Goal: Task Accomplishment & Management: Use online tool/utility

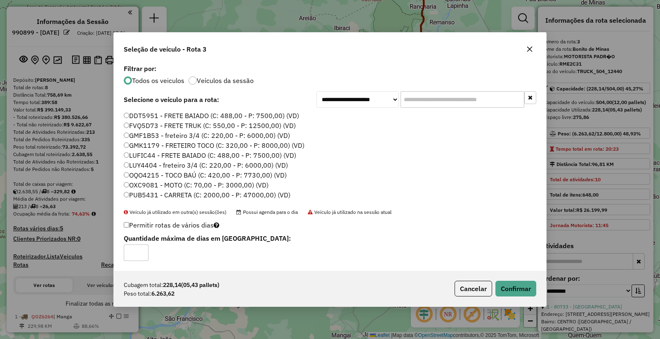
select select "**********"
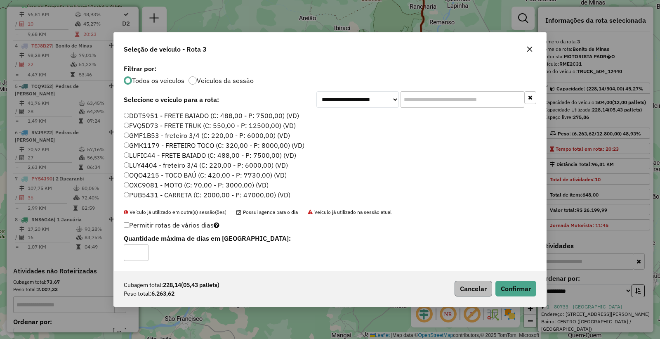
drag, startPoint x: 489, startPoint y: 298, endPoint x: 468, endPoint y: 292, distance: 22.6
drag, startPoint x: 467, startPoint y: 292, endPoint x: 404, endPoint y: 211, distance: 102.0
click at [467, 290] on button "Cancelar" at bounding box center [474, 289] width 38 height 16
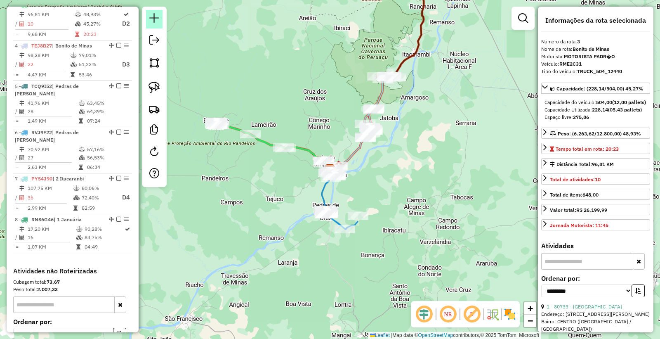
click at [156, 18] on em at bounding box center [154, 18] width 10 height 10
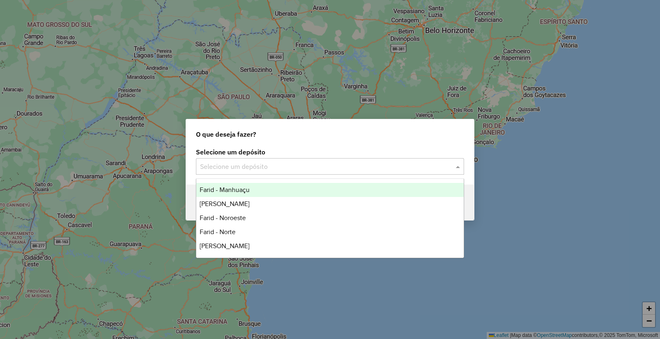
click at [281, 163] on input "text" at bounding box center [321, 167] width 243 height 10
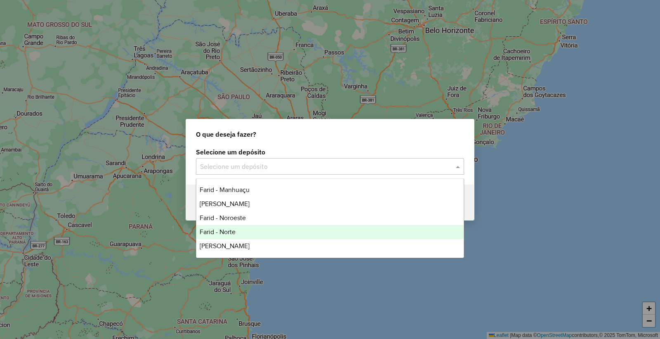
click at [266, 232] on div "Farid - Norte" at bounding box center [329, 232] width 267 height 14
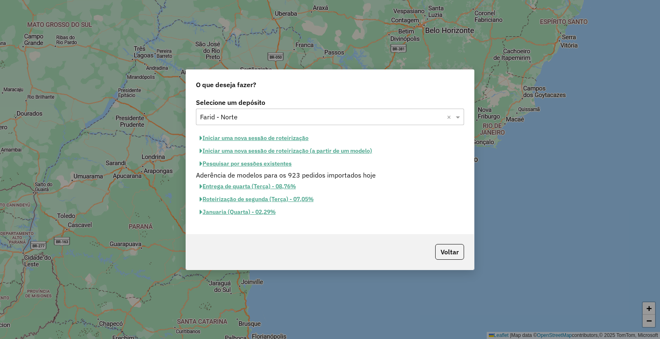
click at [250, 137] on button "Iniciar uma nova sessão de roteirização" at bounding box center [254, 138] width 116 height 13
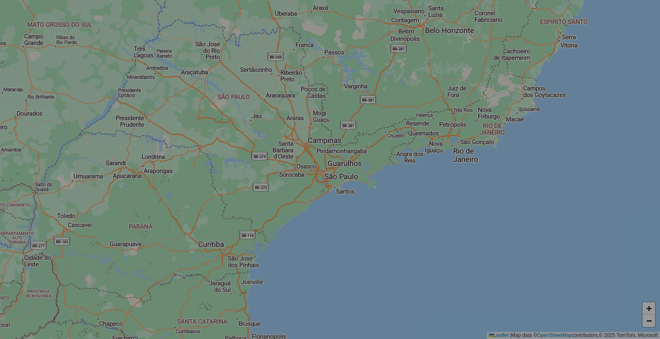
select select "*"
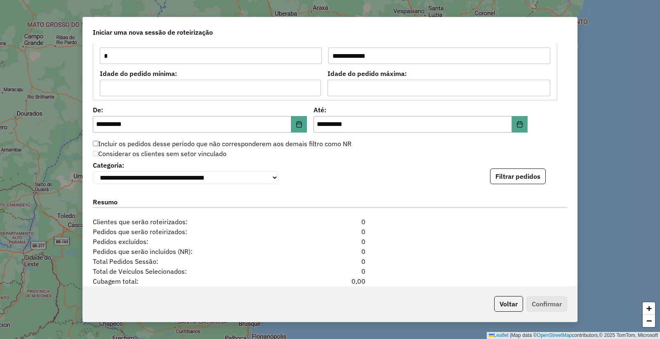
scroll to position [803, 0]
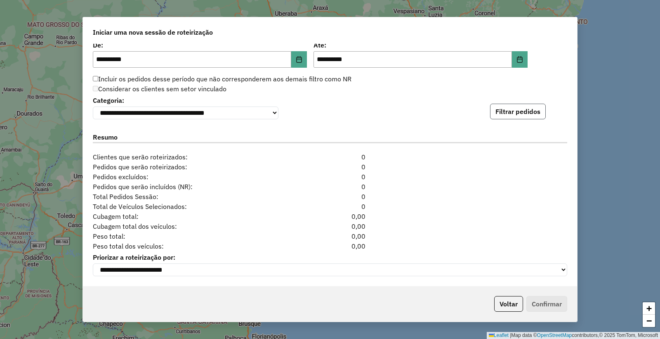
click at [510, 112] on button "Filtrar pedidos" at bounding box center [518, 112] width 56 height 16
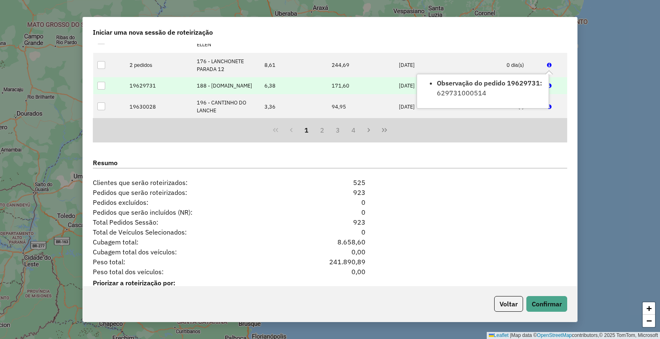
scroll to position [973, 0]
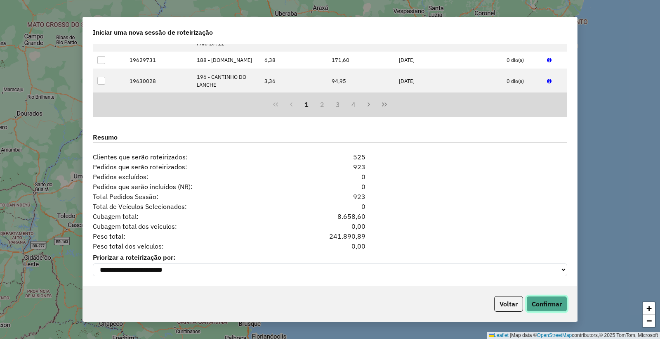
click at [534, 307] on button "Confirmar" at bounding box center [547, 304] width 41 height 16
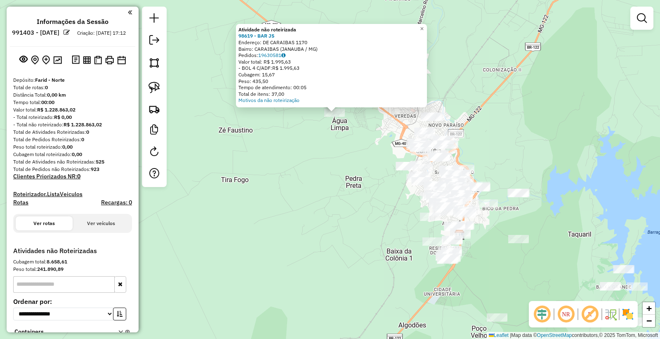
click at [404, 151] on div "Atividade não roteirizada 98619 - BAR JS Endereço: DE CARAIBAS 1170 Bairro: CAR…" at bounding box center [330, 169] width 660 height 339
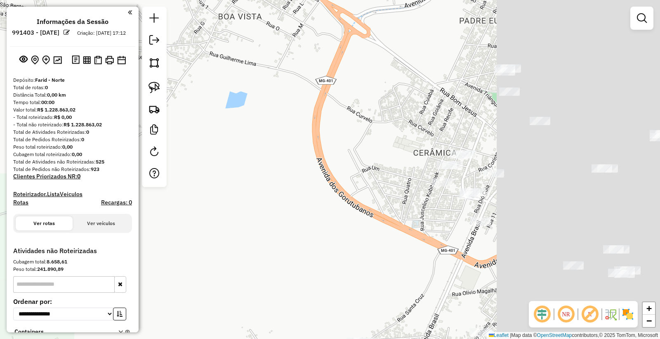
drag, startPoint x: 534, startPoint y: 135, endPoint x: 394, endPoint y: 152, distance: 141.3
click at [336, 144] on div "Janela de atendimento Grade de atendimento Capacidade Transportadoras Veículos …" at bounding box center [330, 169] width 660 height 339
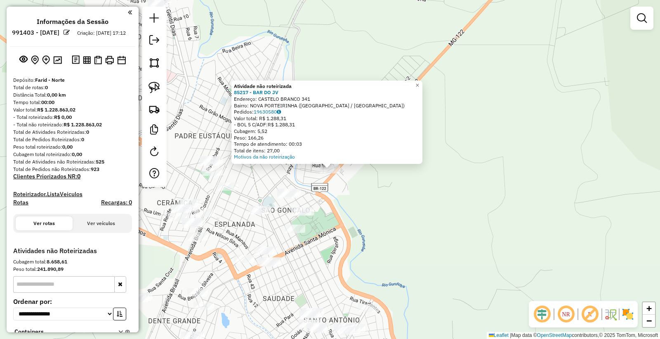
click at [296, 215] on div at bounding box center [301, 211] width 21 height 8
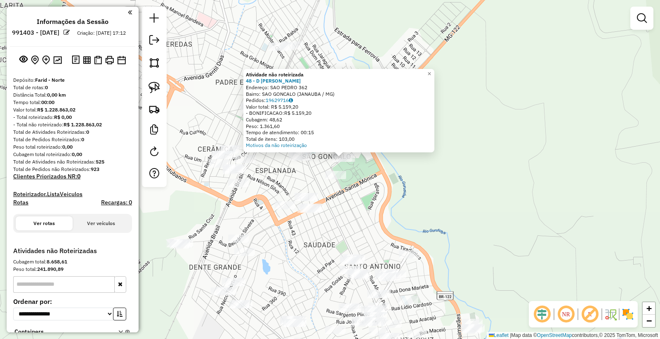
click at [339, 203] on div "Atividade não roteirizada 48 - D GUSTTI CHURRAS Endereço: SAO PEDRO 362 Bairro:…" at bounding box center [330, 169] width 660 height 339
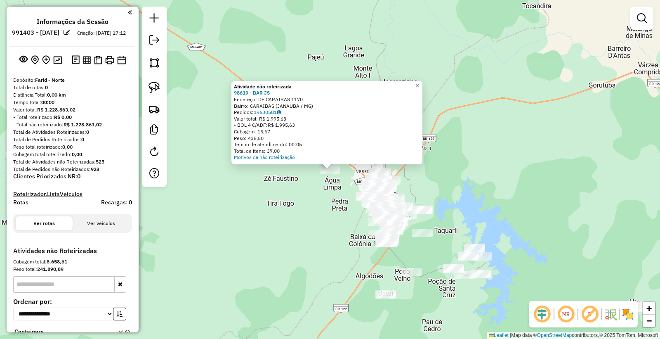
click at [303, 261] on div "Atividade não roteirizada 98619 - BAR JS Endereço: DE CARAIBAS 1170 Bairro: CAR…" at bounding box center [330, 169] width 660 height 339
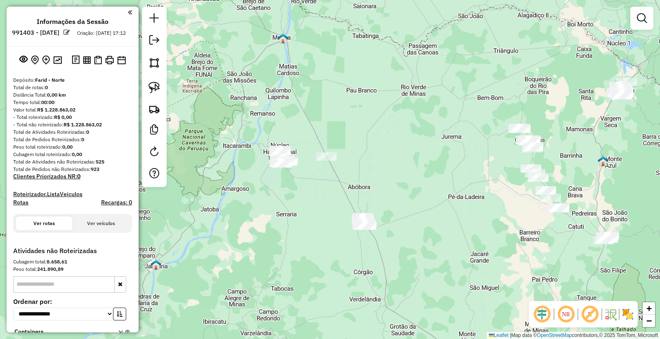
drag, startPoint x: 468, startPoint y: 122, endPoint x: 434, endPoint y: 283, distance: 164.4
click at [434, 283] on div "Janela de atendimento Grade de atendimento Capacidade Transportadoras Veículos …" at bounding box center [330, 169] width 660 height 339
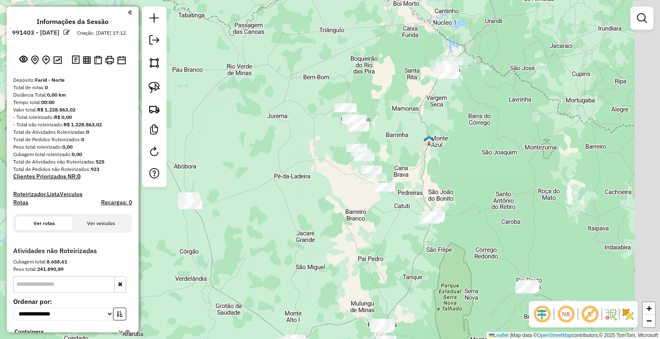
drag, startPoint x: 554, startPoint y: 246, endPoint x: 373, endPoint y: 224, distance: 182.5
click at [373, 224] on div "Janela de atendimento Grade de atendimento Capacidade Transportadoras Veículos …" at bounding box center [330, 169] width 660 height 339
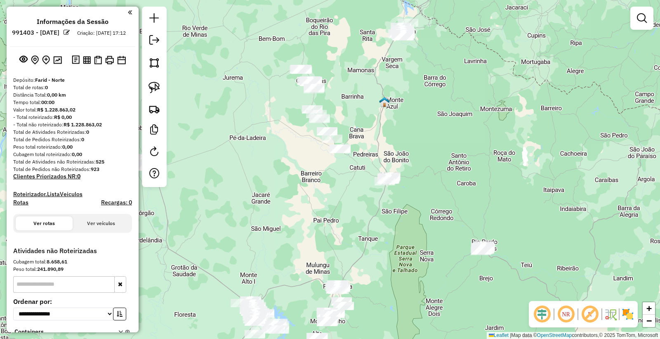
drag, startPoint x: 443, startPoint y: 243, endPoint x: 419, endPoint y: 215, distance: 37.5
click at [419, 215] on div "Janela de atendimento Grade de atendimento Capacidade Transportadoras Veículos …" at bounding box center [330, 169] width 660 height 339
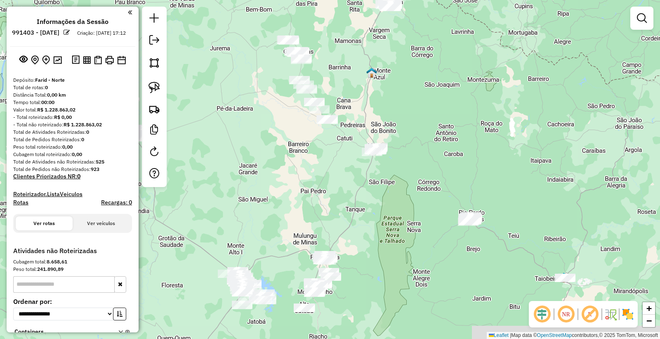
drag, startPoint x: 473, startPoint y: 299, endPoint x: 472, endPoint y: 226, distance: 72.6
click at [472, 226] on div "Janela de atendimento Grade de atendimento Capacidade Transportadoras Veículos …" at bounding box center [330, 169] width 660 height 339
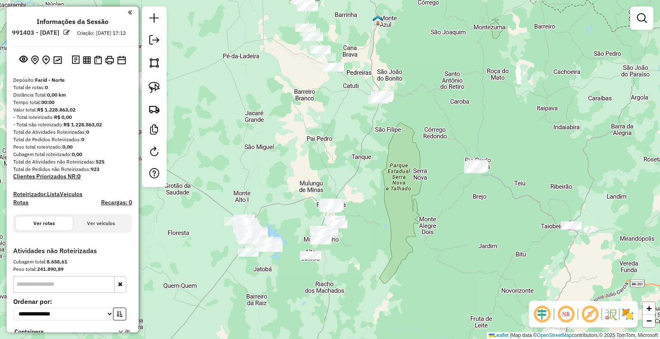
drag, startPoint x: 351, startPoint y: 147, endPoint x: 387, endPoint y: 242, distance: 101.2
click at [388, 241] on div "Janela de atendimento Grade de atendimento Capacidade Transportadoras Veículos …" at bounding box center [330, 169] width 660 height 339
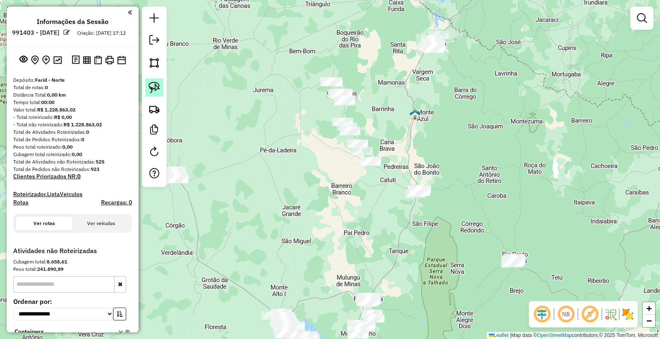
click at [156, 89] on img at bounding box center [155, 88] width 12 height 12
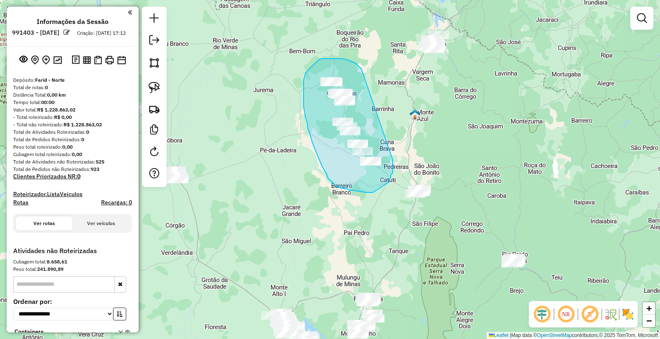
drag, startPoint x: 361, startPoint y: 69, endPoint x: 390, endPoint y: 151, distance: 86.4
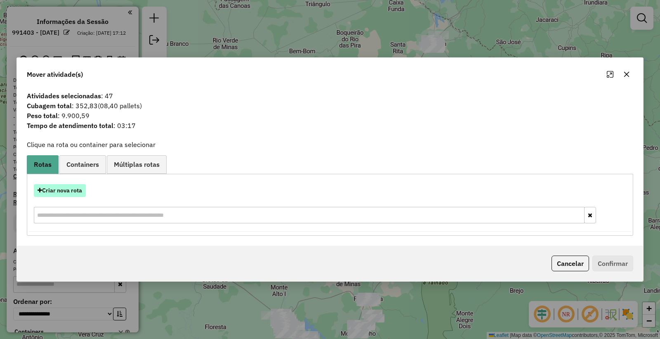
click at [82, 191] on button "Criar nova rota" at bounding box center [60, 190] width 52 height 13
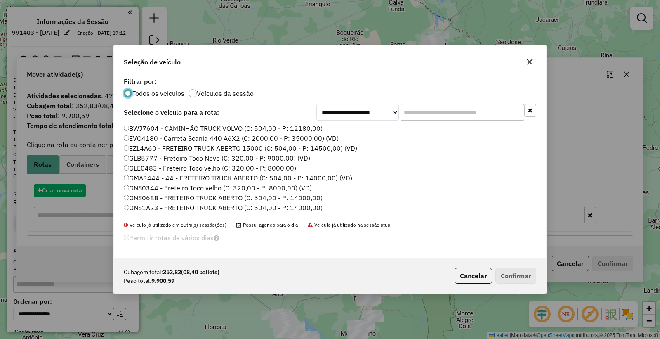
scroll to position [5, 2]
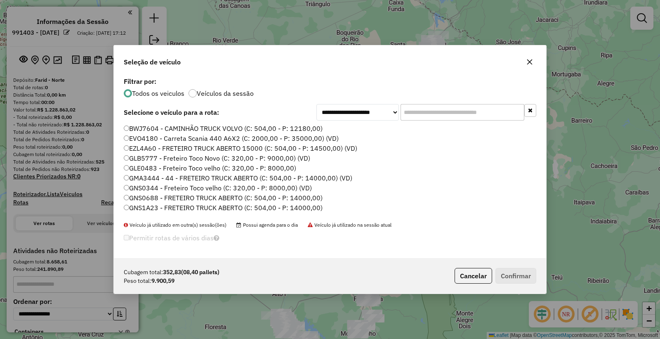
click at [414, 120] on input "text" at bounding box center [463, 112] width 124 height 17
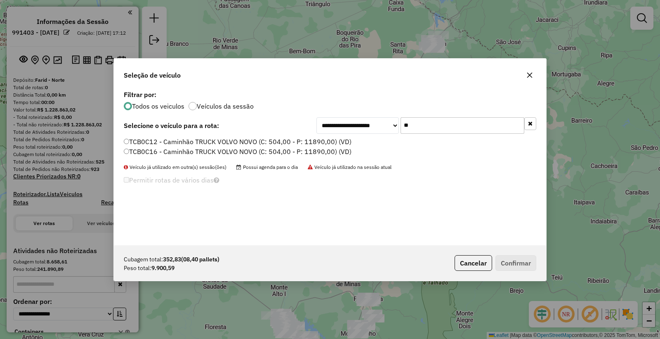
type input "**"
click at [141, 139] on label "TCB0C12 - Caminhão TRUCK VOLVO NOVO (C: 504,00 - P: 11890,00) (VD)" at bounding box center [238, 142] width 228 height 10
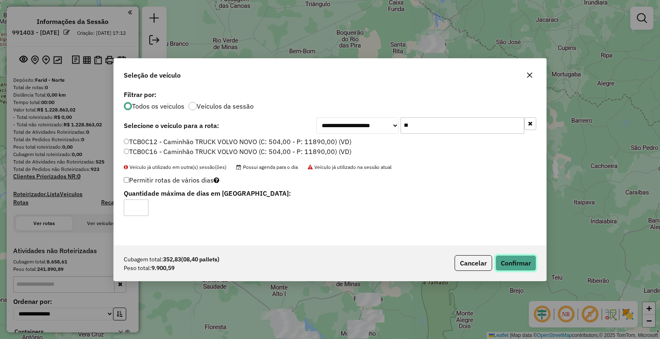
click at [521, 263] on button "Confirmar" at bounding box center [516, 263] width 41 height 16
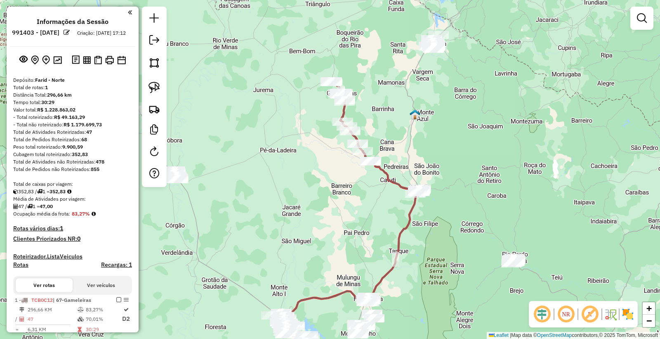
drag, startPoint x: 289, startPoint y: 267, endPoint x: 335, endPoint y: 187, distance: 92.8
click at [331, 194] on div "Janela de atendimento Grade de atendimento Capacidade Transportadoras Veículos …" at bounding box center [330, 169] width 660 height 339
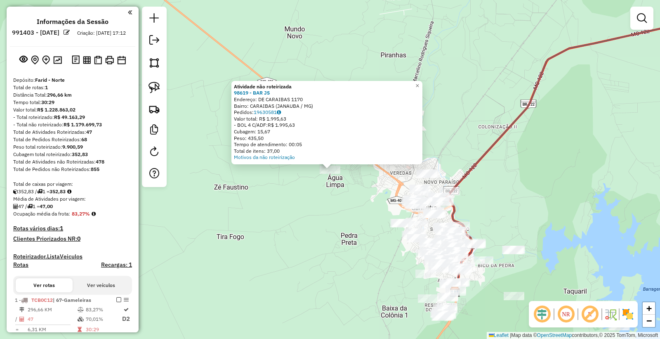
click at [352, 220] on div "Atividade não roteirizada 98619 - BAR JS Endereço: DE CARAIBAS 1170 Bairro: CAR…" at bounding box center [330, 169] width 660 height 339
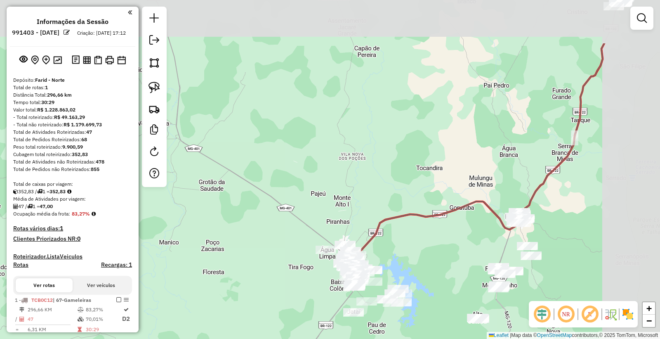
drag, startPoint x: 543, startPoint y: 154, endPoint x: 435, endPoint y: 209, distance: 121.4
click at [439, 215] on icon at bounding box center [479, 161] width 249 height 237
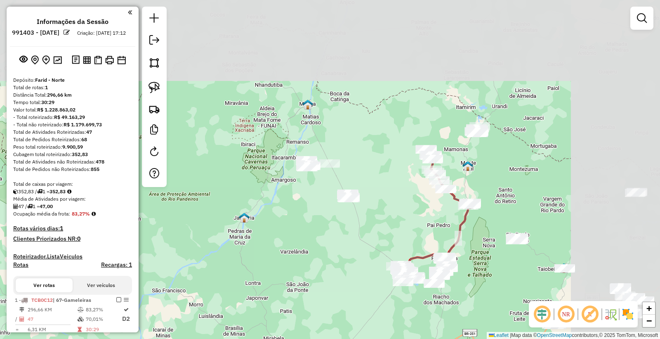
drag, startPoint x: 588, startPoint y: 140, endPoint x: 472, endPoint y: 178, distance: 121.6
click at [480, 225] on div "Janela de atendimento Grade de atendimento Capacidade Transportadoras Veículos …" at bounding box center [330, 169] width 660 height 339
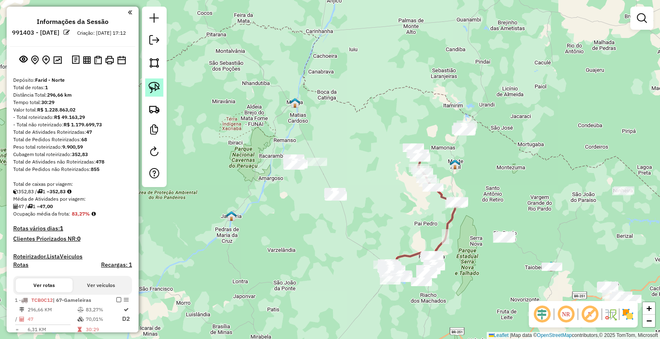
click at [153, 92] on img at bounding box center [155, 88] width 12 height 12
drag, startPoint x: 420, startPoint y: 208, endPoint x: 460, endPoint y: 222, distance: 42.1
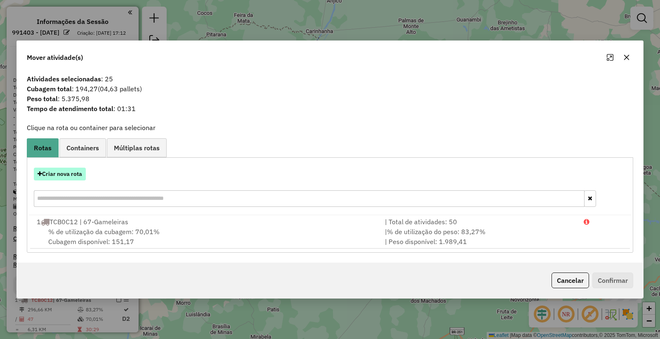
click at [51, 174] on button "Criar nova rota" at bounding box center [60, 174] width 52 height 13
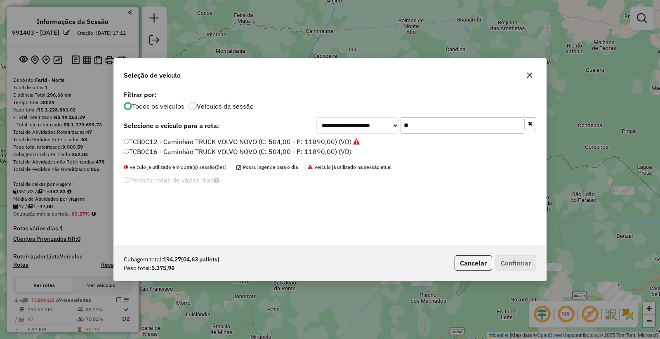
drag, startPoint x: 441, startPoint y: 123, endPoint x: 281, endPoint y: 127, distance: 160.2
click at [293, 131] on div "**********" at bounding box center [330, 125] width 413 height 17
type input "***"
drag, startPoint x: 477, startPoint y: 261, endPoint x: 471, endPoint y: 258, distance: 6.8
click at [477, 261] on button "Cancelar" at bounding box center [474, 263] width 38 height 16
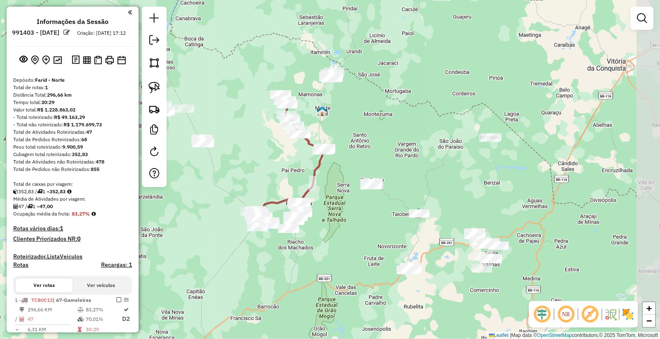
drag, startPoint x: 479, startPoint y: 168, endPoint x: 351, endPoint y: 113, distance: 138.8
click at [351, 113] on div "Janela de atendimento Grade de atendimento Capacidade Transportadoras Veículos …" at bounding box center [330, 169] width 660 height 339
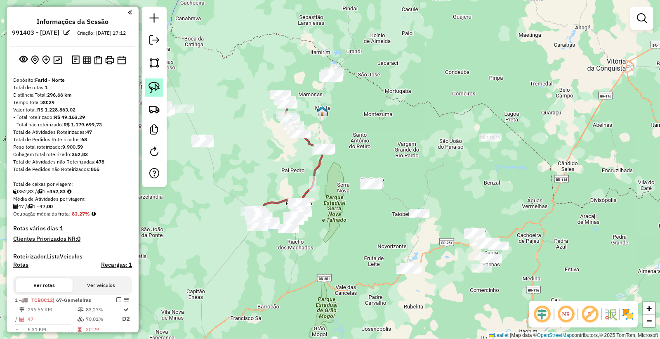
click at [154, 84] on img at bounding box center [155, 88] width 12 height 12
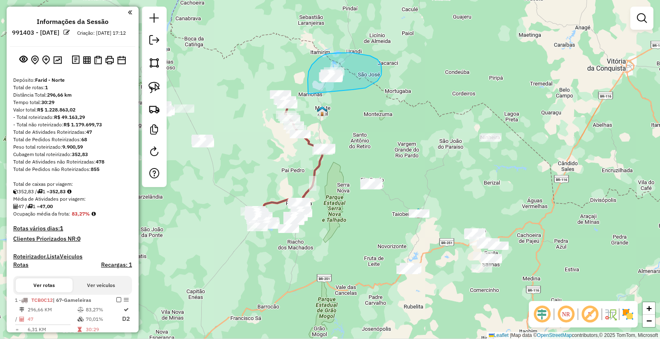
drag, startPoint x: 308, startPoint y: 94, endPoint x: 352, endPoint y: 91, distance: 43.4
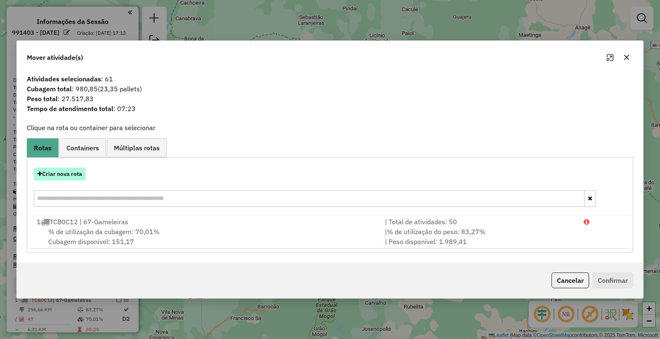
click at [62, 172] on button "Criar nova rota" at bounding box center [60, 174] width 52 height 13
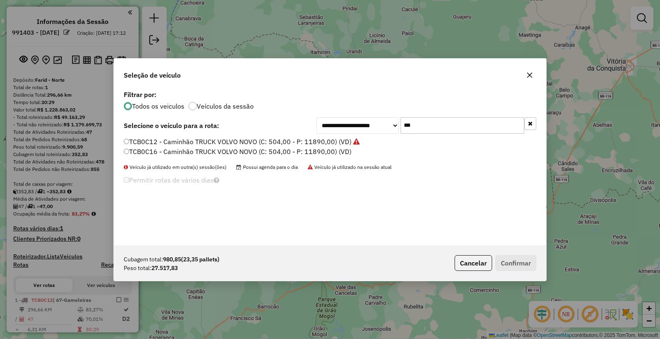
drag, startPoint x: 452, startPoint y: 127, endPoint x: 285, endPoint y: 127, distance: 167.1
click at [285, 127] on div "**********" at bounding box center [330, 125] width 413 height 17
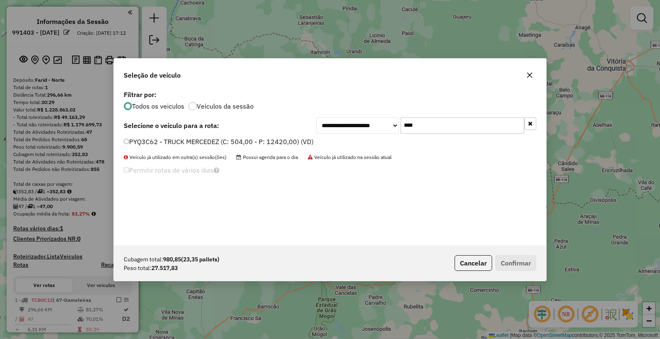
type input "****"
click at [142, 144] on label "PYQ3C62 - TRUCK MERCEDEZ (C: 504,00 - P: 12420,00) (VD)" at bounding box center [219, 142] width 190 height 10
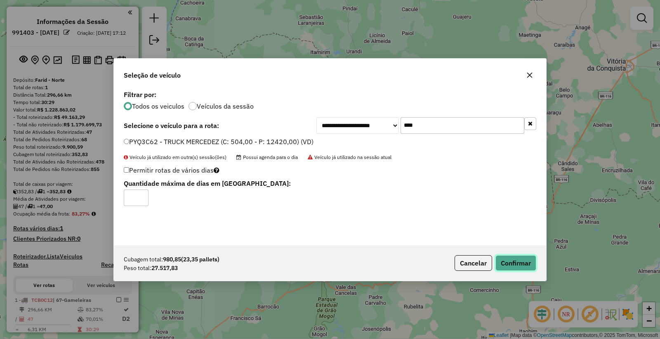
click at [522, 257] on button "Confirmar" at bounding box center [516, 263] width 41 height 16
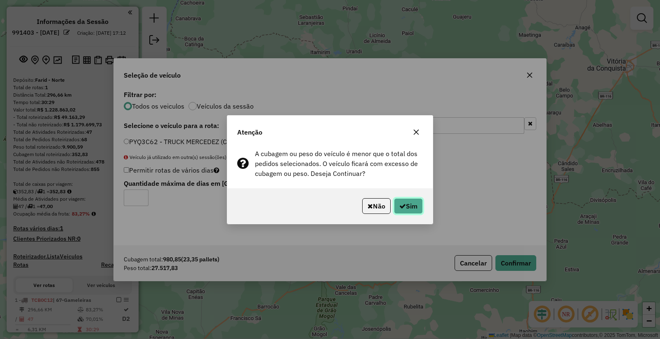
click at [413, 199] on button "Sim" at bounding box center [408, 206] width 29 height 16
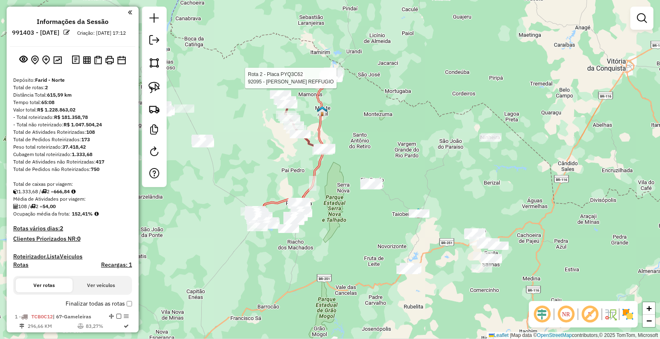
select select "**********"
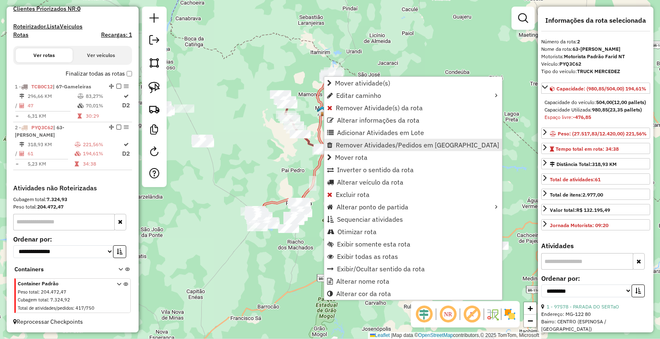
scroll to position [230, 0]
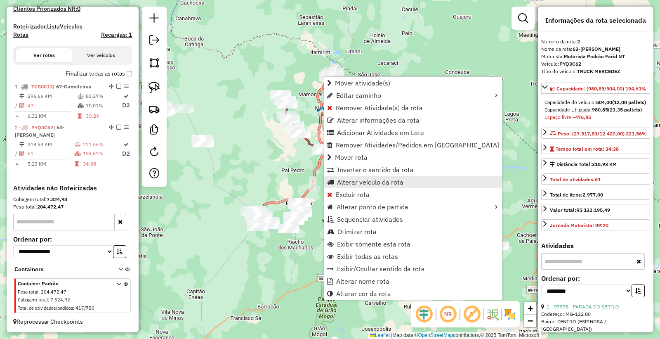
click at [374, 184] on span "Alterar veículo da rota" at bounding box center [370, 182] width 66 height 7
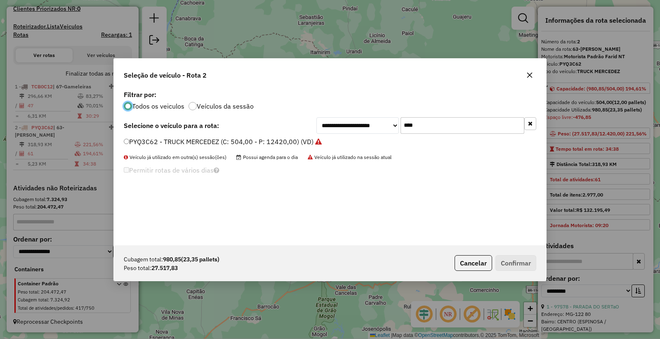
scroll to position [5, 2]
click at [312, 131] on div "**********" at bounding box center [330, 125] width 413 height 17
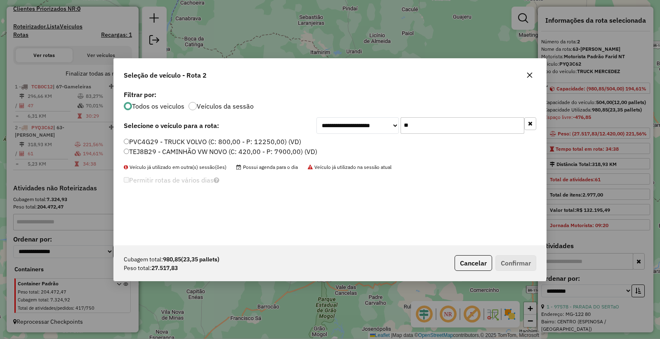
type input "**"
click at [159, 153] on label "TEJ8B29 - CAMINHÃO VW NOVO (C: 420,00 - P: 7900,00) (VD)" at bounding box center [221, 151] width 194 height 10
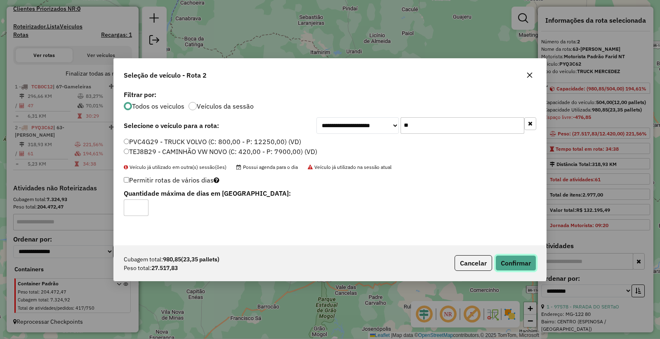
click at [513, 259] on button "Confirmar" at bounding box center [516, 263] width 41 height 16
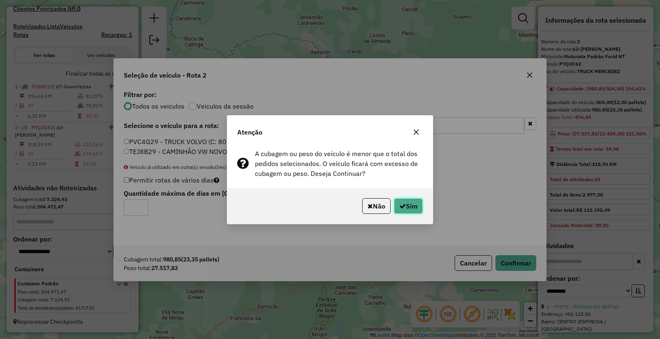
click at [410, 208] on button "Sim" at bounding box center [408, 206] width 29 height 16
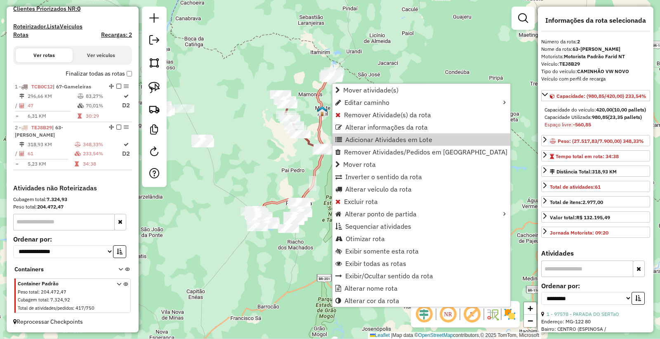
click at [255, 54] on div "Rota 1 - Placa TCB0C12 95549 - BARAO BAR E CONVENIE Janela de atendimento Grade…" at bounding box center [330, 169] width 660 height 339
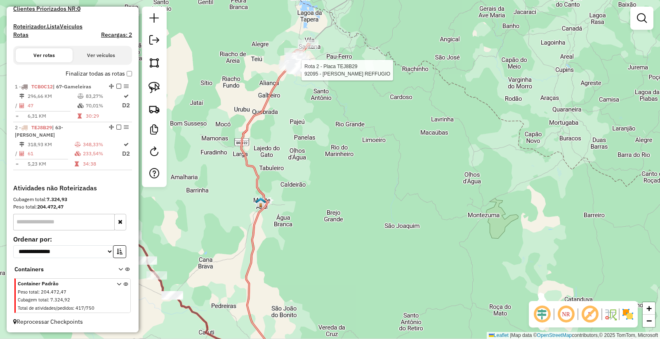
select select "**********"
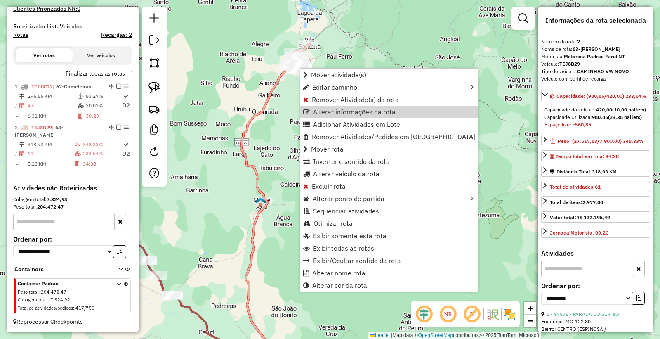
click at [248, 105] on div "Janela de atendimento Grade de atendimento Capacidade Transportadoras Veículos …" at bounding box center [330, 169] width 660 height 339
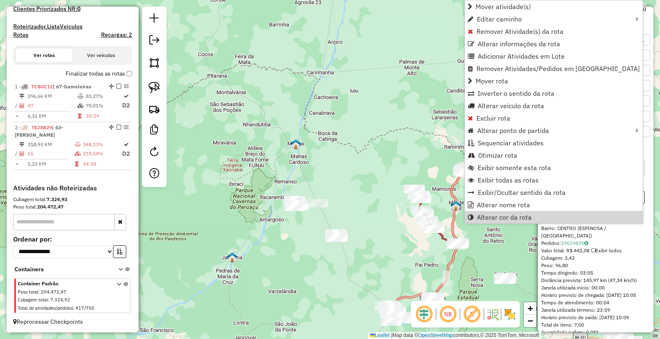
scroll to position [137, 0]
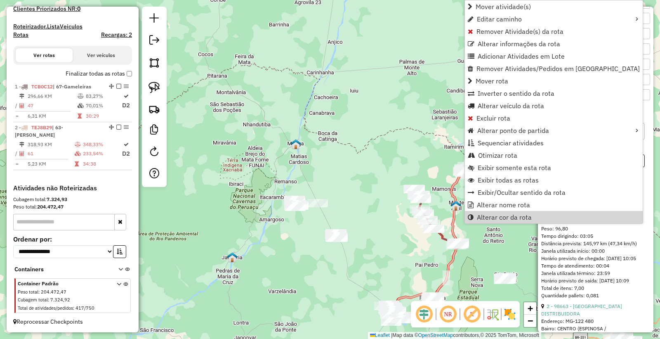
click at [653, 229] on hb-router-mapa "Mover atividade(s) Editar caminho Remover Atividade(s) da rota Alterar informaç…" at bounding box center [330, 169] width 660 height 339
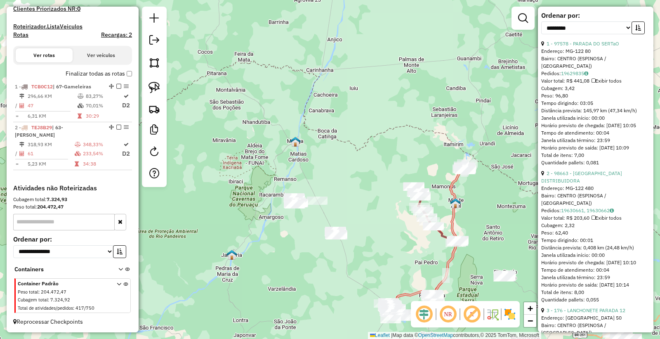
scroll to position [229, 0]
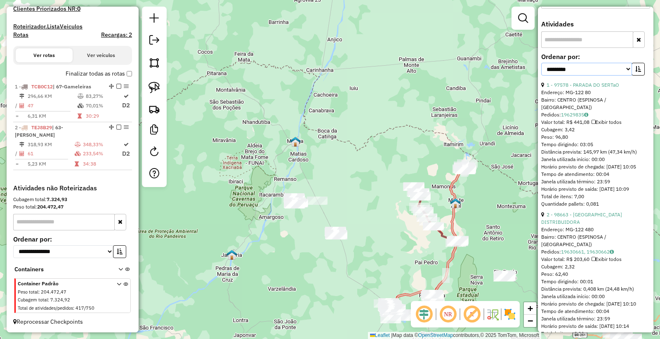
click at [595, 76] on select "**********" at bounding box center [586, 69] width 91 height 13
select select "*********"
click at [541, 76] on select "**********" at bounding box center [586, 69] width 91 height 13
click at [639, 76] on button "button" at bounding box center [638, 69] width 13 height 13
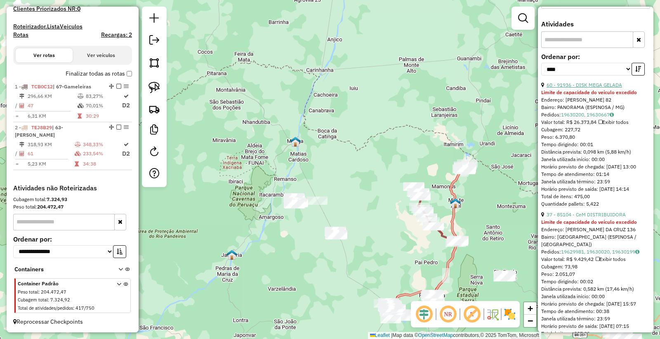
click at [581, 88] on link "60 - 91936 - DISK MEGA GELADA" at bounding box center [585, 85] width 76 height 6
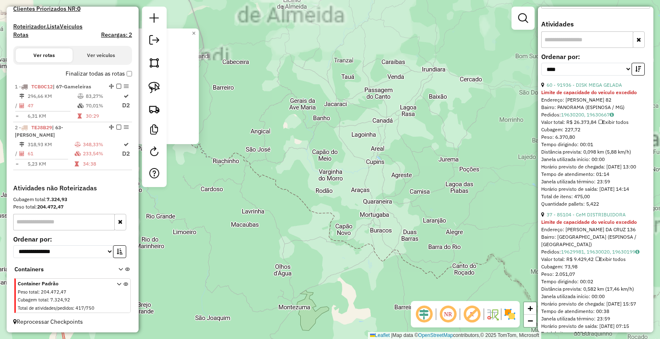
drag, startPoint x: 324, startPoint y: 191, endPoint x: 501, endPoint y: 194, distance: 176.6
click at [501, 194] on div "91936 - DISK MEGA GELADA Limite de capacidade do veículo excedido Endereço: [PE…" at bounding box center [330, 169] width 660 height 339
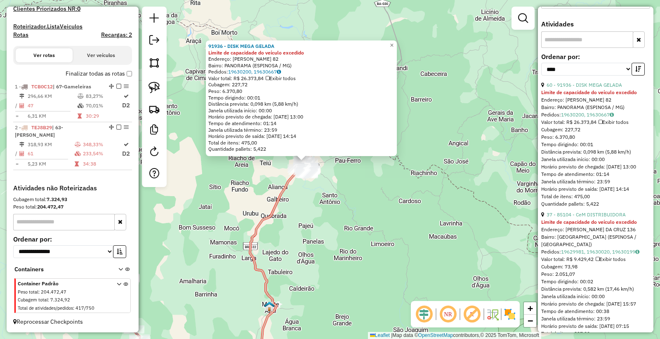
drag, startPoint x: 312, startPoint y: 193, endPoint x: 362, endPoint y: 224, distance: 59.5
click at [370, 229] on div "91936 - DISK MEGA GELADA Limite de capacidade do veículo excedido Endereço: [PE…" at bounding box center [330, 169] width 660 height 339
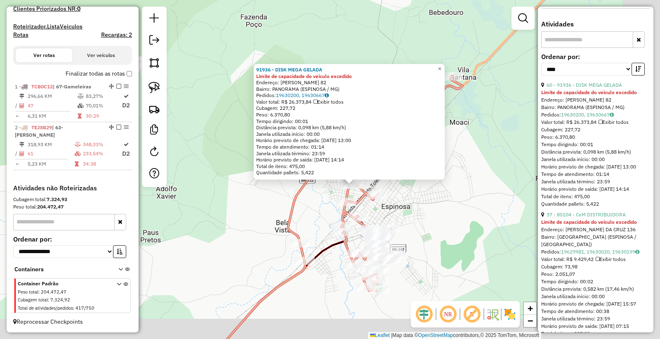
drag, startPoint x: 457, startPoint y: 230, endPoint x: 317, endPoint y: 208, distance: 142.0
click at [318, 208] on div "91936 - DISK MEGA GELADA Limite de capacidade do veículo excedido Endereço: [PE…" at bounding box center [330, 169] width 660 height 339
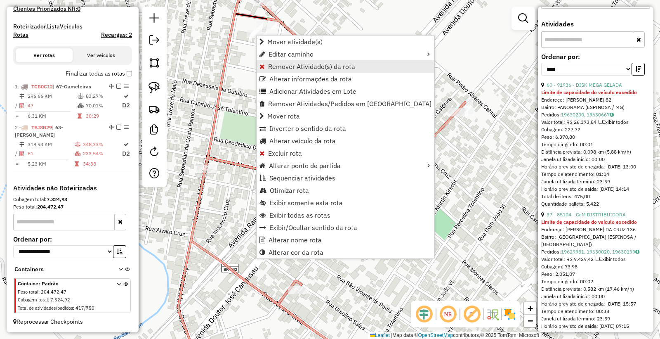
click at [319, 62] on link "Remover Atividade(s) da rota" at bounding box center [346, 66] width 178 height 12
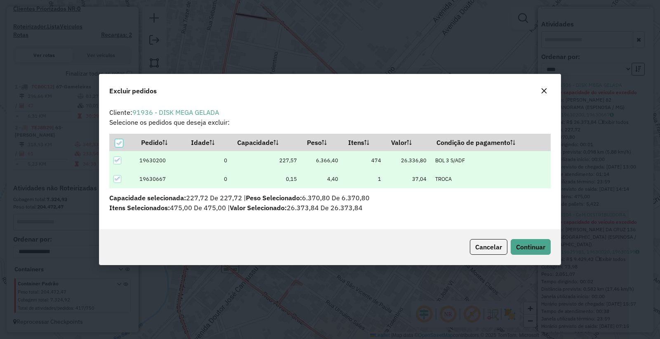
scroll to position [0, 0]
click at [534, 249] on span "Continuar" at bounding box center [530, 247] width 29 height 8
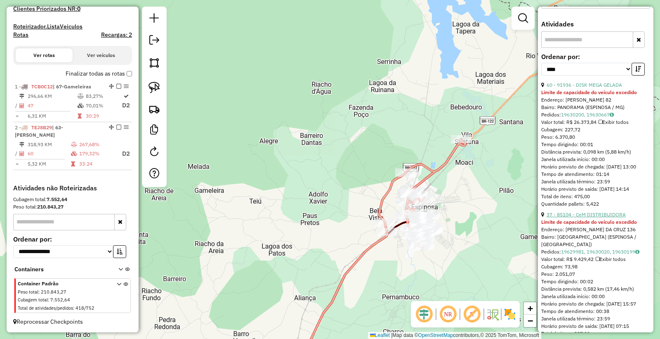
drag, startPoint x: 604, startPoint y: 243, endPoint x: 502, endPoint y: 229, distance: 103.3
click at [604, 217] on link "37 - 85104 - CeM DISTRIBUIDORA" at bounding box center [586, 214] width 79 height 6
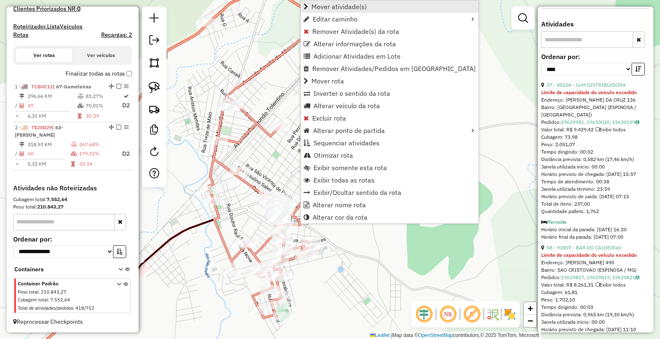
click at [333, 7] on span "Mover atividade(s)" at bounding box center [339, 6] width 55 height 7
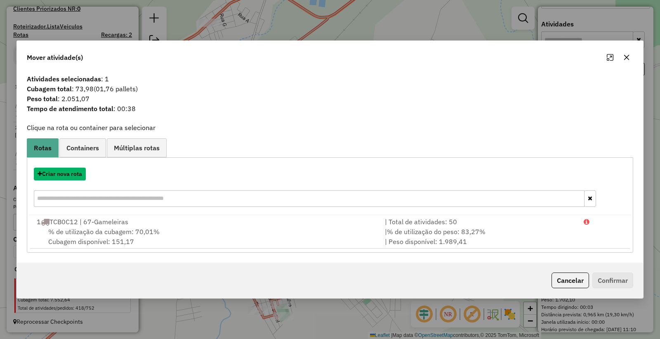
click at [66, 175] on button "Criar nova rota" at bounding box center [60, 174] width 52 height 13
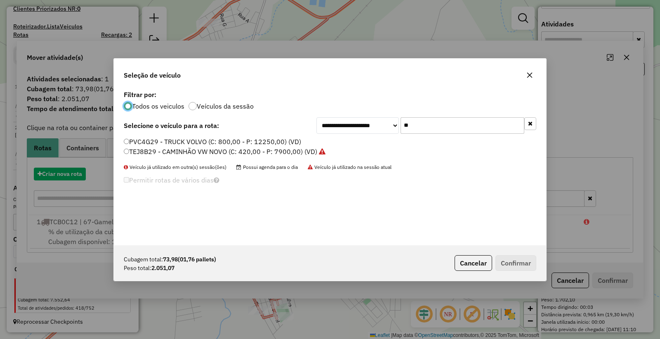
scroll to position [5, 2]
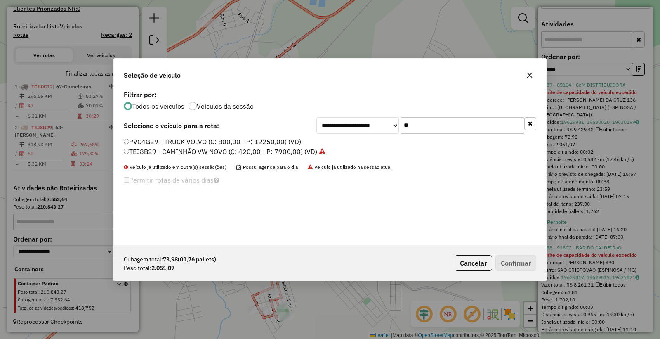
drag, startPoint x: 448, startPoint y: 123, endPoint x: 125, endPoint y: 122, distance: 323.5
click at [125, 122] on div "**********" at bounding box center [330, 125] width 413 height 17
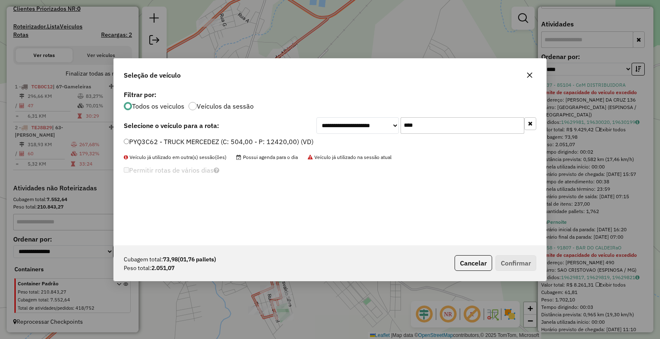
type input "****"
click at [174, 138] on label "PYQ3C62 - TRUCK MERCEDEZ (C: 504,00 - P: 12420,00) (VD)" at bounding box center [219, 142] width 190 height 10
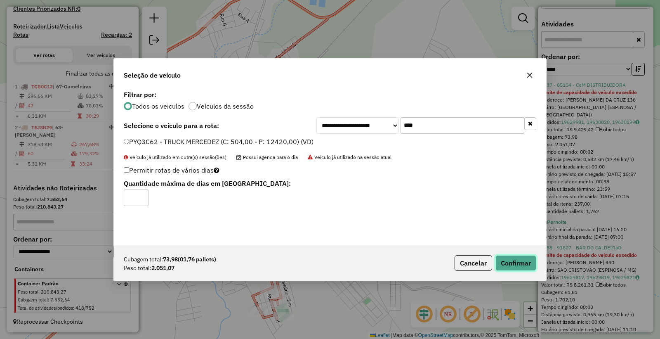
click at [521, 270] on button "Confirmar" at bounding box center [516, 263] width 41 height 16
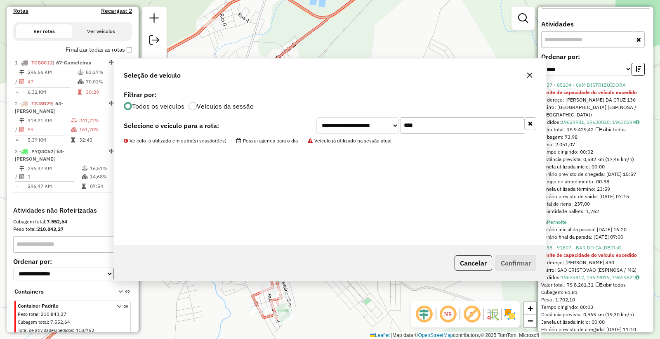
scroll to position [269, 0]
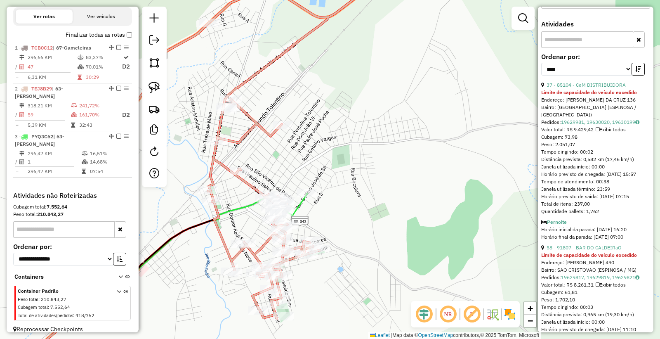
click at [593, 250] on link "58 - 91807 - BAR DO CALDEIRaO" at bounding box center [584, 247] width 75 height 6
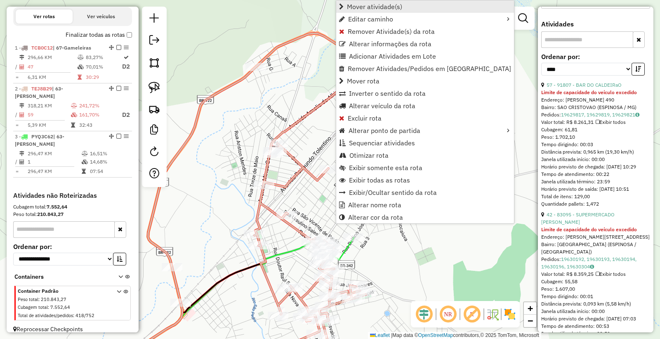
click at [350, 4] on span "Mover atividade(s)" at bounding box center [374, 6] width 55 height 7
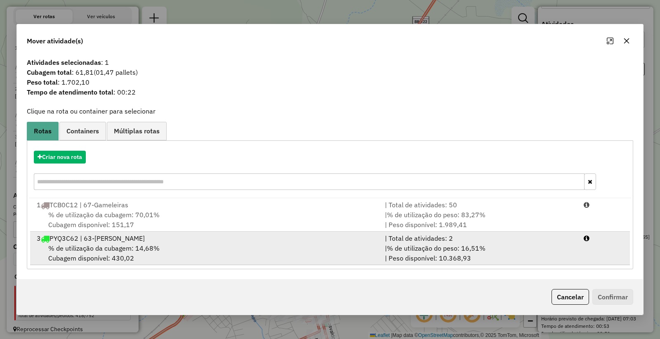
click at [259, 244] on div "% de utilização da cubagem: 14,68% Cubagem disponível: 430,02" at bounding box center [206, 253] width 348 height 20
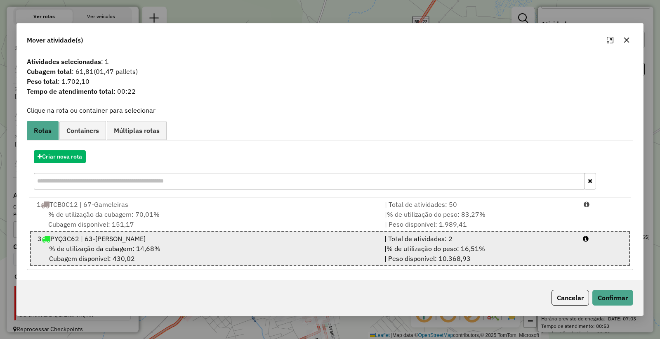
click at [293, 240] on div "3 PYQ3C62 | 63-[PERSON_NAME]" at bounding box center [206, 239] width 347 height 10
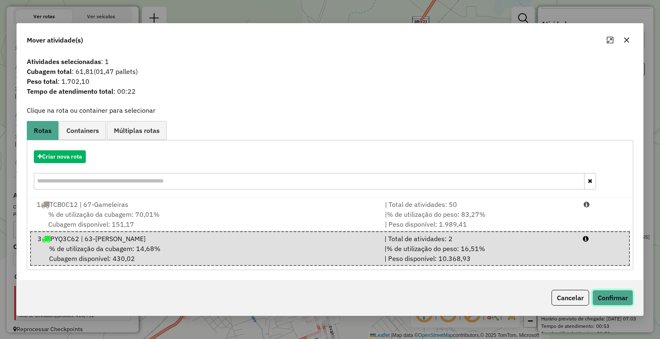
click at [608, 295] on button "Confirmar" at bounding box center [613, 298] width 41 height 16
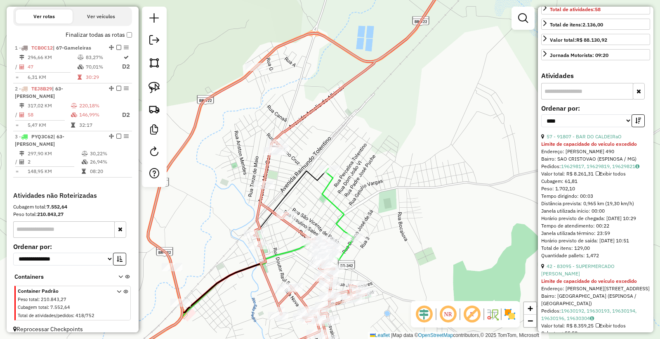
scroll to position [275, 0]
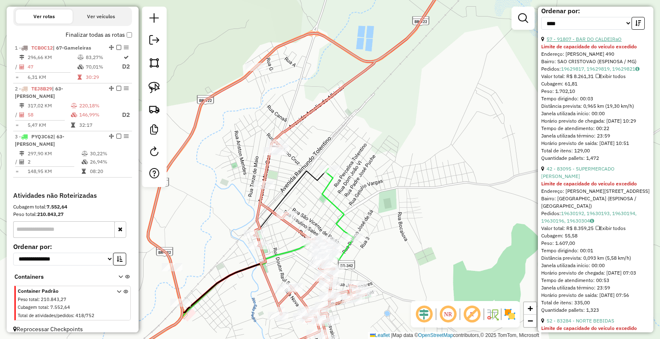
click at [589, 42] on link "57 - 91807 - BAR DO CALDEIRaO" at bounding box center [584, 39] width 75 height 6
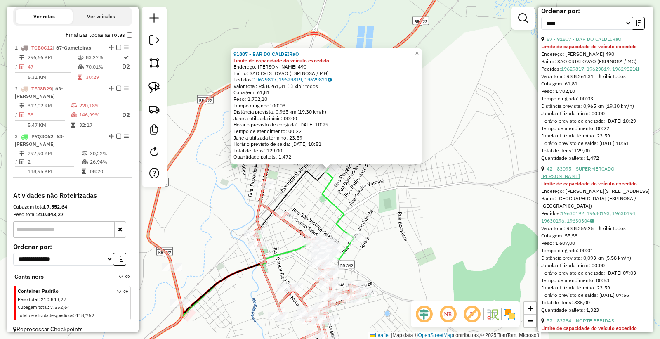
click at [588, 179] on link "42 - 83095 - SUPERMERCADO [PERSON_NAME]" at bounding box center [577, 172] width 73 height 14
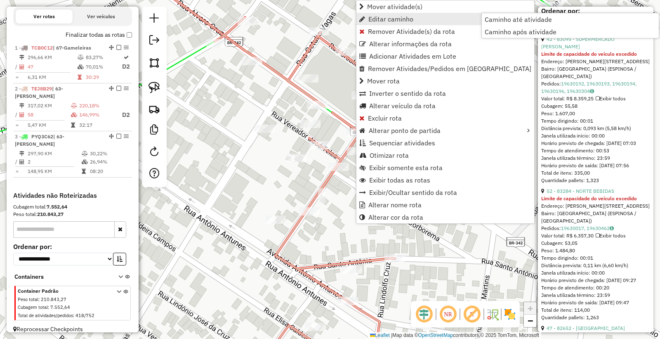
click at [387, 22] on span "Editar caminho" at bounding box center [390, 19] width 45 height 7
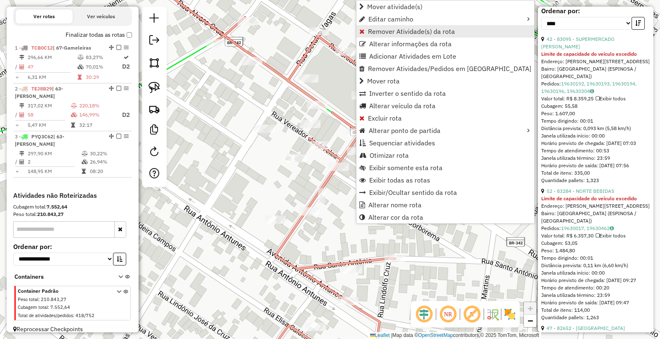
click at [381, 32] on span "Remover Atividade(s) da rota" at bounding box center [411, 31] width 87 height 7
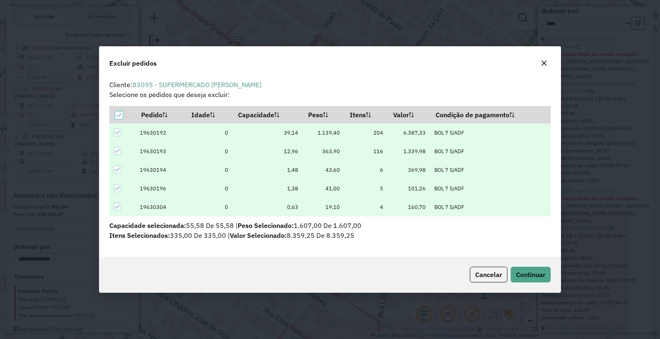
scroll to position [5, 2]
click at [527, 276] on span "Continuar" at bounding box center [530, 274] width 29 height 8
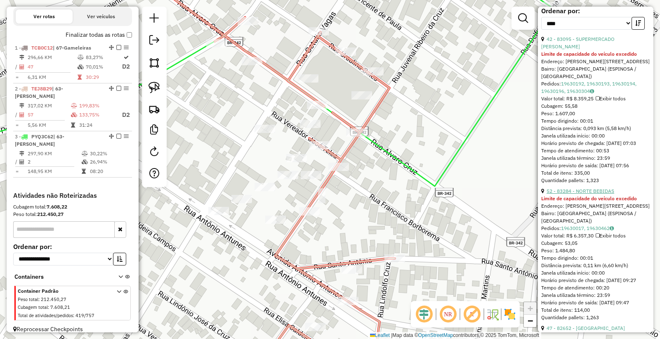
click at [592, 194] on link "52 - 83284 - NORTE BEBIDAS" at bounding box center [581, 191] width 68 height 6
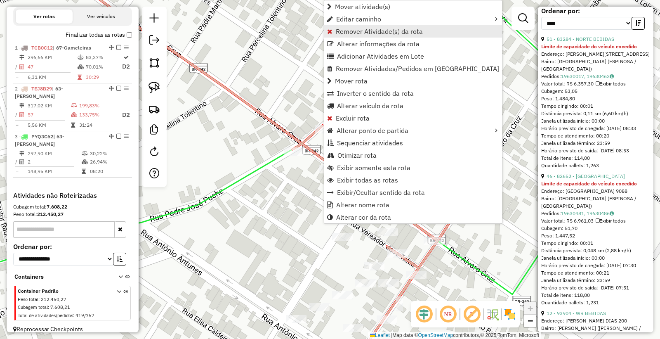
click at [364, 31] on span "Remover Atividade(s) da rota" at bounding box center [379, 31] width 87 height 7
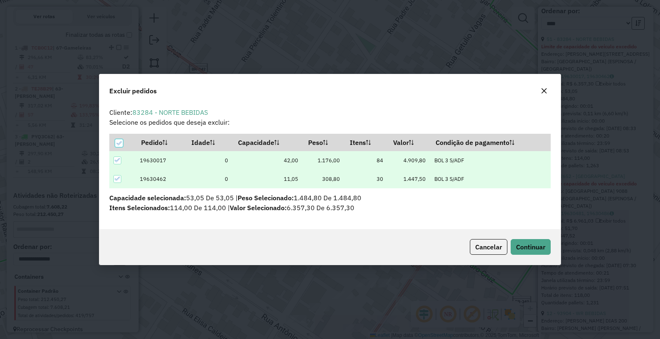
scroll to position [0, 0]
click at [525, 243] on span "Continuar" at bounding box center [530, 247] width 29 height 8
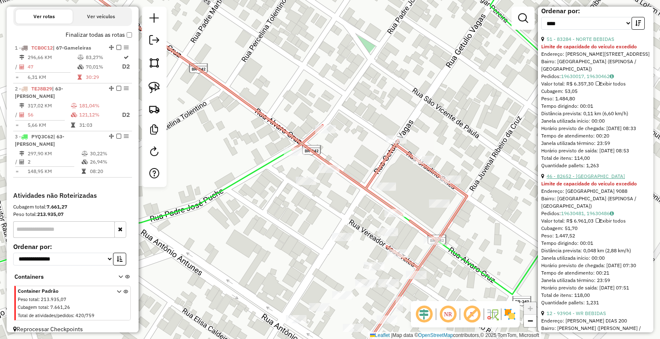
click at [592, 179] on link "46 - 82652 - [GEOGRAPHIC_DATA]" at bounding box center [586, 176] width 78 height 6
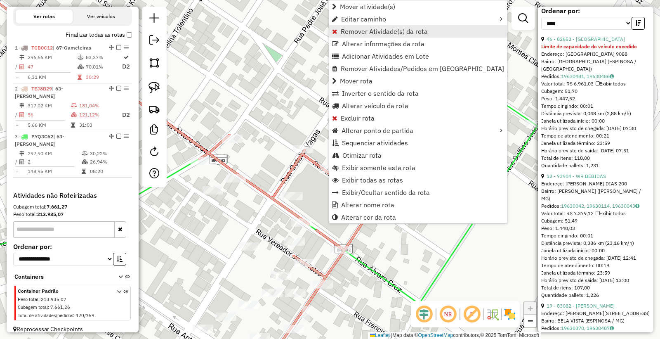
click at [388, 29] on span "Remover Atividade(s) da rota" at bounding box center [384, 31] width 87 height 7
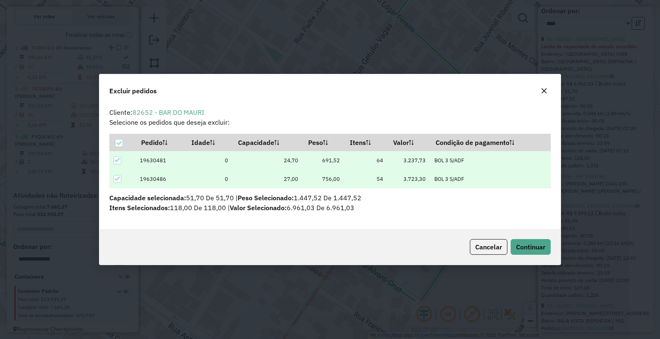
click at [524, 255] on div "Cancelar Continuar" at bounding box center [329, 246] width 461 height 35
click at [534, 243] on span "Continuar" at bounding box center [530, 247] width 29 height 8
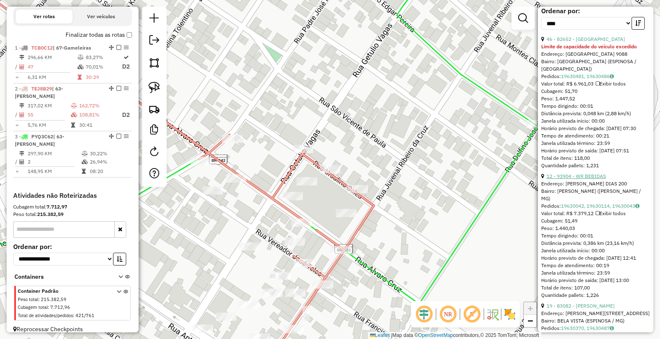
click at [589, 179] on link "12 - 93904 - WR BEBIDAS" at bounding box center [576, 176] width 59 height 6
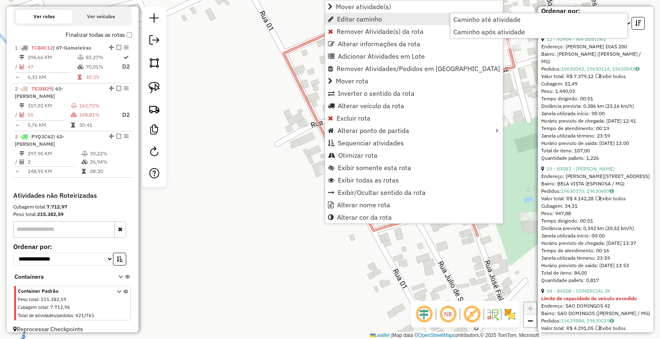
click at [373, 25] on link "Editar caminho" at bounding box center [414, 19] width 178 height 12
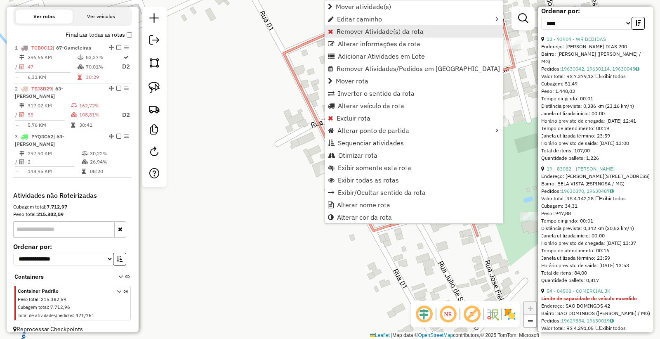
click at [374, 26] on link "Remover Atividade(s) da rota" at bounding box center [414, 31] width 178 height 12
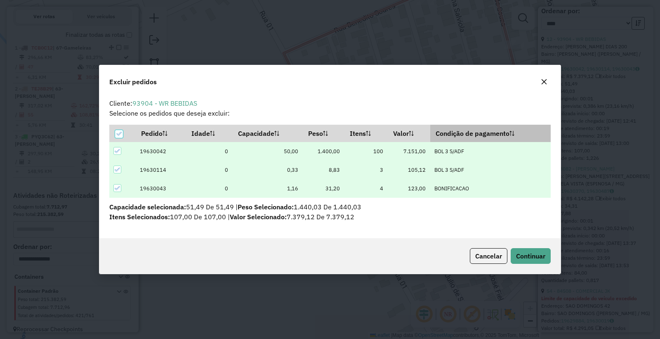
scroll to position [5, 2]
click at [529, 252] on span "Continuar" at bounding box center [530, 256] width 29 height 8
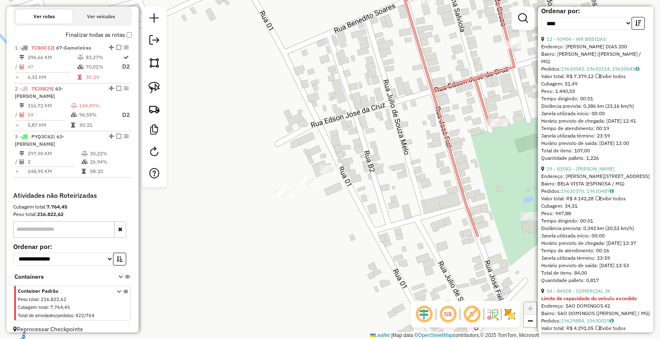
scroll to position [267, 0]
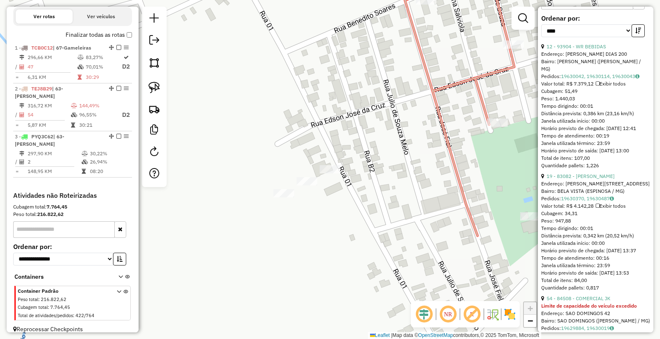
click at [607, 179] on link "19 - 83082 - [PERSON_NAME]" at bounding box center [581, 176] width 68 height 6
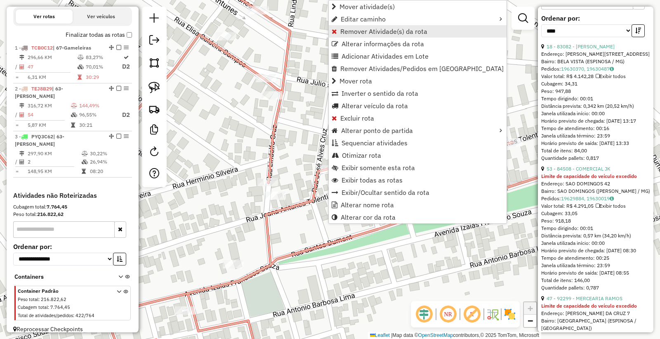
click at [389, 31] on span "Remover Atividade(s) da rota" at bounding box center [383, 31] width 87 height 7
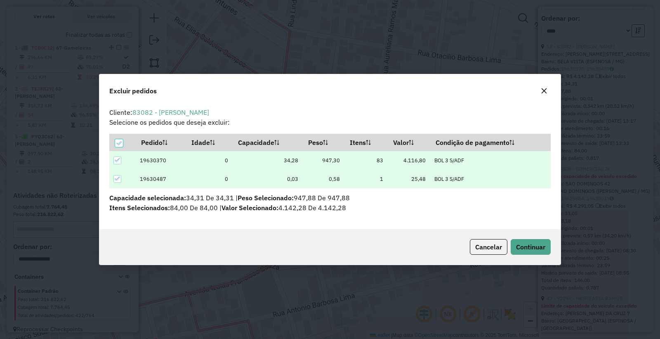
scroll to position [0, 0]
click at [539, 243] on span "Continuar" at bounding box center [530, 247] width 29 height 8
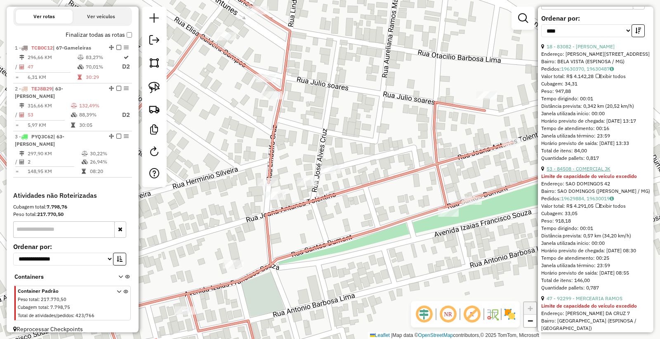
click at [597, 172] on link "53 - 84508 - COMERCIAL JK" at bounding box center [579, 168] width 64 height 6
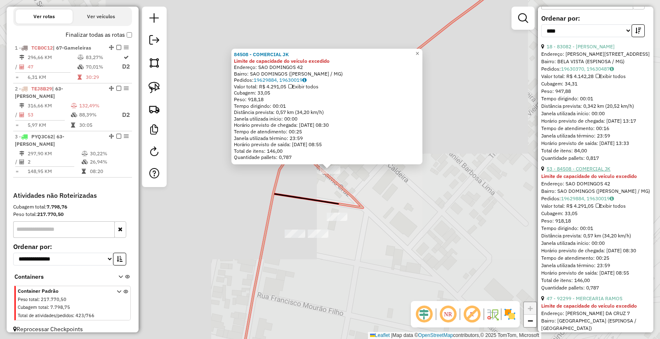
click at [551, 172] on link "53 - 84508 - COMERCIAL JK" at bounding box center [579, 168] width 64 height 6
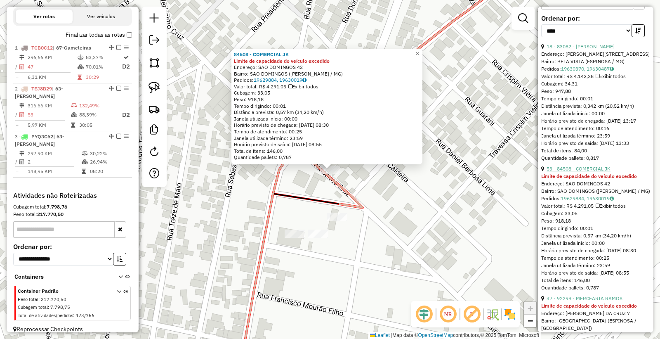
click at [551, 172] on link "53 - 84508 - COMERCIAL JK" at bounding box center [579, 168] width 64 height 6
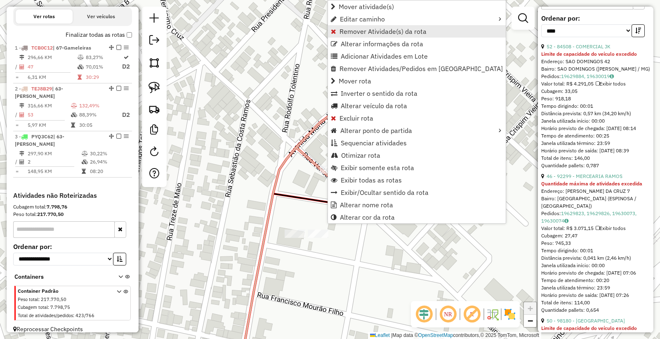
click at [377, 31] on span "Remover Atividade(s) da rota" at bounding box center [383, 31] width 87 height 7
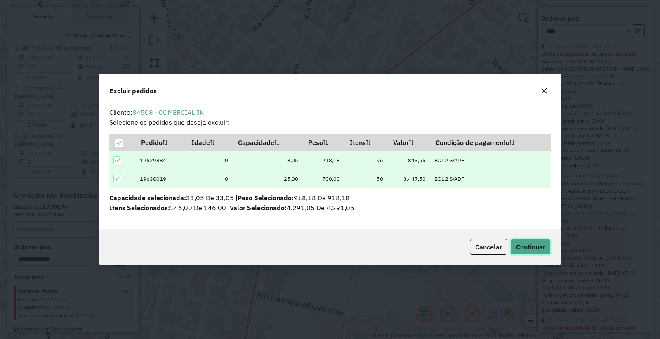
click at [542, 246] on span "Continuar" at bounding box center [530, 247] width 29 height 8
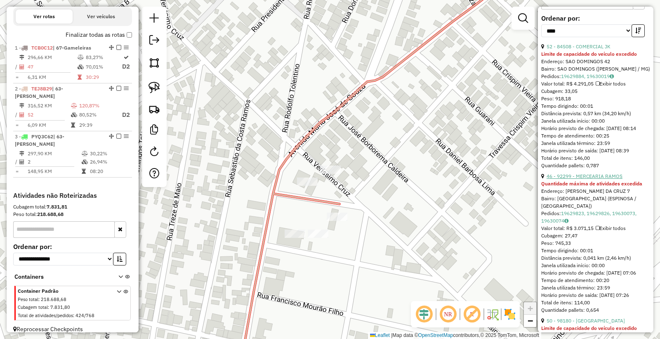
click at [597, 179] on link "46 - 92299 - MERCEARIA RAMOS" at bounding box center [585, 176] width 76 height 6
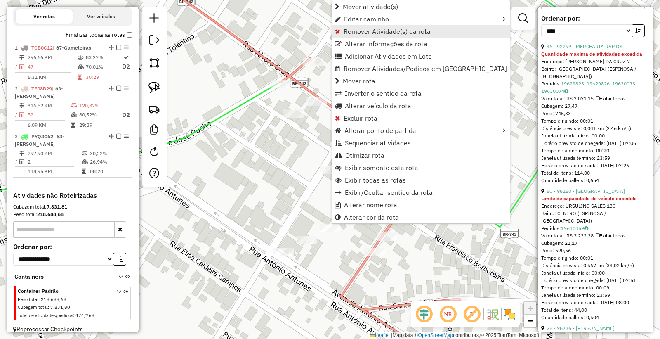
click at [375, 28] on span "Remover Atividade(s) da rota" at bounding box center [387, 31] width 87 height 7
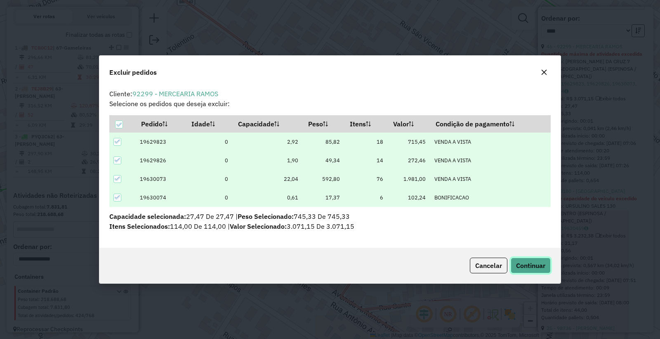
click at [526, 272] on button "Continuar" at bounding box center [531, 265] width 40 height 16
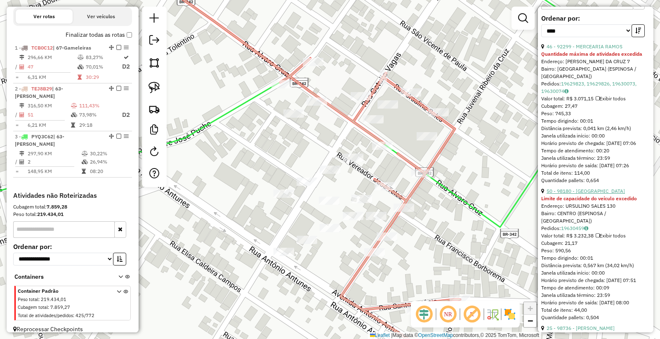
click at [582, 194] on link "50 - 98180 - [GEOGRAPHIC_DATA]" at bounding box center [586, 191] width 78 height 6
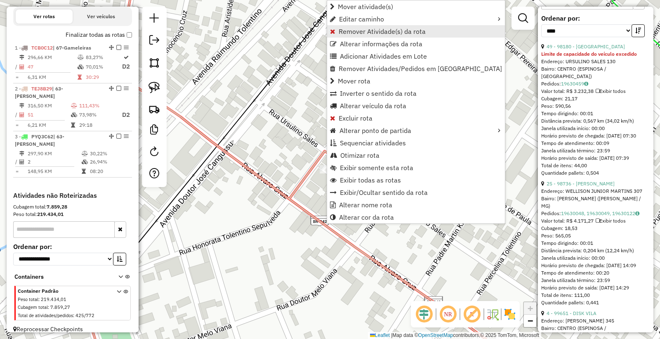
click at [371, 32] on span "Remover Atividade(s) da rota" at bounding box center [382, 31] width 87 height 7
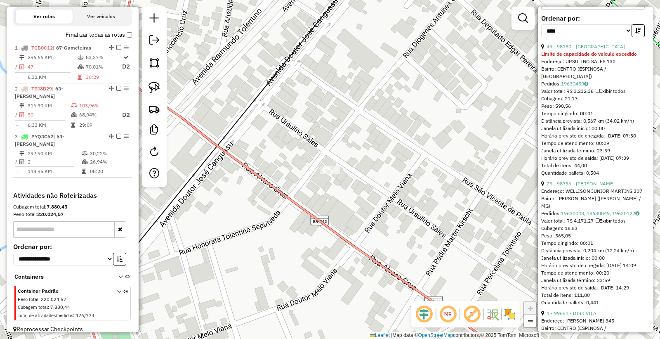
click at [590, 187] on link "25 - 98736 - [PERSON_NAME]" at bounding box center [581, 183] width 68 height 6
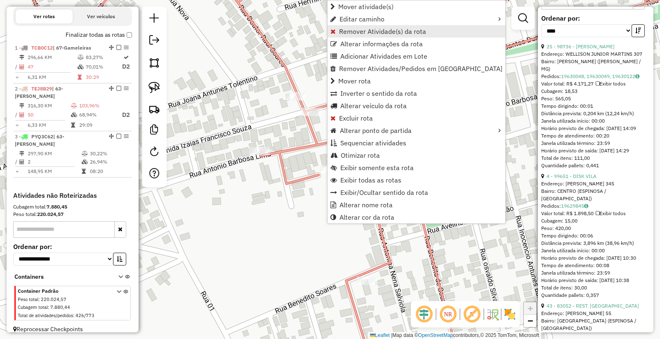
click at [394, 28] on span "Remover Atividade(s) da rota" at bounding box center [382, 31] width 87 height 7
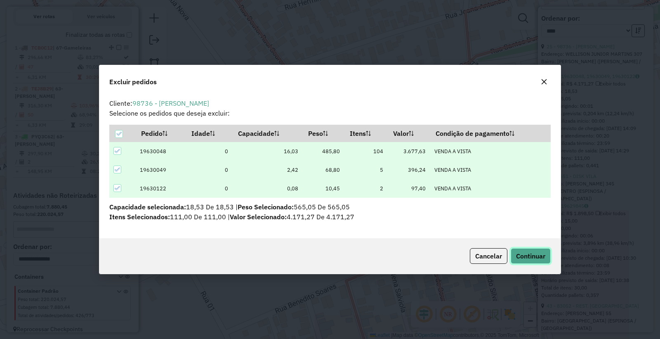
click at [531, 252] on span "Continuar" at bounding box center [530, 256] width 29 height 8
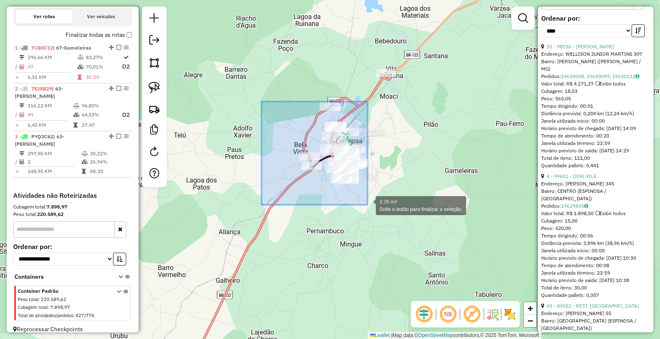
drag, startPoint x: 262, startPoint y: 102, endPoint x: 368, endPoint y: 205, distance: 148.5
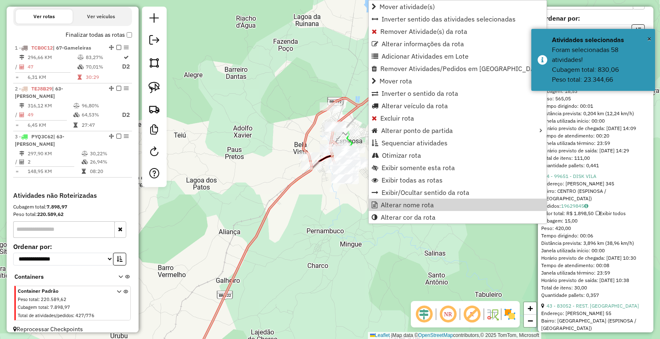
click at [283, 116] on div "Janela de atendimento Grade de atendimento Capacidade Transportadoras Veículos …" at bounding box center [330, 169] width 660 height 339
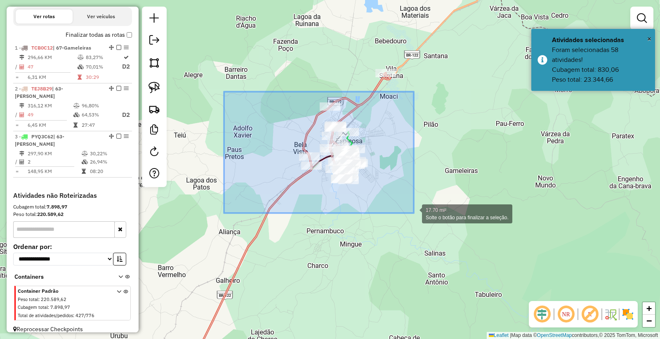
drag, startPoint x: 224, startPoint y: 92, endPoint x: 414, endPoint y: 215, distance: 226.7
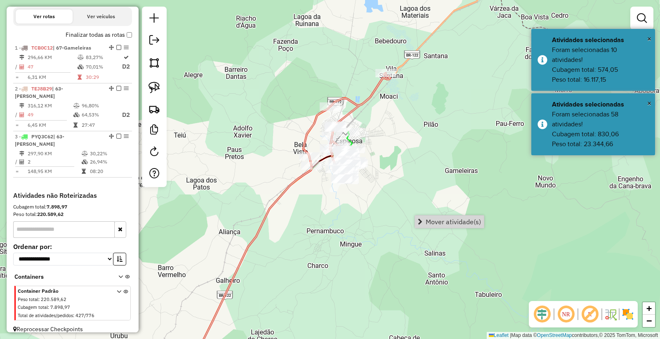
click at [467, 219] on span "Mover atividade(s)" at bounding box center [453, 221] width 55 height 7
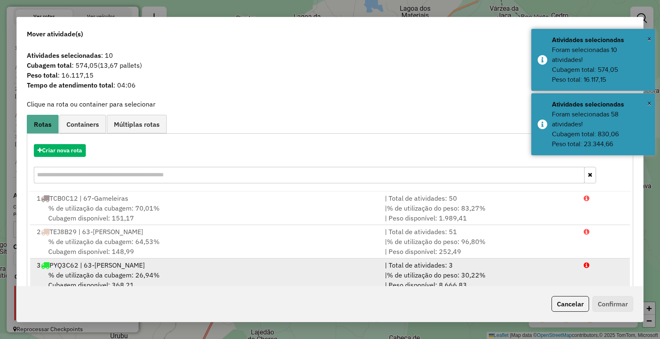
scroll to position [19, 0]
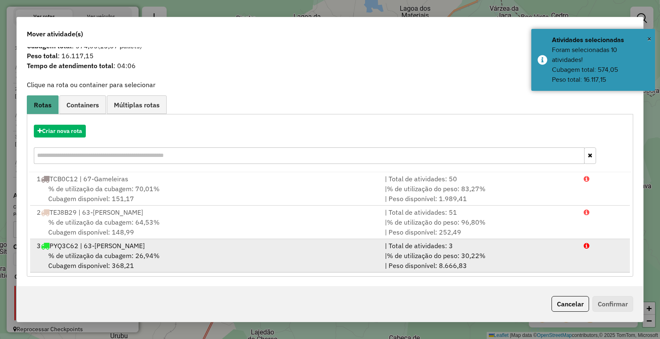
click at [328, 257] on div "% de utilização da cubagem: 26,94% Cubagem disponível: 368,21" at bounding box center [206, 260] width 348 height 20
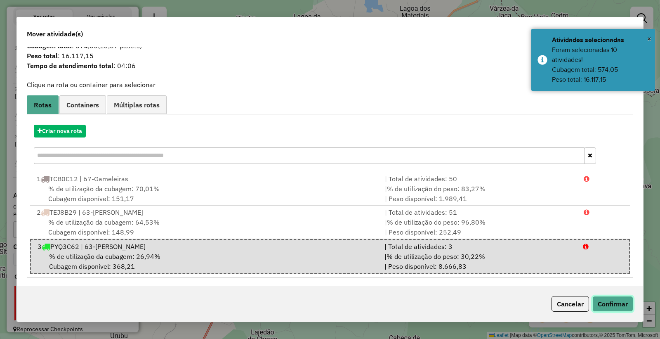
click at [612, 310] on button "Confirmar" at bounding box center [613, 304] width 41 height 16
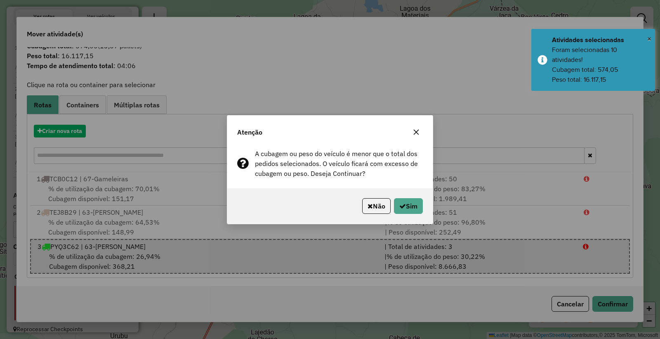
click at [399, 193] on div "Não Sim" at bounding box center [329, 205] width 205 height 35
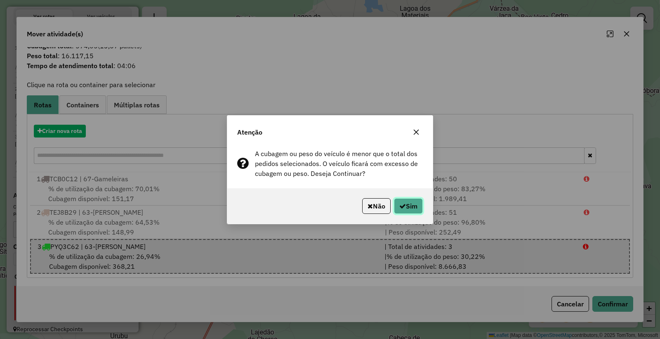
click at [399, 208] on icon "button" at bounding box center [402, 206] width 7 height 7
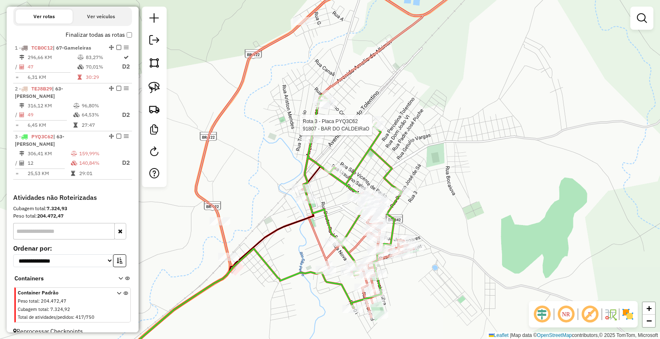
scroll to position [270, 0]
select select "*********"
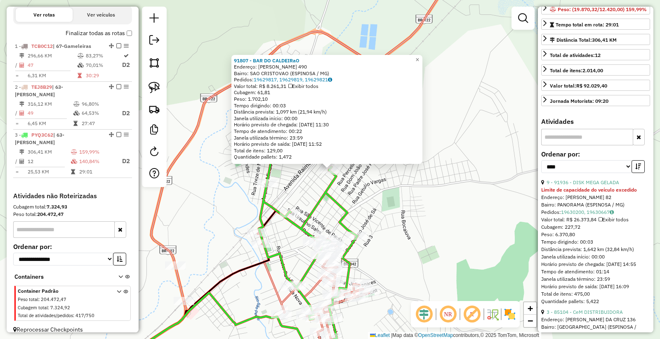
scroll to position [229, 0]
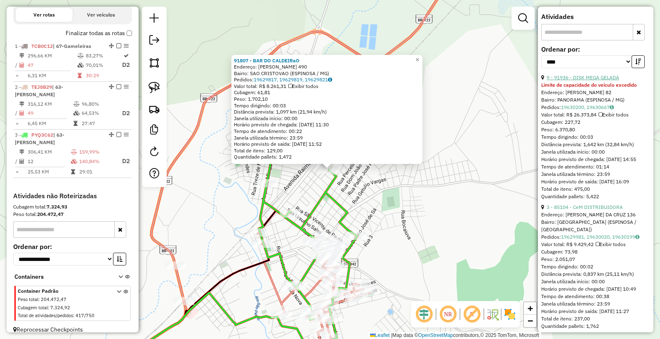
click at [584, 80] on link "9 - 91936 - DISK MEGA GELADA" at bounding box center [583, 77] width 73 height 6
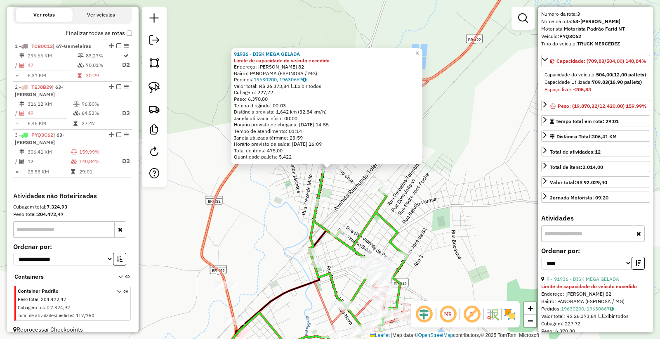
scroll to position [0, 0]
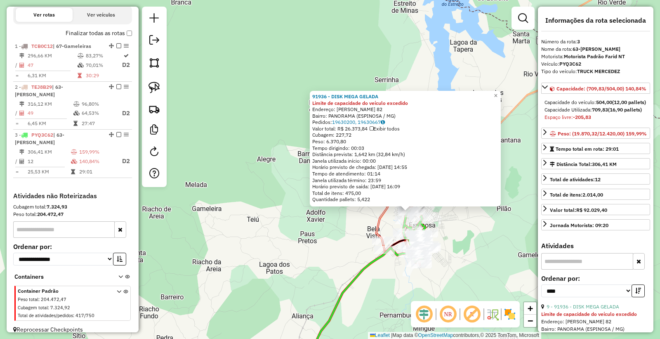
click at [311, 295] on div "91936 - DISK MEGA GELADA Limite de capacidade do veículo excedido Endereço: [PE…" at bounding box center [330, 169] width 660 height 339
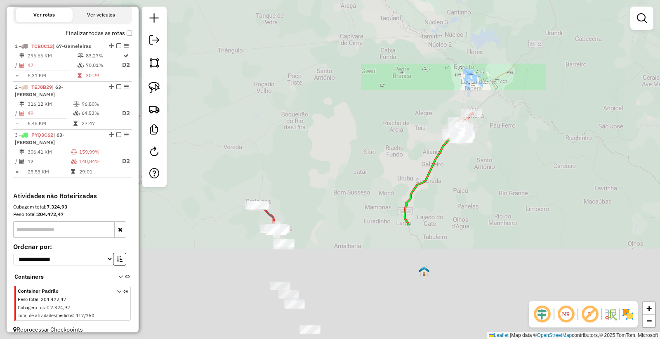
drag, startPoint x: 323, startPoint y: 271, endPoint x: 416, endPoint y: 146, distance: 154.6
click at [414, 154] on div "Janela de atendimento Grade de atendimento Capacidade Transportadoras Veículos …" at bounding box center [330, 169] width 660 height 339
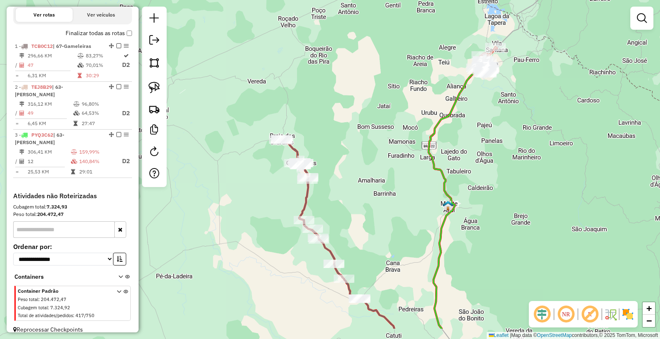
drag, startPoint x: 381, startPoint y: 256, endPoint x: 382, endPoint y: 200, distance: 56.1
click at [382, 203] on div "Janela de atendimento Grade de atendimento Capacidade Transportadoras Veículos …" at bounding box center [330, 169] width 660 height 339
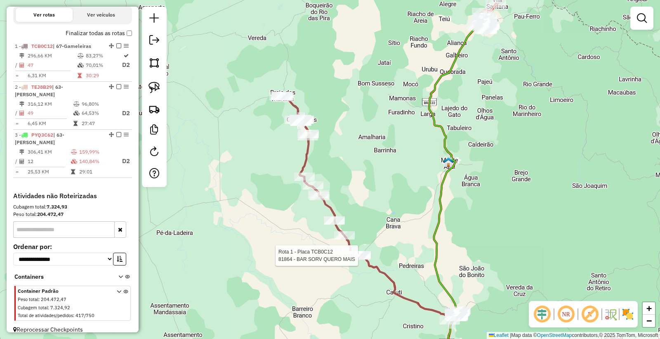
select select "*********"
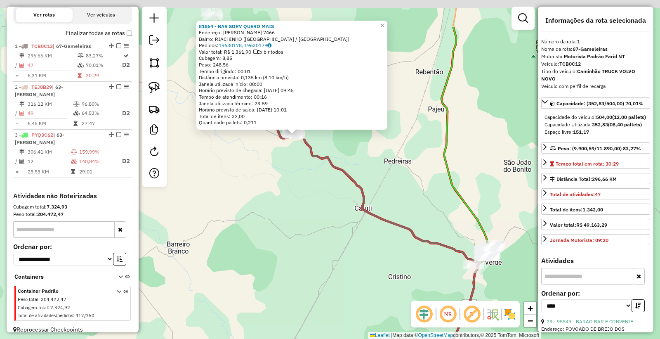
drag, startPoint x: 349, startPoint y: 195, endPoint x: 372, endPoint y: 255, distance: 64.4
click at [372, 255] on div "81864 - BAR SORV QUERO MAIS Endereço: [PERSON_NAME] 7466 Bairro: RIACHINHO ([GE…" at bounding box center [330, 169] width 660 height 339
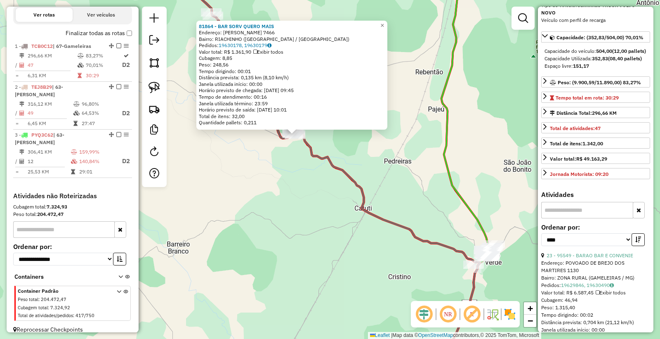
scroll to position [92, 0]
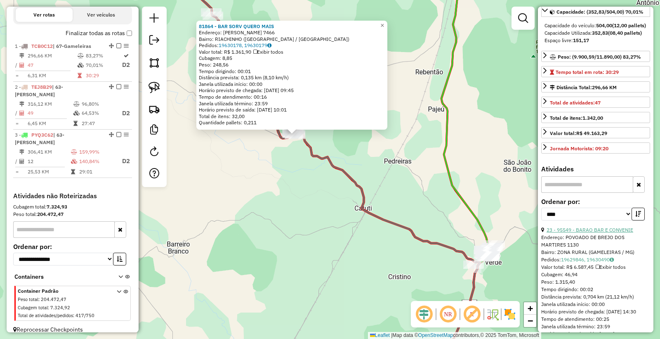
click at [584, 233] on link "23 - 95549 - BARAO BAR E CONVENIE" at bounding box center [590, 230] width 87 height 6
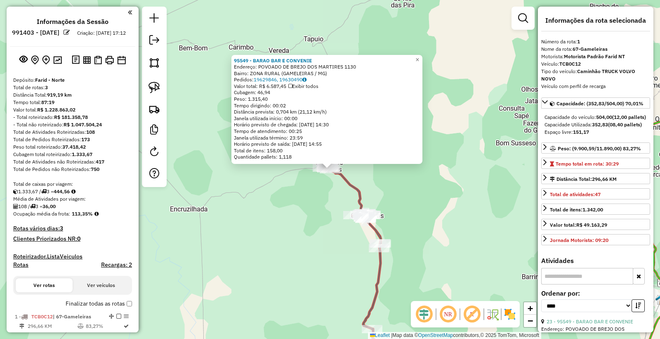
select select "*********"
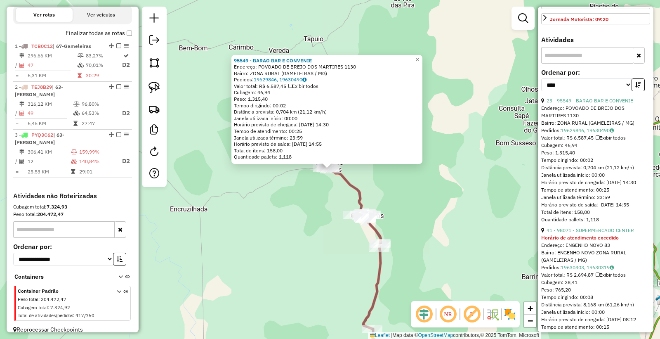
scroll to position [275, 0]
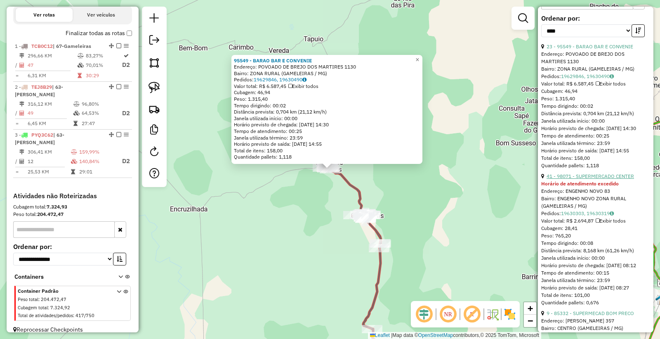
click at [585, 179] on link "41 - 98071 - SUPERMERCADO CENTER" at bounding box center [590, 176] width 87 height 6
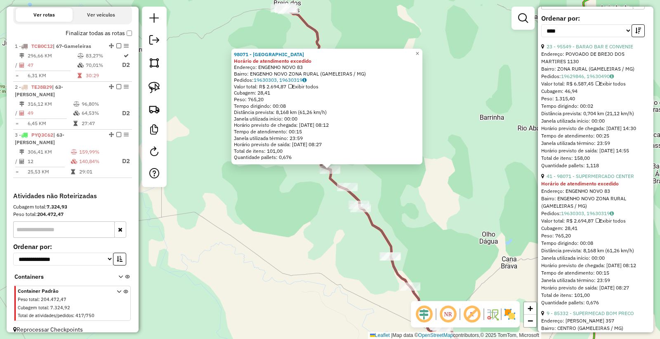
drag, startPoint x: 306, startPoint y: 259, endPoint x: 320, endPoint y: 259, distance: 13.6
click at [306, 259] on div "98071 - SUPERMERCADO CENTER Horário de atendimento excedido Endereço: ENGENHO N…" at bounding box center [330, 169] width 660 height 339
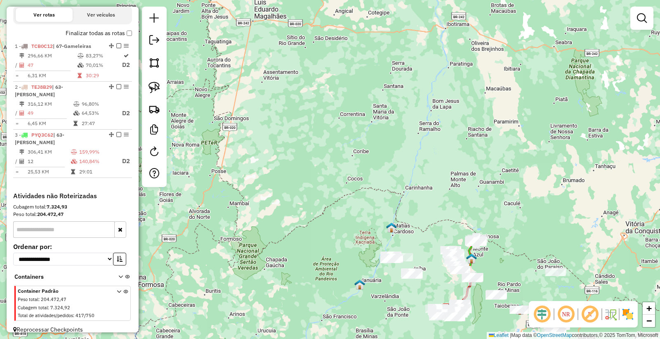
drag, startPoint x: 512, startPoint y: 204, endPoint x: 505, endPoint y: 221, distance: 18.6
click at [505, 221] on div "Janela de atendimento Grade de atendimento Capacidade Transportadoras Veículos …" at bounding box center [330, 169] width 660 height 339
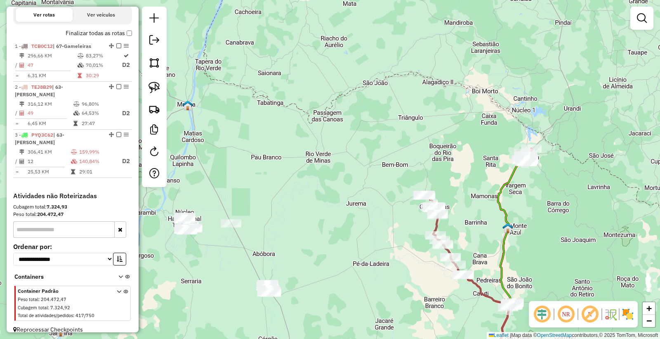
drag, startPoint x: 571, startPoint y: 188, endPoint x: 442, endPoint y: 245, distance: 141.9
click at [442, 250] on div "Janela de atendimento Grade de atendimento Capacidade Transportadoras Veículos …" at bounding box center [330, 169] width 660 height 339
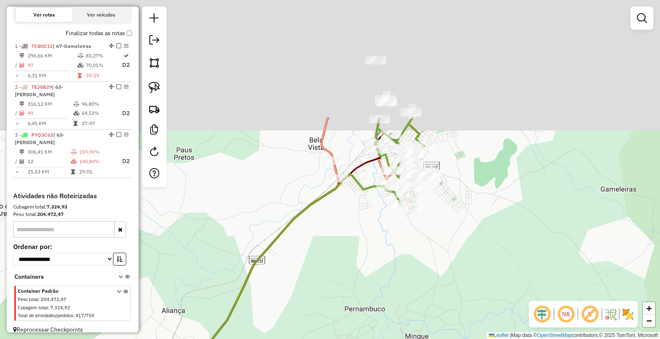
drag, startPoint x: 394, startPoint y: 155, endPoint x: 414, endPoint y: 306, distance: 152.3
click at [414, 306] on div "Janela de atendimento Grade de atendimento Capacidade Transportadoras Veículos …" at bounding box center [330, 169] width 660 height 339
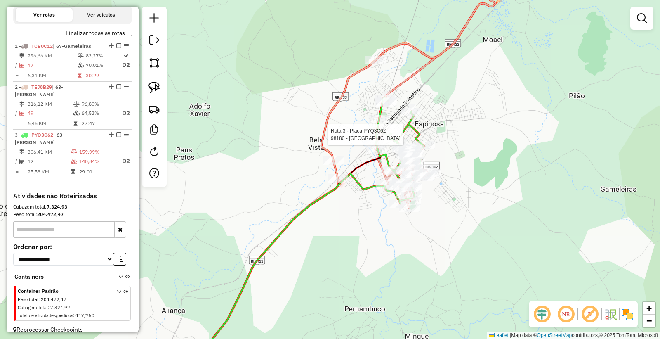
select select "*********"
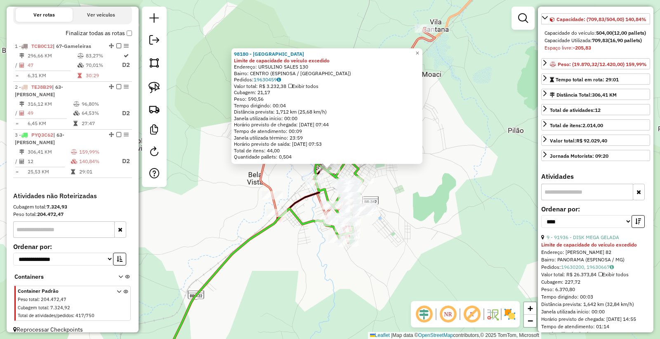
scroll to position [92, 0]
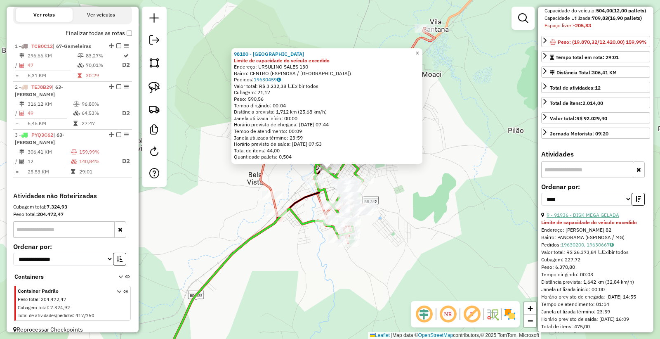
click at [591, 218] on link "9 - 91936 - DISK MEGA GELADA" at bounding box center [583, 215] width 73 height 6
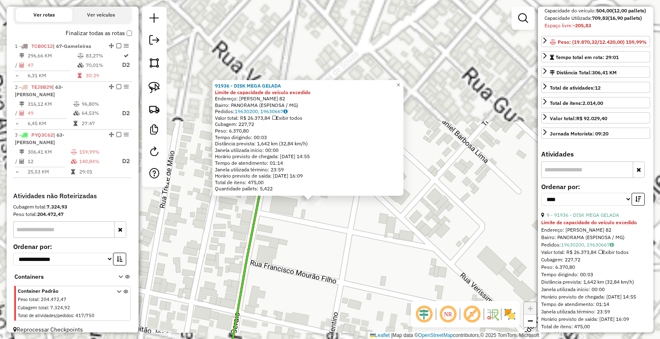
drag, startPoint x: 320, startPoint y: 122, endPoint x: 385, endPoint y: 247, distance: 140.3
click at [385, 247] on div "91936 - DISK MEGA GELADA Limite de capacidade do veículo excedido Endereço: [PE…" at bounding box center [330, 169] width 660 height 339
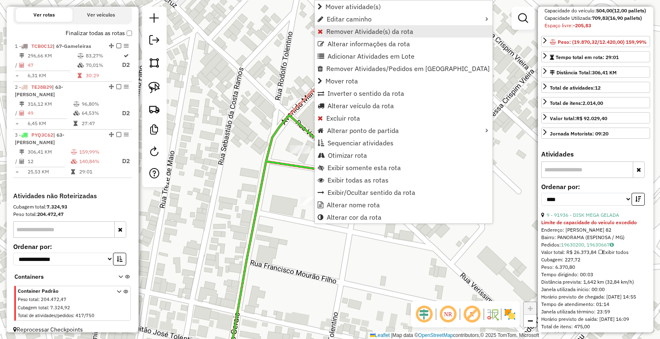
click at [379, 28] on span "Remover Atividade(s) da rota" at bounding box center [369, 31] width 87 height 7
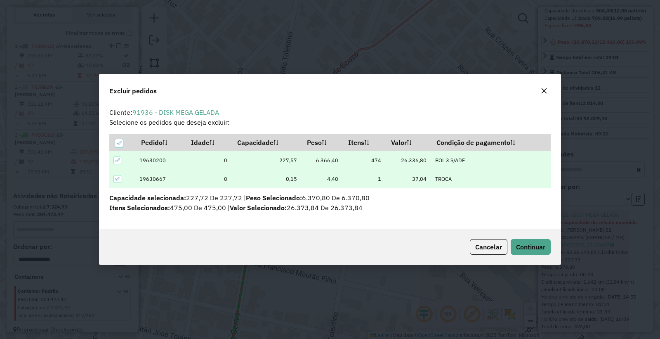
scroll to position [0, 0]
click at [535, 250] on span "Continuar" at bounding box center [530, 247] width 29 height 8
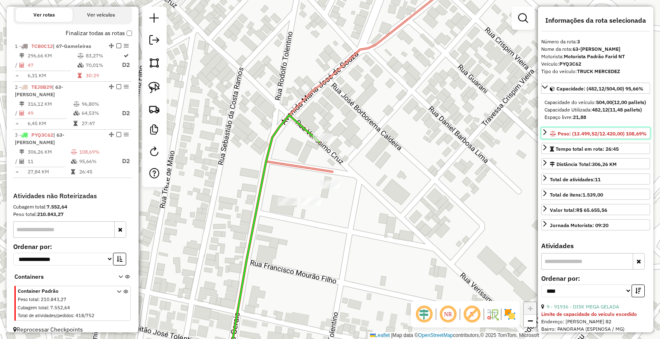
click at [558, 137] on span "Peso: (13.499,52/12.420,00) 108,69%" at bounding box center [602, 133] width 89 height 6
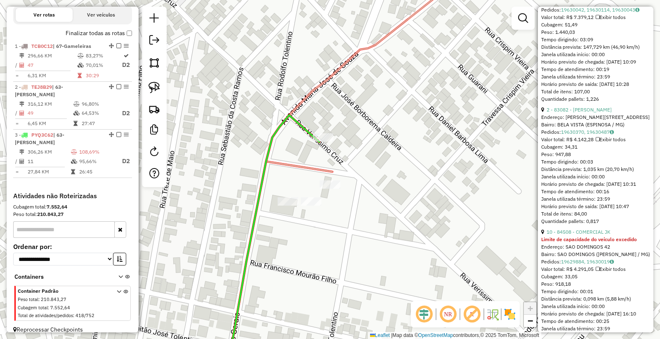
scroll to position [1100, 0]
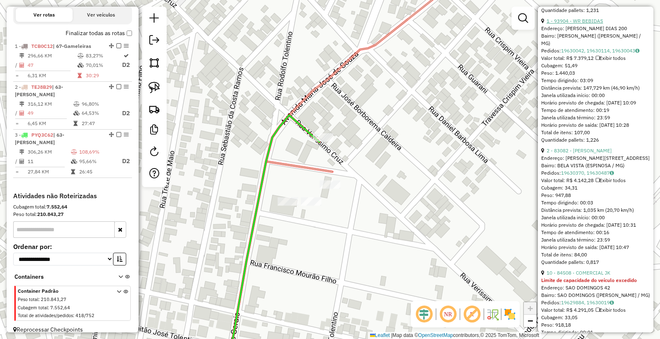
click at [584, 24] on link "1 - 93904 - WR BEBIDAS" at bounding box center [575, 21] width 57 height 6
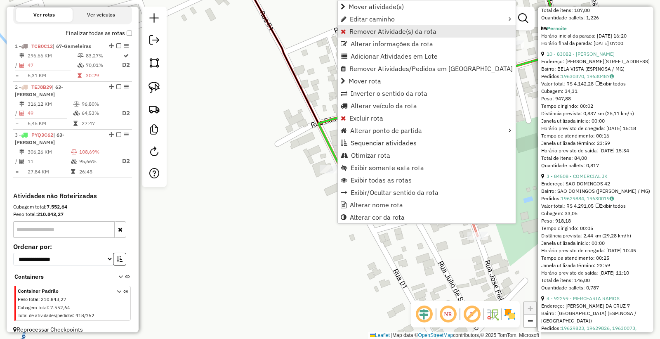
click at [389, 31] on span "Remover Atividade(s) da rota" at bounding box center [392, 31] width 87 height 7
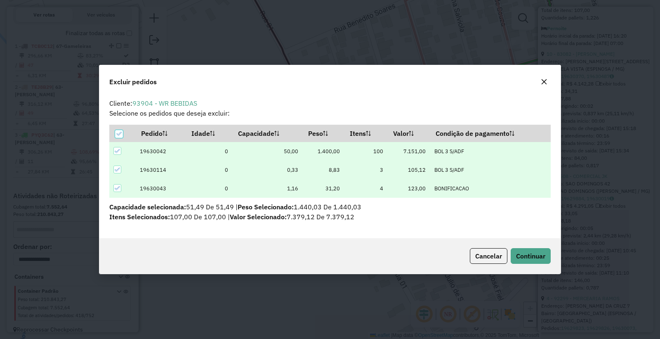
scroll to position [0, 0]
click at [541, 252] on span "Continuar" at bounding box center [530, 256] width 29 height 8
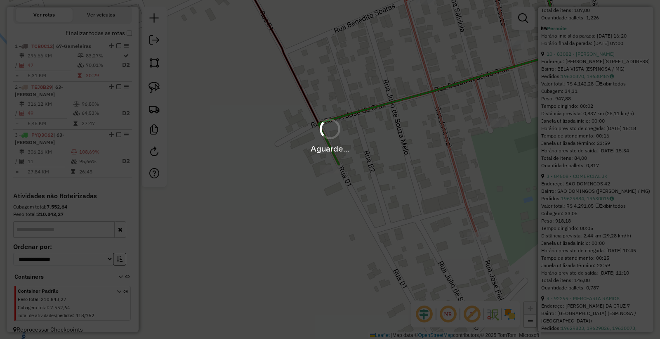
scroll to position [1093, 0]
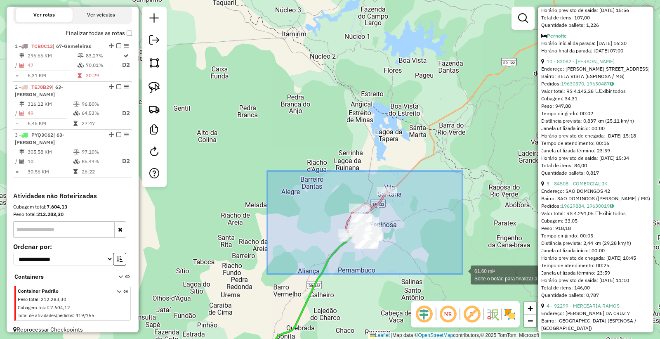
drag, startPoint x: 267, startPoint y: 171, endPoint x: 463, endPoint y: 274, distance: 221.5
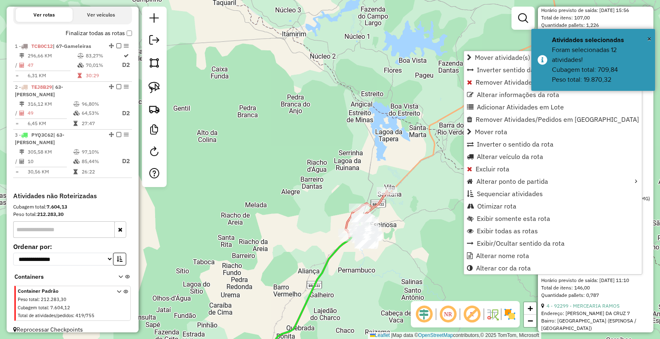
click at [302, 204] on div "Janela de atendimento Grade de atendimento Capacidade Transportadoras Veículos …" at bounding box center [330, 169] width 660 height 339
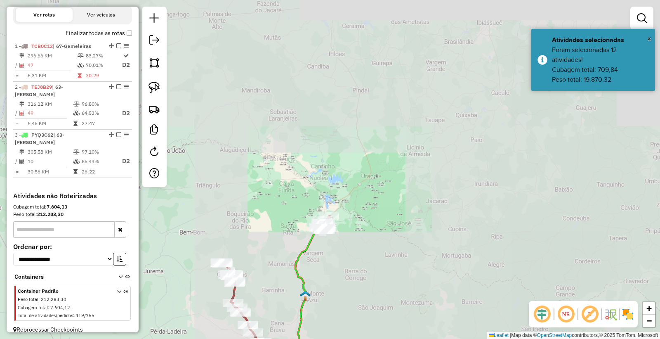
click at [333, 274] on div "Janela de atendimento Grade de atendimento Capacidade Transportadoras Veículos …" at bounding box center [330, 169] width 660 height 339
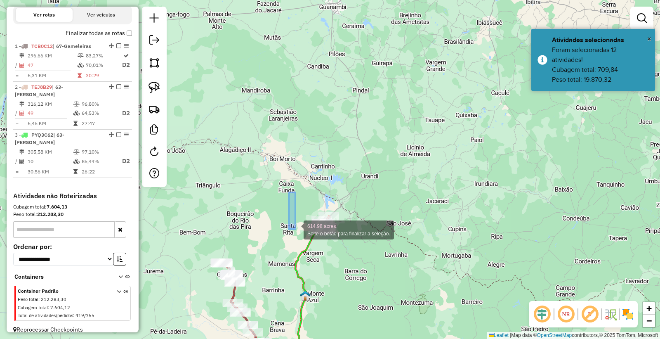
drag, startPoint x: 295, startPoint y: 229, endPoint x: 363, endPoint y: 241, distance: 68.8
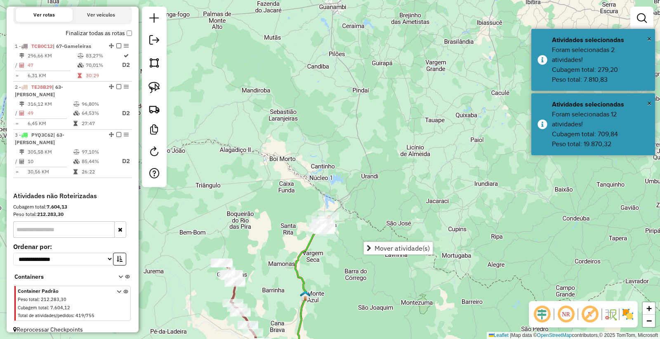
click at [360, 253] on div "Janela de atendimento Grade de atendimento Capacidade Transportadoras Veículos …" at bounding box center [330, 169] width 660 height 339
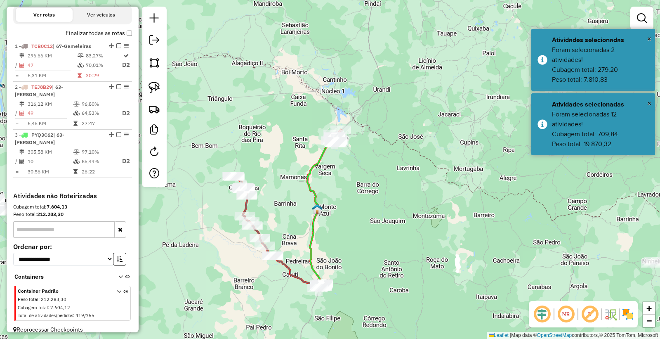
drag, startPoint x: 361, startPoint y: 269, endPoint x: 397, endPoint y: 85, distance: 188.5
click at [397, 85] on div "Janela de atendimento Grade de atendimento Capacidade Transportadoras Veículos …" at bounding box center [330, 169] width 660 height 339
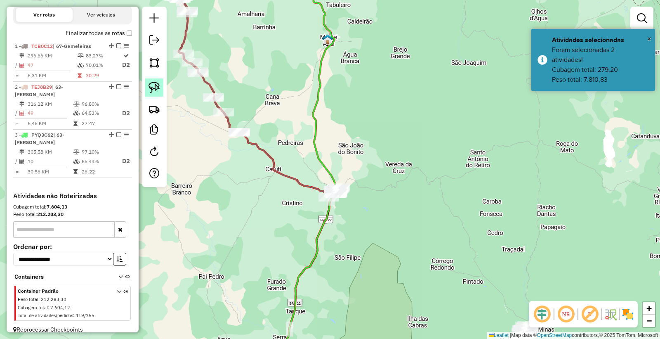
click at [154, 82] on img at bounding box center [155, 88] width 12 height 12
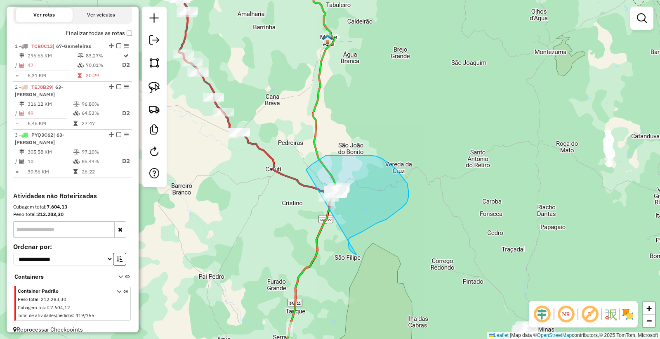
drag, startPoint x: 349, startPoint y: 249, endPoint x: 321, endPoint y: 240, distance: 30.0
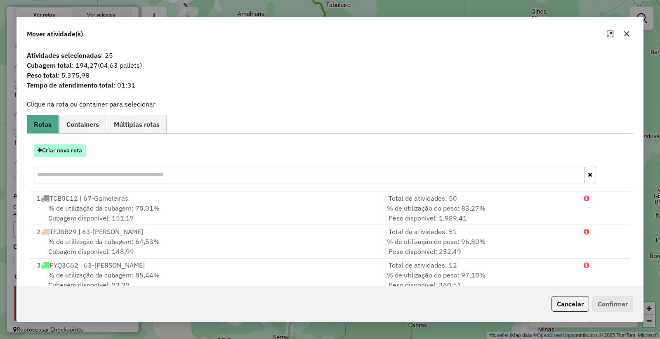
click at [66, 151] on button "Criar nova rota" at bounding box center [60, 150] width 52 height 13
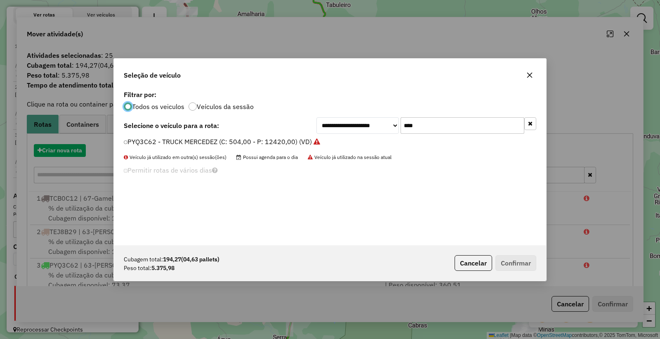
scroll to position [5, 2]
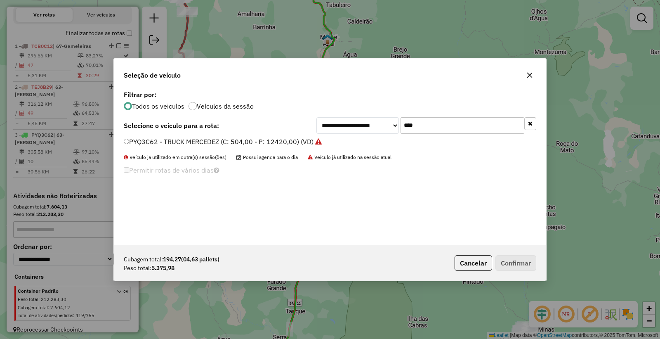
drag, startPoint x: 460, startPoint y: 126, endPoint x: 165, endPoint y: 93, distance: 296.9
click at [180, 107] on div "**********" at bounding box center [330, 166] width 432 height 157
type input "****"
click at [175, 144] on label "TEM4D60 - 2 - CAMINHÃO VW NOVO (C: 420,00 - P: 7900,00) (VD)" at bounding box center [227, 142] width 206 height 10
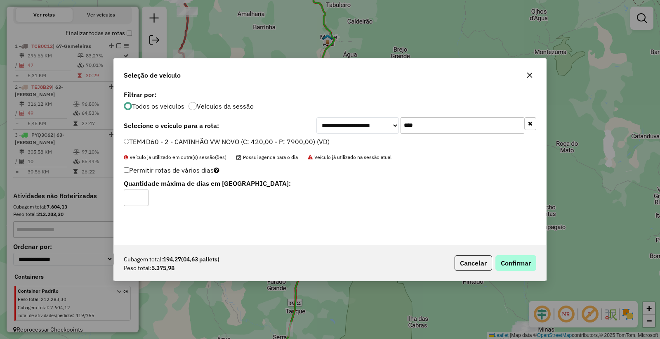
click at [534, 264] on div "Cubagem total: 194,27 (04,63 pallets) Peso total: 5.375,98 Cancelar Confirmar" at bounding box center [330, 262] width 432 height 35
click at [524, 258] on button "Confirmar" at bounding box center [516, 263] width 41 height 16
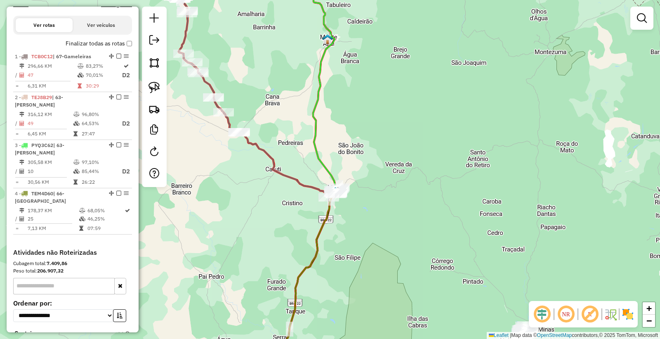
scroll to position [281, 0]
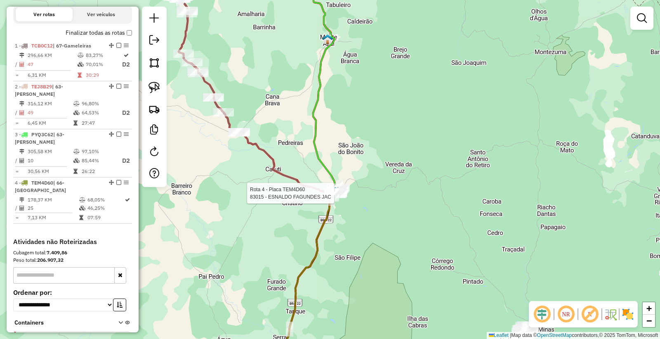
select select "*********"
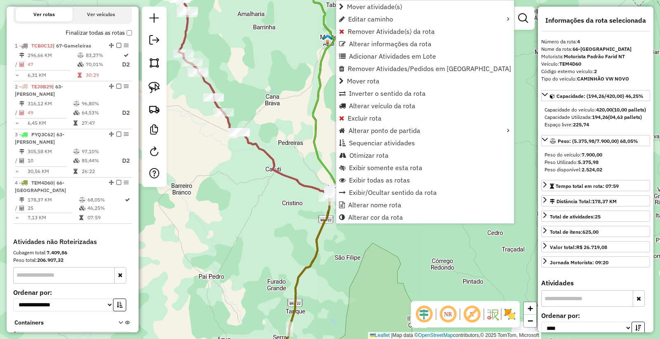
scroll to position [319, 0]
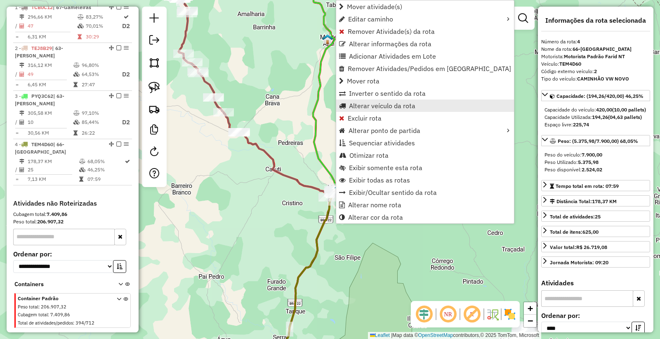
click at [380, 108] on span "Alterar veículo da rota" at bounding box center [382, 105] width 66 height 7
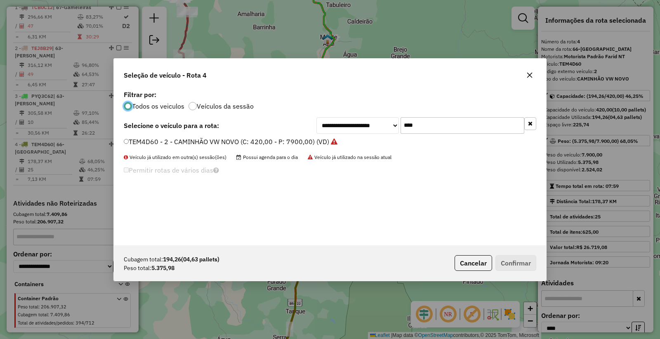
scroll to position [5, 2]
drag, startPoint x: 439, startPoint y: 122, endPoint x: 216, endPoint y: 126, distance: 222.8
click at [228, 131] on div "**********" at bounding box center [330, 125] width 413 height 17
type input "****"
click at [169, 139] on label "PVN5G39 - TOCO MERCEDEZ (C: 420,00 - P: 8440,00) (VD)" at bounding box center [215, 142] width 183 height 10
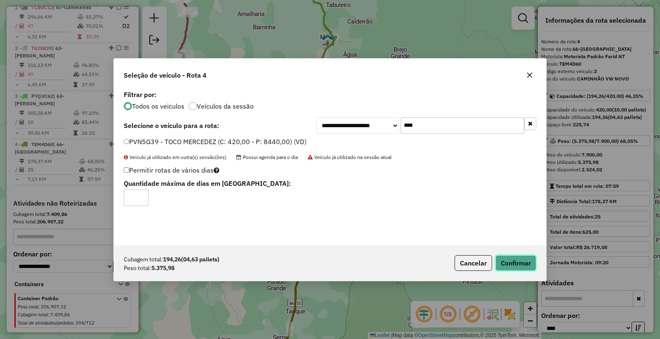
click at [514, 260] on button "Confirmar" at bounding box center [516, 263] width 41 height 16
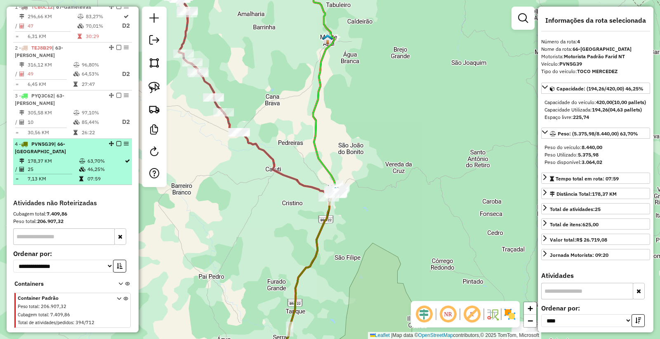
scroll to position [263, 0]
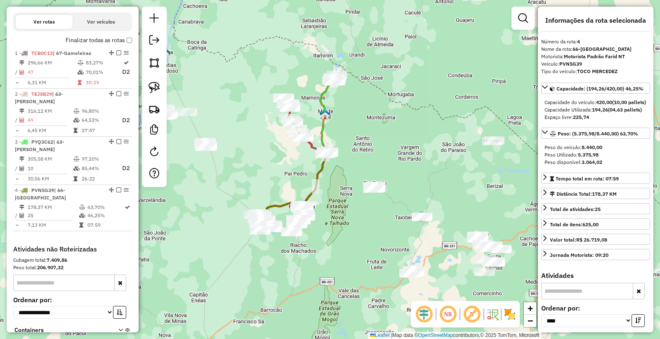
drag, startPoint x: 327, startPoint y: 246, endPoint x: 328, endPoint y: 215, distance: 30.6
click at [328, 215] on div "Janela de atendimento Grade de atendimento Capacidade Transportadoras Veículos …" at bounding box center [330, 169] width 660 height 339
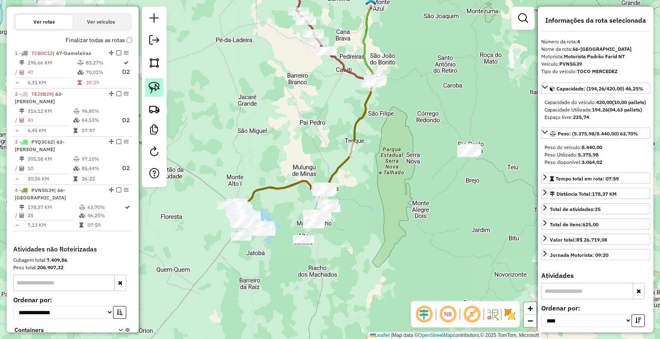
click at [158, 89] on img at bounding box center [155, 88] width 12 height 12
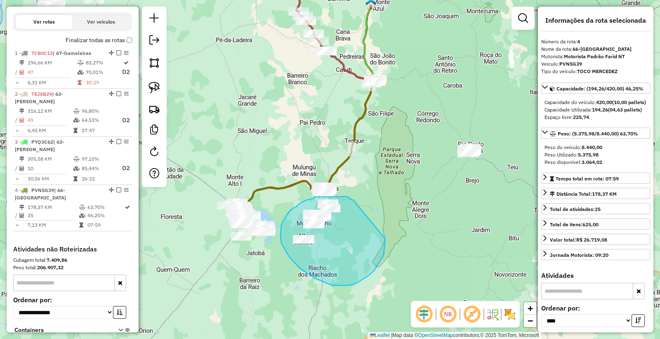
drag, startPoint x: 352, startPoint y: 199, endPoint x: 385, endPoint y: 224, distance: 41.6
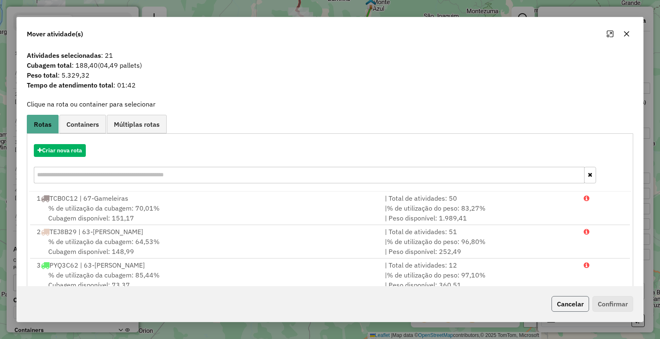
click at [568, 306] on button "Cancelar" at bounding box center [571, 304] width 38 height 16
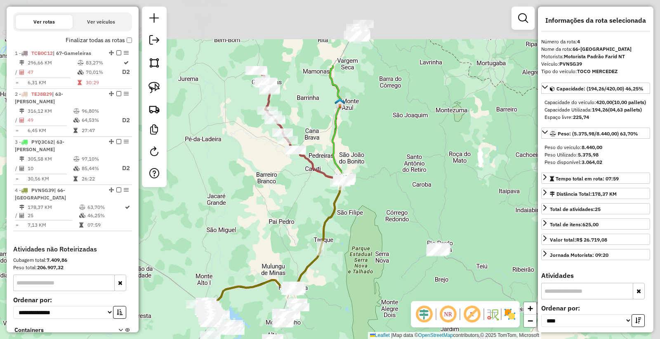
drag, startPoint x: 285, startPoint y: 84, endPoint x: 254, endPoint y: 183, distance: 103.8
click at [254, 183] on div "Janela de atendimento Grade de atendimento Capacidade Transportadoras Veículos …" at bounding box center [330, 169] width 660 height 339
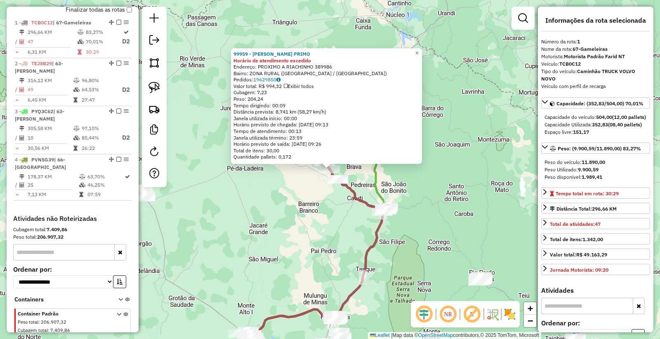
scroll to position [309, 0]
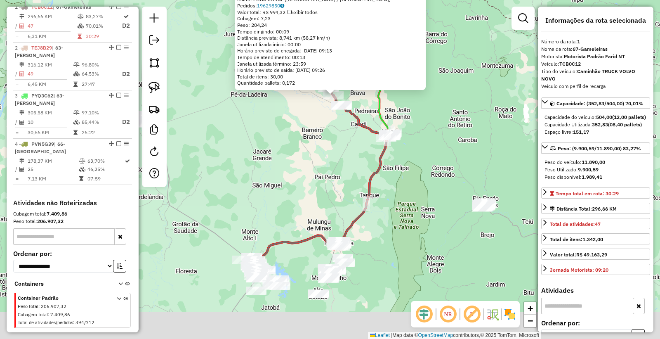
drag, startPoint x: 338, startPoint y: 302, endPoint x: 336, endPoint y: 218, distance: 84.6
click at [341, 215] on div "99959 - ELDIR CARDOSO PRIMO Horário de atendimento excedido Endereço: PROXIMO A…" at bounding box center [330, 169] width 660 height 339
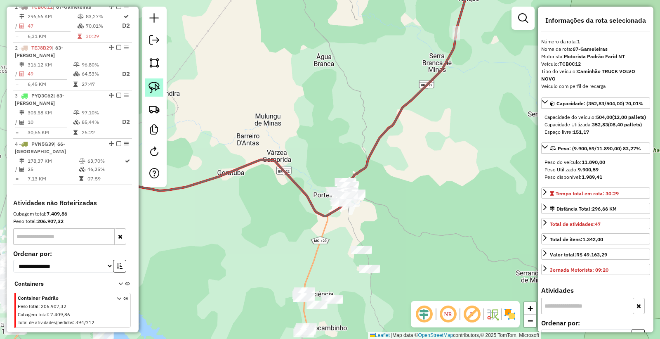
drag, startPoint x: 156, startPoint y: 94, endPoint x: 190, endPoint y: 123, distance: 45.1
click at [156, 94] on link at bounding box center [154, 87] width 18 height 18
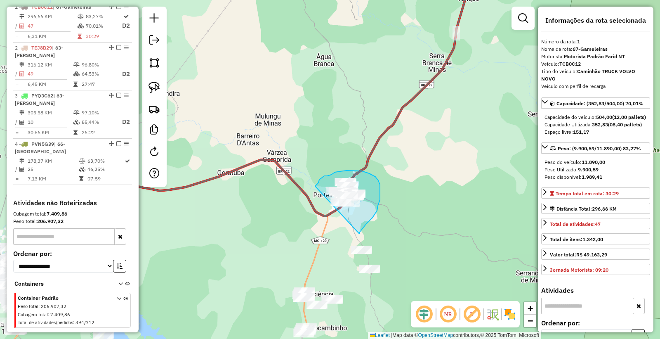
drag, startPoint x: 359, startPoint y: 233, endPoint x: 329, endPoint y: 229, distance: 30.8
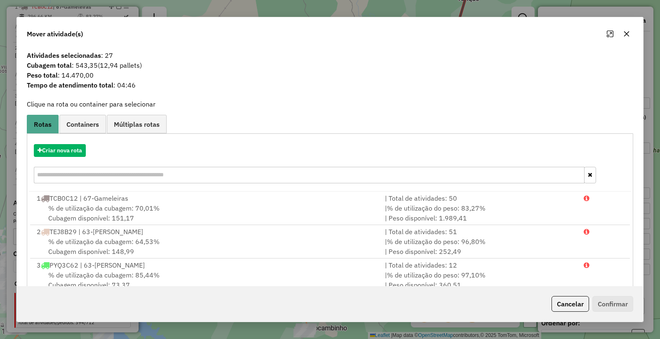
drag, startPoint x: 569, startPoint y: 301, endPoint x: 496, endPoint y: 265, distance: 81.6
click at [567, 300] on button "Cancelar" at bounding box center [571, 304] width 38 height 16
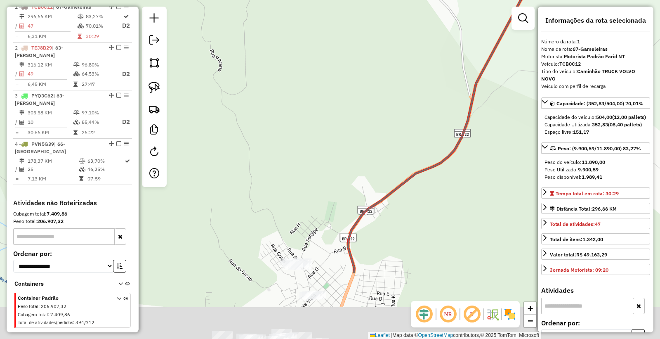
drag, startPoint x: 448, startPoint y: 250, endPoint x: 340, endPoint y: 63, distance: 216.5
click at [340, 64] on div "99959 - ELDIR CARDOSO PRIMO Horário de atendimento excedido Endereço: PROXIMO A…" at bounding box center [330, 169] width 660 height 339
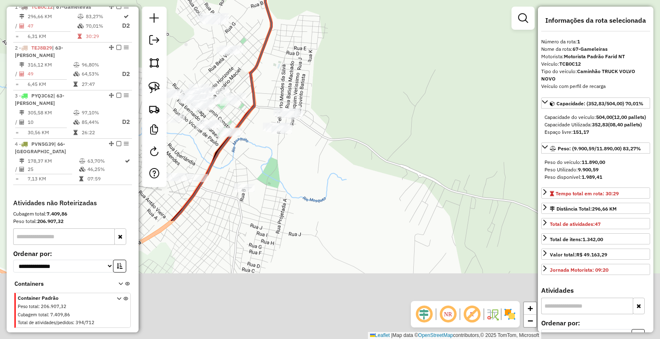
drag, startPoint x: 422, startPoint y: 243, endPoint x: 375, endPoint y: 104, distance: 146.0
click at [375, 104] on div "99959 - ELDIR CARDOSO PRIMO Horário de atendimento excedido Endereço: PROXIMO A…" at bounding box center [330, 169] width 660 height 339
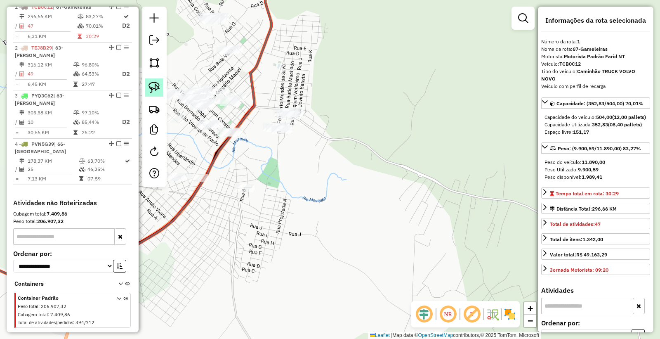
click at [156, 89] on img at bounding box center [155, 88] width 12 height 12
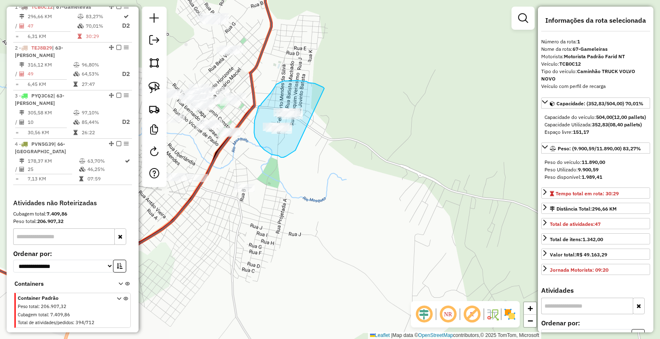
drag, startPoint x: 324, startPoint y: 88, endPoint x: 319, endPoint y: 117, distance: 29.4
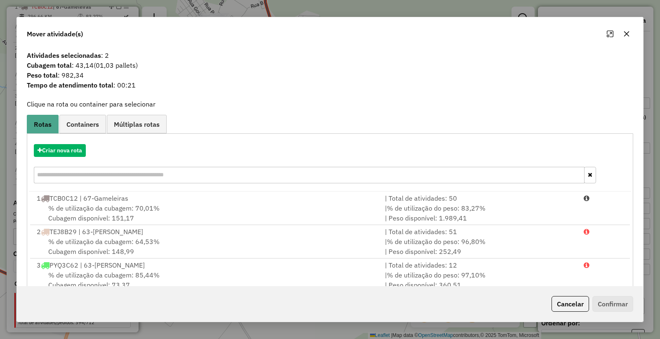
scroll to position [53, 0]
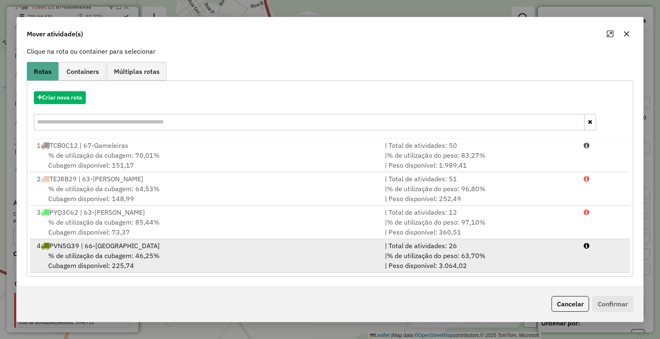
click at [388, 258] on span "% de utilização do peso: 63,70%" at bounding box center [436, 255] width 99 height 8
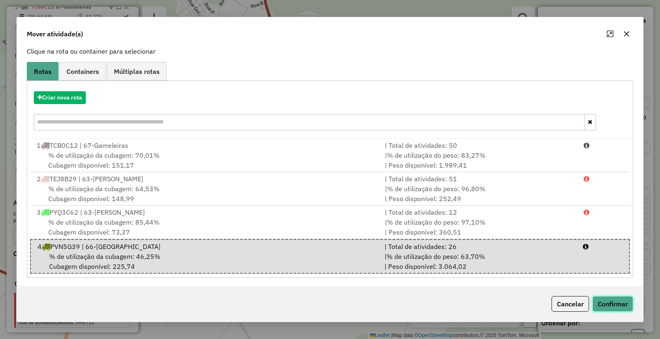
click at [609, 303] on button "Confirmar" at bounding box center [613, 304] width 41 height 16
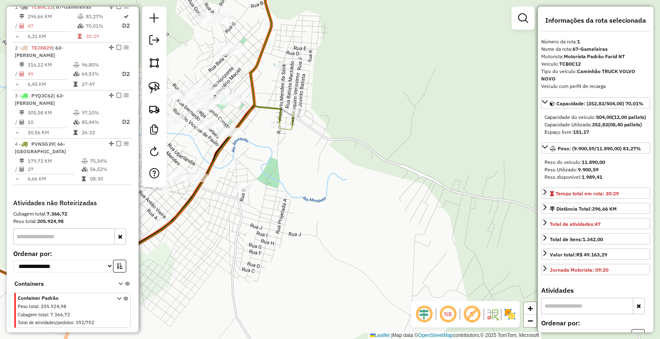
scroll to position [0, 0]
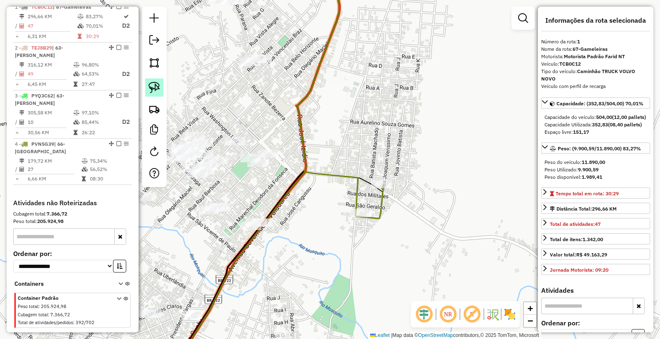
click at [156, 85] on img at bounding box center [155, 88] width 12 height 12
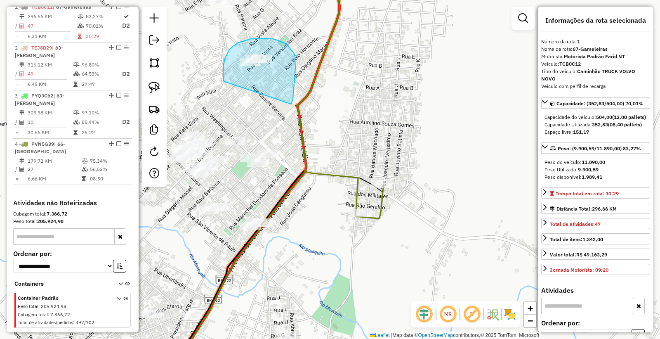
drag, startPoint x: 293, startPoint y: 99, endPoint x: 240, endPoint y: 97, distance: 52.9
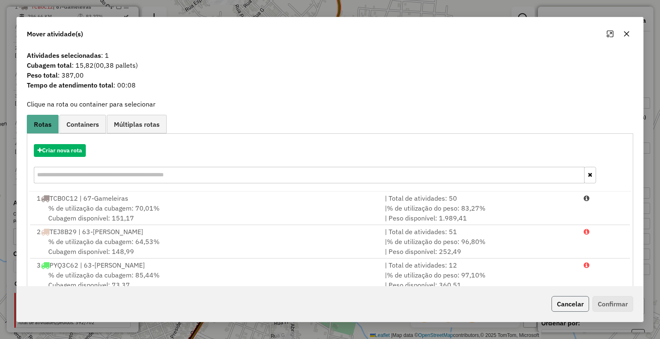
drag, startPoint x: 565, startPoint y: 306, endPoint x: 539, endPoint y: 280, distance: 37.1
click at [564, 305] on button "Cancelar" at bounding box center [571, 304] width 38 height 16
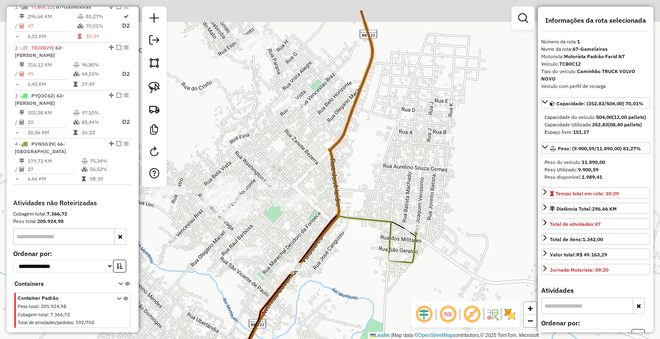
drag, startPoint x: 395, startPoint y: 179, endPoint x: 428, endPoint y: 225, distance: 56.8
click at [430, 226] on div "Janela de atendimento Grade de atendimento Capacidade Transportadoras Veículos …" at bounding box center [330, 169] width 660 height 339
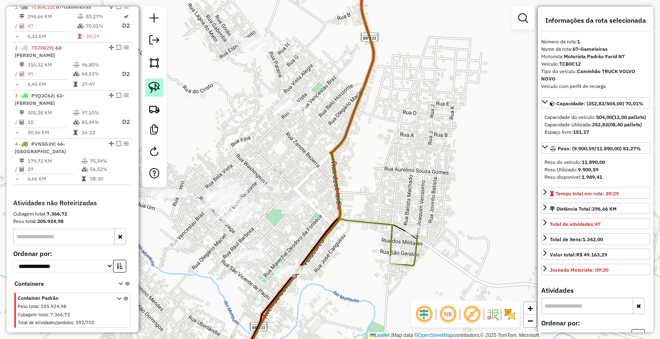
click at [159, 89] on img at bounding box center [155, 88] width 12 height 12
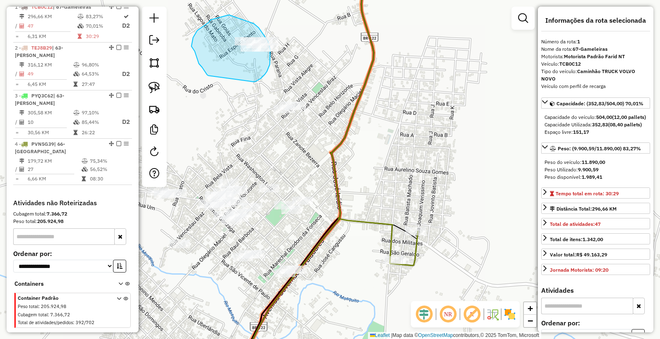
drag, startPoint x: 195, startPoint y: 51, endPoint x: 254, endPoint y: 82, distance: 66.4
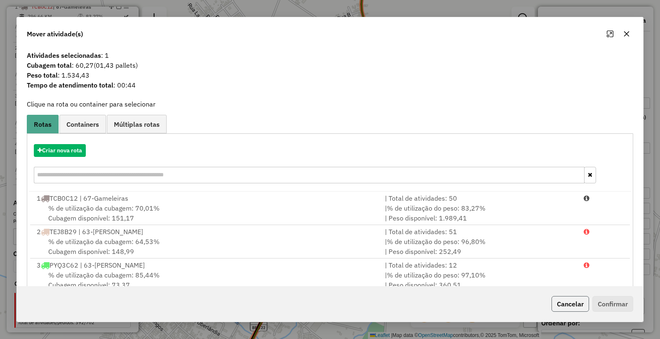
click at [574, 308] on button "Cancelar" at bounding box center [571, 304] width 38 height 16
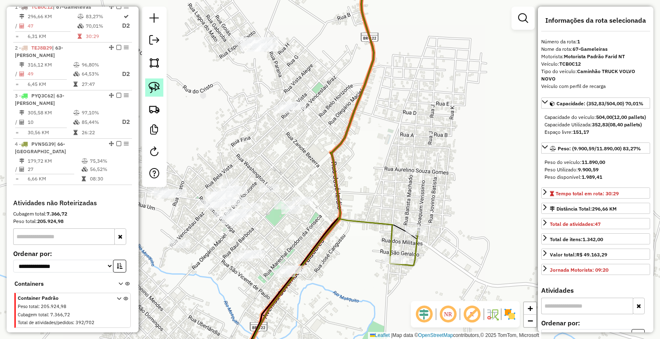
click at [154, 89] on img at bounding box center [155, 88] width 12 height 12
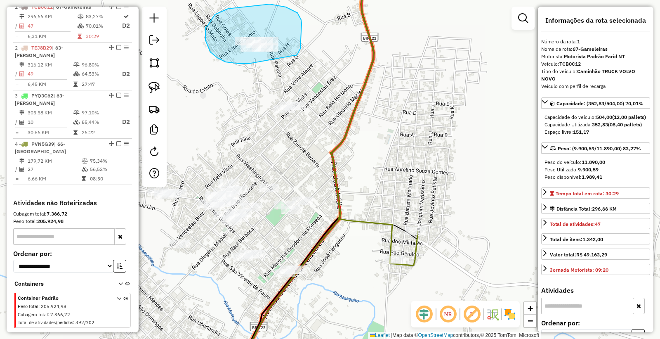
click at [262, 47] on div "Janela de atendimento Grade de atendimento Capacidade Transportadoras Veículos …" at bounding box center [330, 169] width 660 height 339
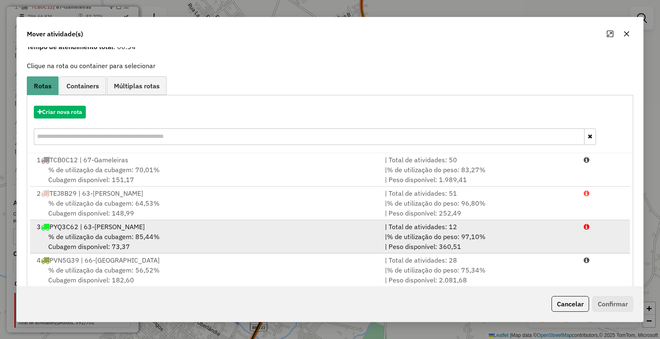
scroll to position [53, 0]
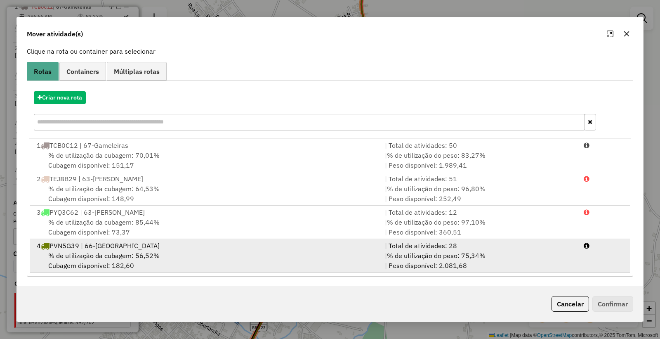
click at [417, 251] on span "% de utilização do peso: 75,34%" at bounding box center [436, 255] width 99 height 8
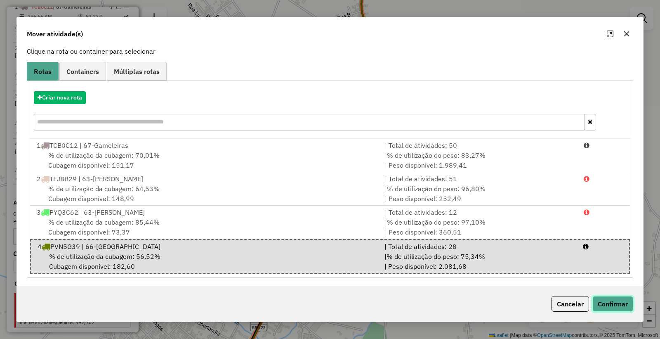
click at [612, 301] on button "Confirmar" at bounding box center [613, 304] width 41 height 16
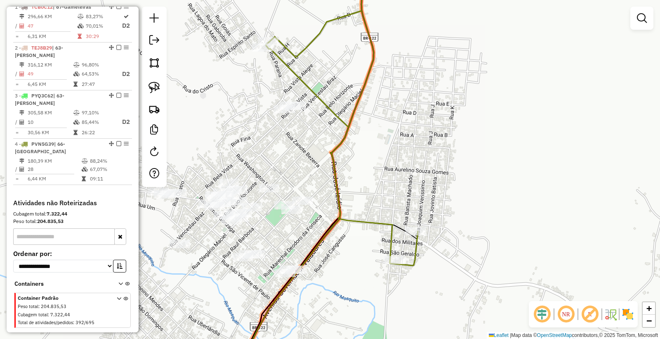
scroll to position [0, 0]
click at [160, 88] on img at bounding box center [155, 88] width 12 height 12
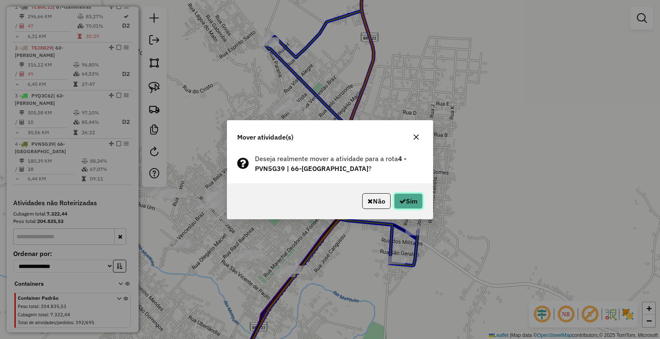
click at [413, 200] on button "Sim" at bounding box center [408, 201] width 29 height 16
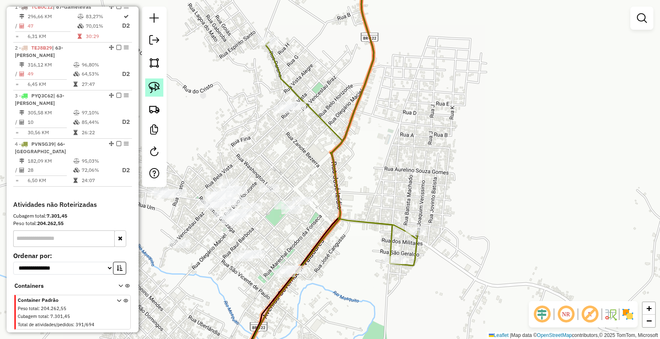
click at [155, 87] on img at bounding box center [155, 88] width 12 height 12
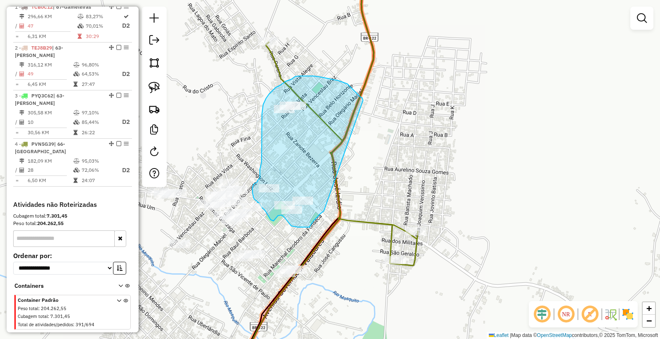
drag, startPoint x: 363, startPoint y: 100, endPoint x: 332, endPoint y: 174, distance: 79.7
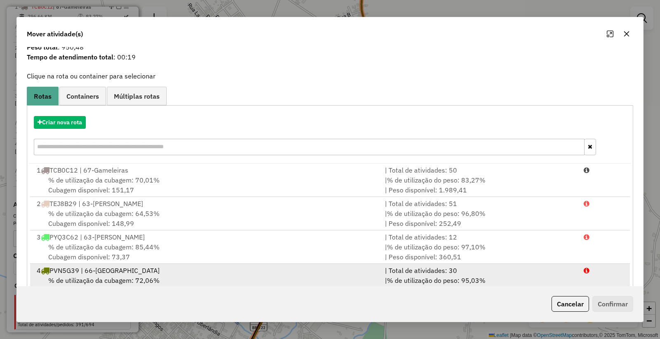
scroll to position [53, 0]
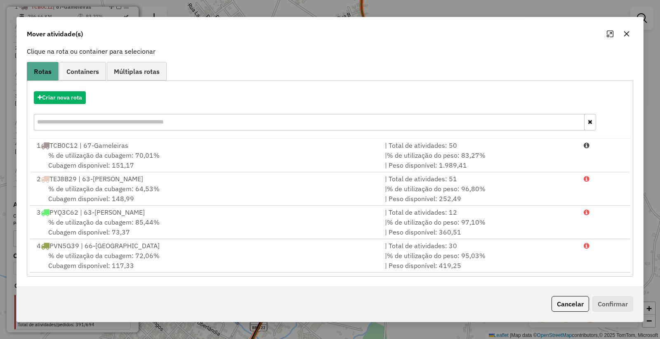
click at [581, 306] on button "Cancelar" at bounding box center [571, 304] width 38 height 16
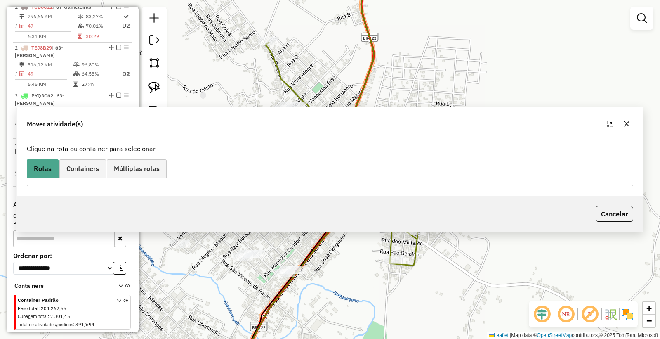
scroll to position [0, 0]
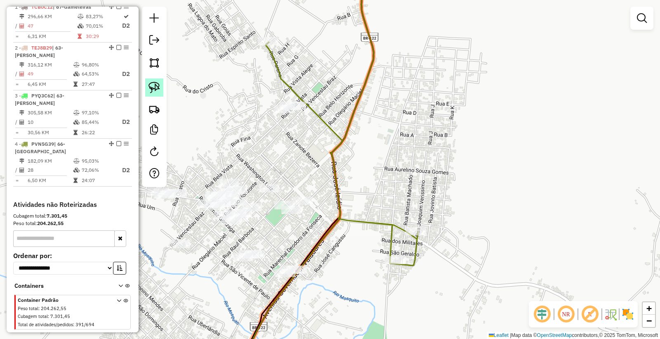
click at [159, 86] on img at bounding box center [155, 88] width 12 height 12
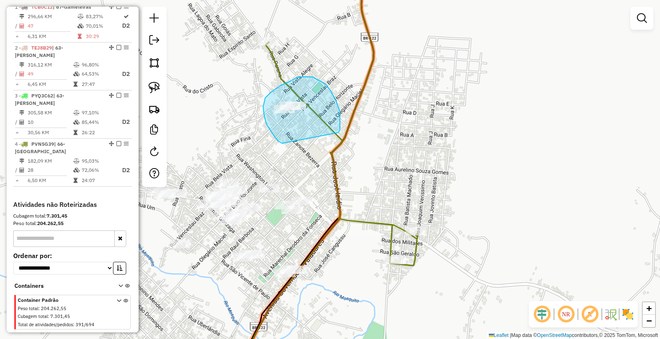
drag, startPoint x: 267, startPoint y: 124, endPoint x: 338, endPoint y: 132, distance: 72.3
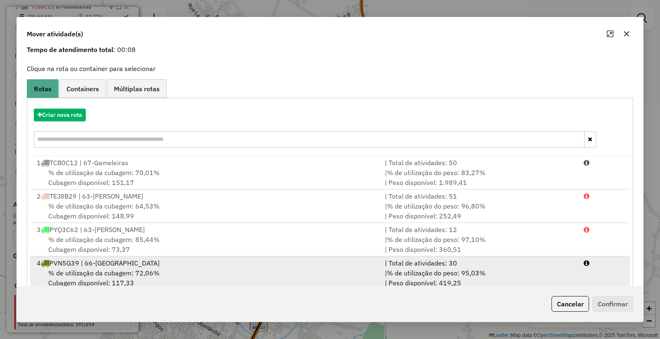
scroll to position [53, 0]
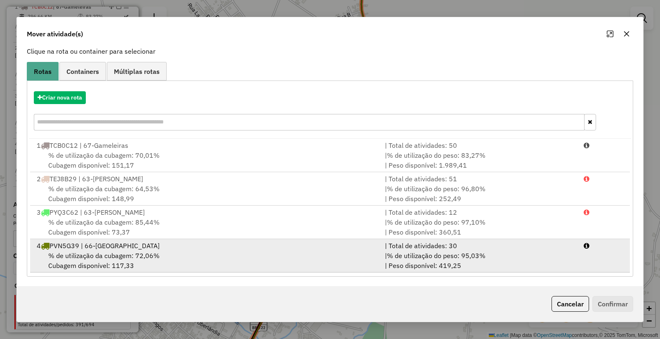
drag, startPoint x: 433, startPoint y: 250, endPoint x: 437, endPoint y: 250, distance: 4.1
click at [435, 251] on span "% de utilização do peso: 95,03%" at bounding box center [436, 255] width 99 height 8
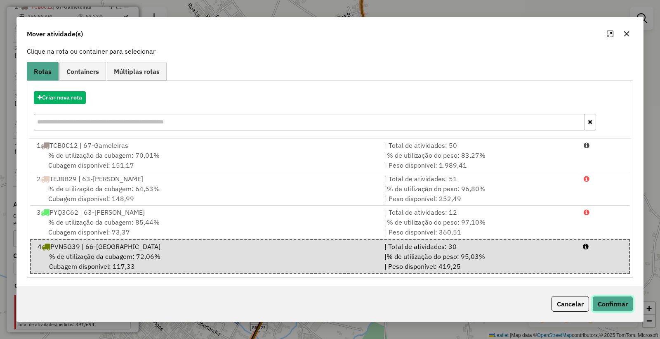
click at [615, 303] on button "Confirmar" at bounding box center [613, 304] width 41 height 16
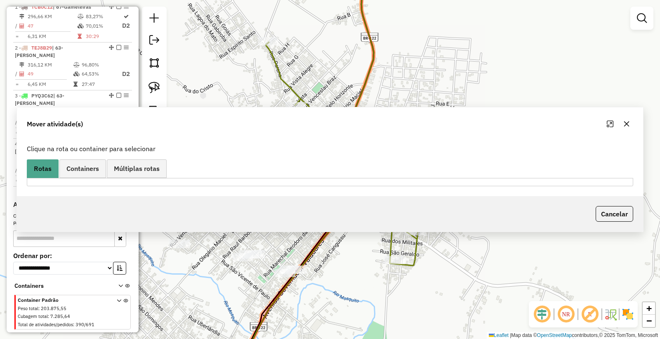
scroll to position [0, 0]
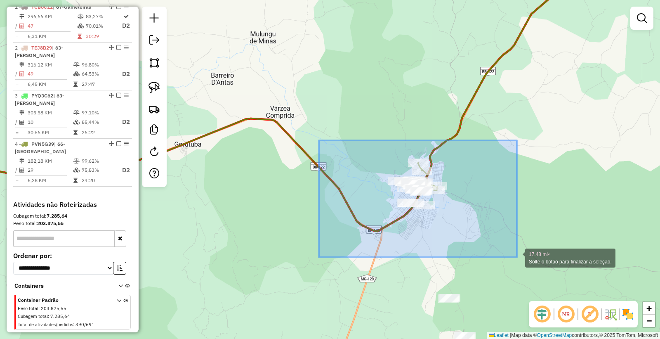
drag, startPoint x: 319, startPoint y: 140, endPoint x: 517, endPoint y: 257, distance: 229.6
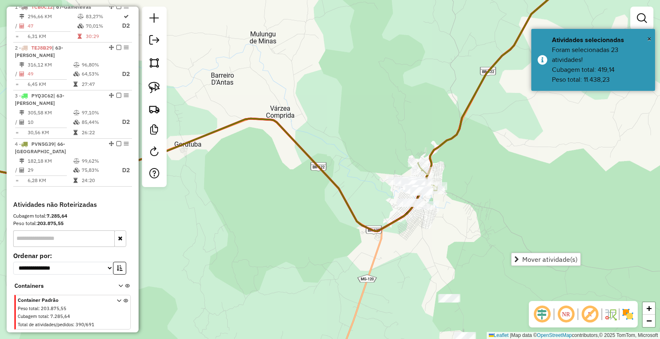
click at [365, 233] on div "Janela de atendimento Grade de atendimento Capacidade Transportadoras Veículos …" at bounding box center [330, 169] width 660 height 339
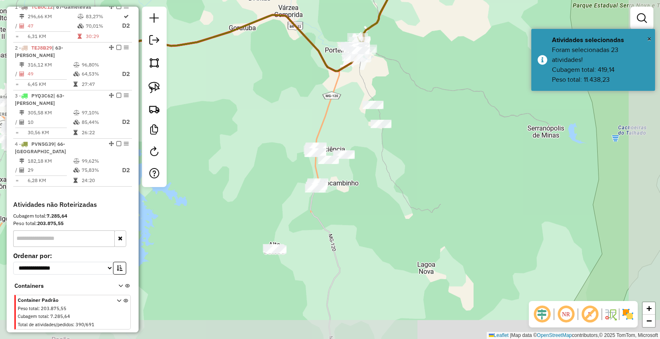
drag, startPoint x: 542, startPoint y: 257, endPoint x: 455, endPoint y: 93, distance: 185.9
click at [455, 93] on div "Janela de atendimento Grade de atendimento Capacidade Transportadoras Veículos …" at bounding box center [330, 169] width 660 height 339
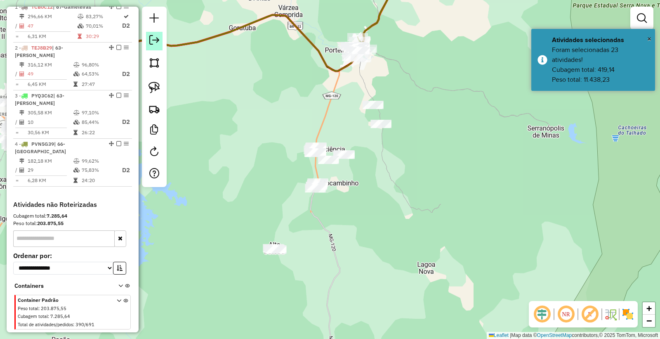
click at [154, 38] on em at bounding box center [154, 40] width 10 height 10
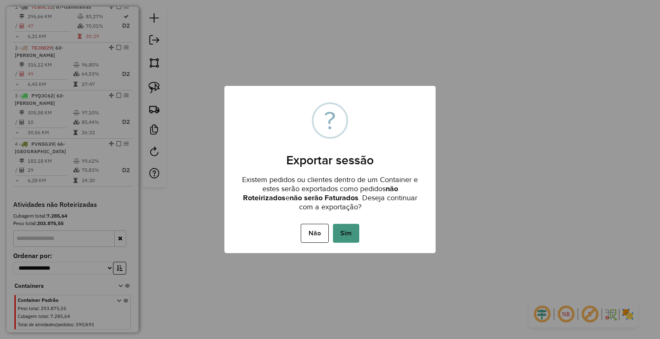
click at [338, 238] on button "Sim" at bounding box center [346, 233] width 26 height 19
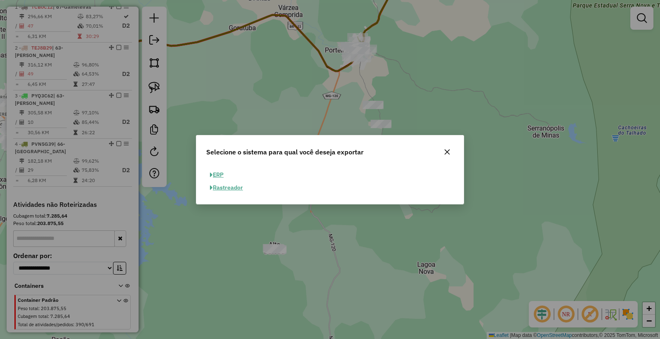
click at [220, 174] on button "ERP" at bounding box center [216, 174] width 21 height 13
select select "**"
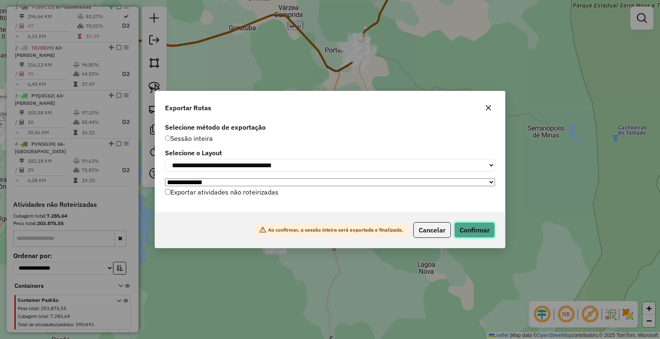
click at [465, 237] on button "Confirmar" at bounding box center [474, 230] width 41 height 16
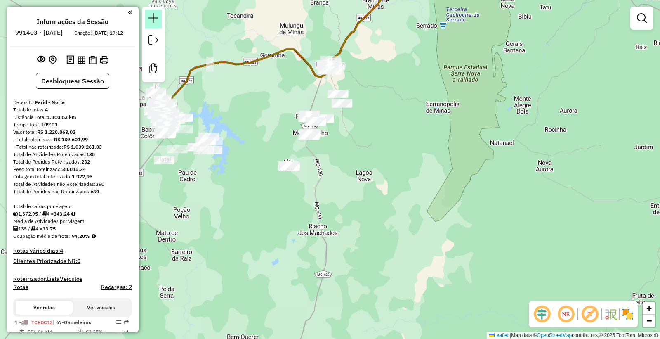
click at [153, 13] on em at bounding box center [154, 18] width 10 height 10
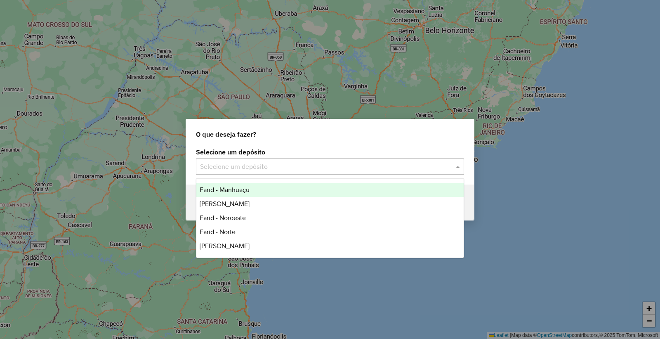
click at [271, 168] on input "text" at bounding box center [321, 167] width 243 height 10
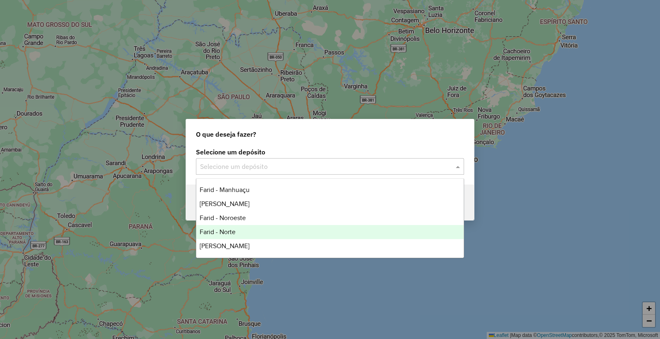
click at [266, 233] on div "Farid - Norte" at bounding box center [329, 232] width 267 height 14
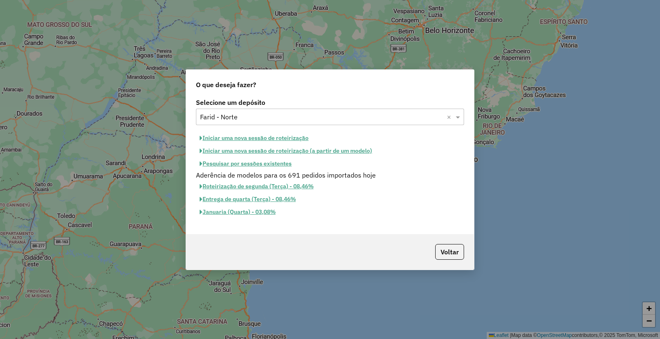
click at [267, 139] on button "Iniciar uma nova sessão de roteirização" at bounding box center [254, 138] width 116 height 13
select select "*"
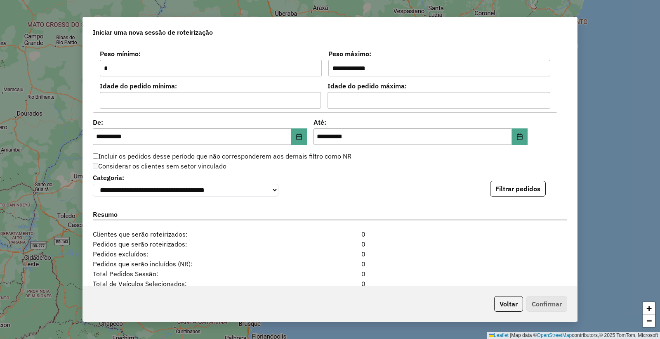
scroll to position [803, 0]
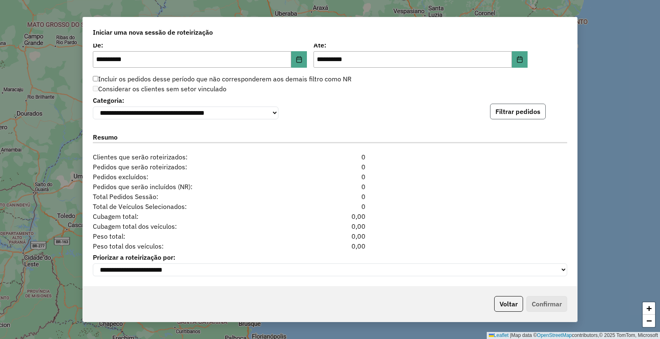
click at [501, 113] on button "Filtrar pedidos" at bounding box center [518, 112] width 56 height 16
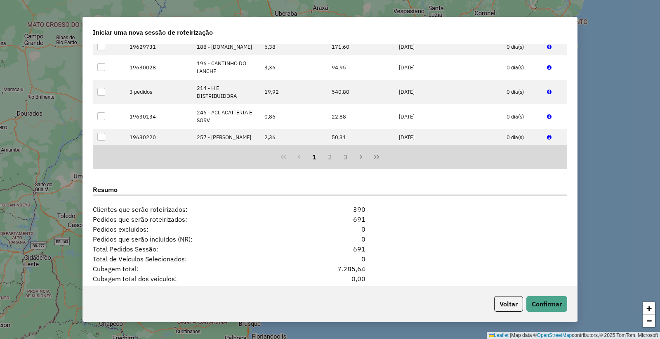
scroll to position [973, 0]
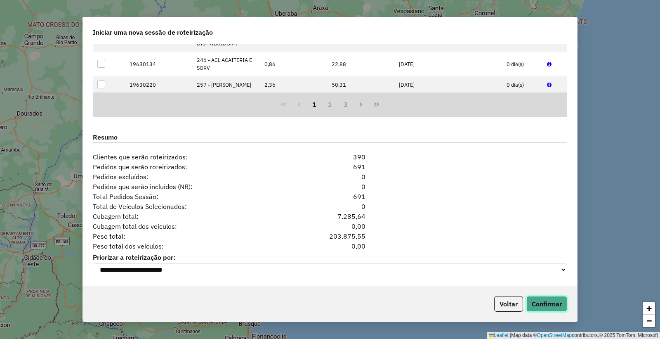
click at [545, 307] on button "Confirmar" at bounding box center [547, 304] width 41 height 16
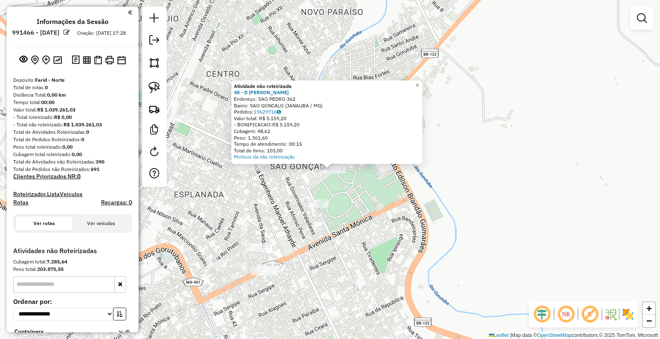
click at [378, 195] on div "Atividade não roteirizada 48 - D GUSTTI CHURRAS Endereço: SAO PEDRO 362 Bairro:…" at bounding box center [330, 169] width 660 height 339
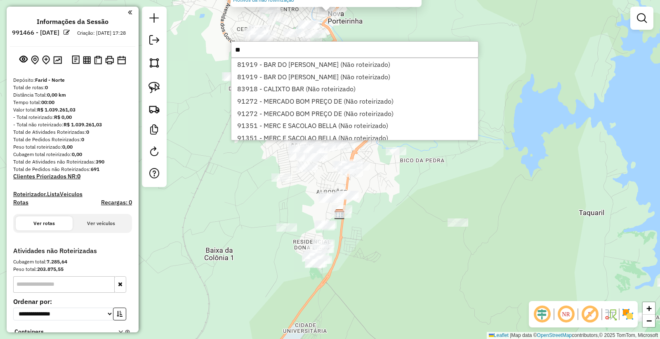
type input "**"
click at [392, 270] on div "Atividade não roteirizada 85217 - BAR DO JV Endereço: CASTELO BRANCO 341 Bairro…" at bounding box center [330, 169] width 660 height 339
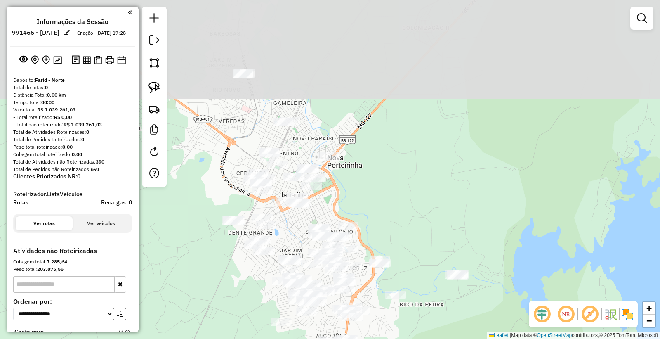
drag, startPoint x: 346, startPoint y: 37, endPoint x: 337, endPoint y: 179, distance: 141.8
click at [345, 189] on div "Janela de atendimento Grade de atendimento Capacidade Transportadoras Veículos …" at bounding box center [330, 169] width 660 height 339
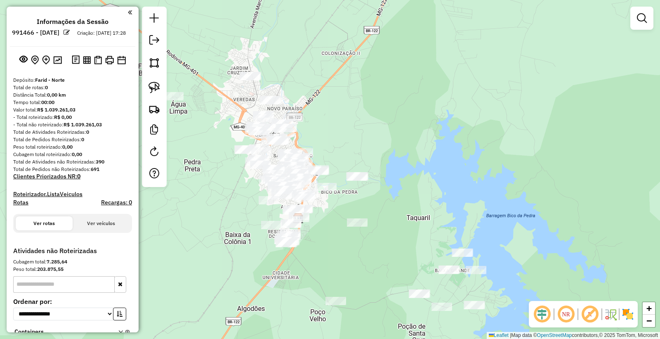
drag, startPoint x: 211, startPoint y: 123, endPoint x: 217, endPoint y: 108, distance: 15.8
click at [217, 108] on div "Janela de atendimento Grade de atendimento Capacidade Transportadoras Veículos …" at bounding box center [330, 169] width 660 height 339
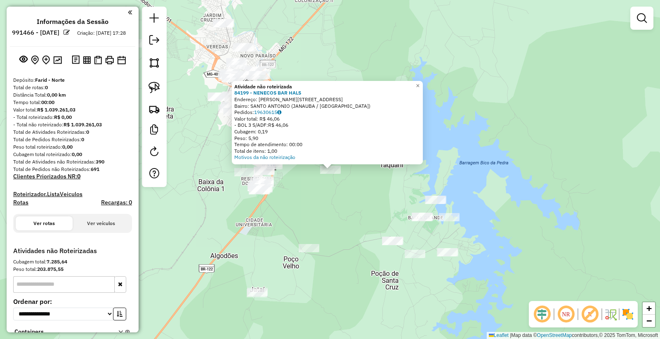
click at [343, 229] on div "Atividade não roteirizada 84199 - NENECOS BAR HALS Endereço: TANCREDO NEVES 83 …" at bounding box center [330, 169] width 660 height 339
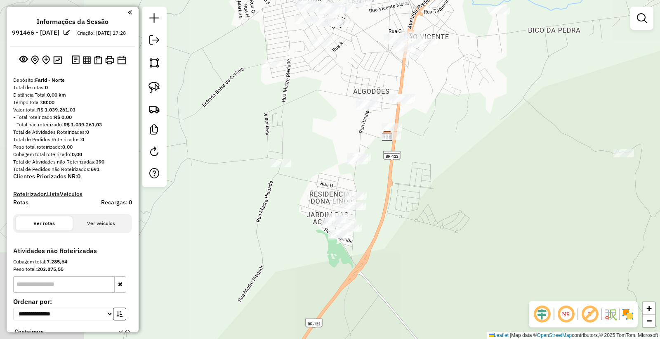
drag, startPoint x: 203, startPoint y: 175, endPoint x: 299, endPoint y: 170, distance: 95.5
click at [299, 170] on div "Janela de atendimento Grade de atendimento Capacidade Transportadoras Veículos …" at bounding box center [330, 169] width 660 height 339
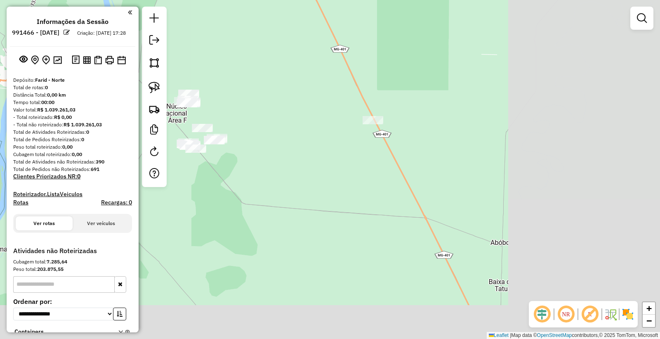
drag, startPoint x: 545, startPoint y: 256, endPoint x: 276, endPoint y: 102, distance: 309.4
click at [286, 112] on div "Janela de atendimento Grade de atendimento Capacidade Transportadoras Veículos …" at bounding box center [330, 169] width 660 height 339
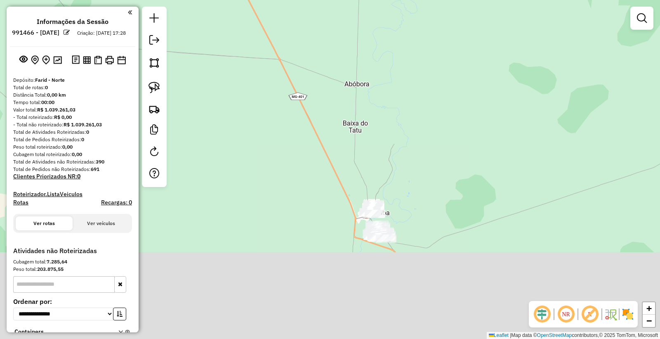
drag, startPoint x: 454, startPoint y: 244, endPoint x: 401, endPoint y: 159, distance: 99.9
click at [409, 163] on div "Janela de atendimento Grade de atendimento Capacidade Transportadoras Veículos …" at bounding box center [330, 169] width 660 height 339
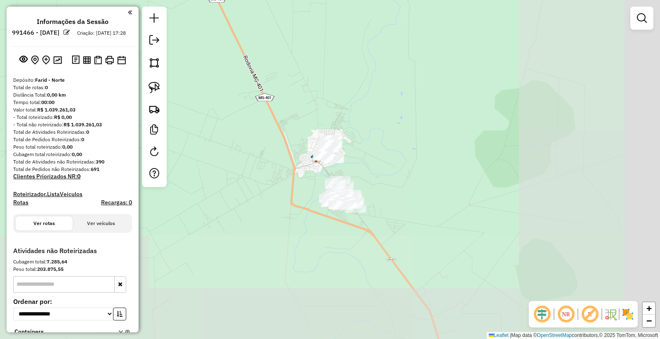
drag, startPoint x: 481, startPoint y: 229, endPoint x: 340, endPoint y: 149, distance: 161.9
click at [361, 156] on div "Janela de atendimento Grade de atendimento Capacidade Transportadoras Veículos …" at bounding box center [330, 169] width 660 height 339
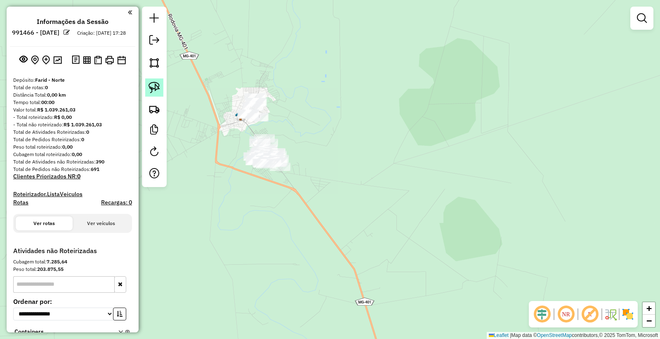
click at [154, 89] on img at bounding box center [155, 88] width 12 height 12
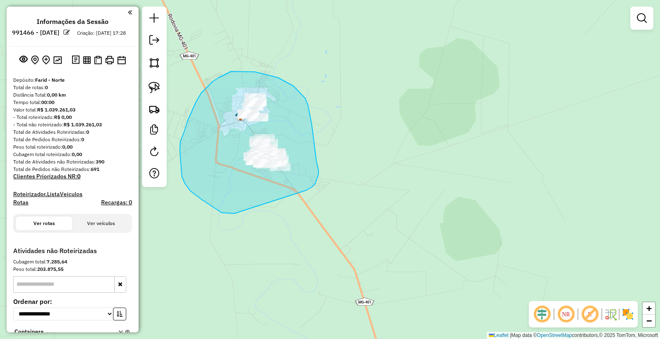
drag, startPoint x: 222, startPoint y: 213, endPoint x: 299, endPoint y: 190, distance: 80.3
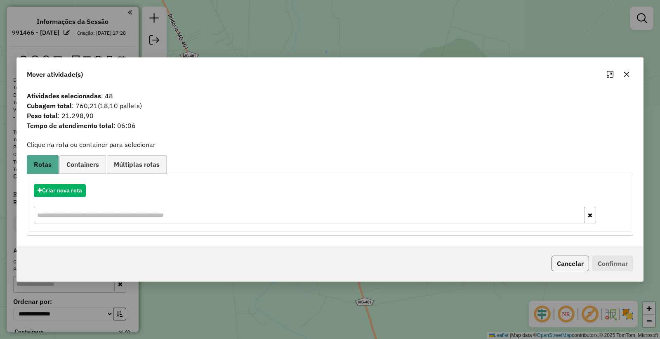
click at [571, 261] on button "Cancelar" at bounding box center [571, 263] width 38 height 16
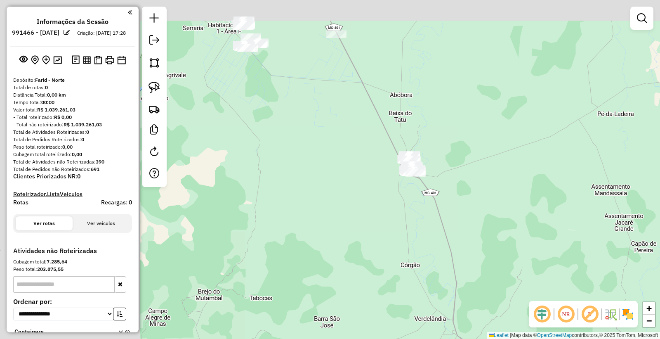
drag, startPoint x: 233, startPoint y: 88, endPoint x: 450, endPoint y: 149, distance: 224.8
click at [450, 147] on div "Janela de atendimento Grade de atendimento Capacidade Transportadoras Veículos …" at bounding box center [330, 169] width 660 height 339
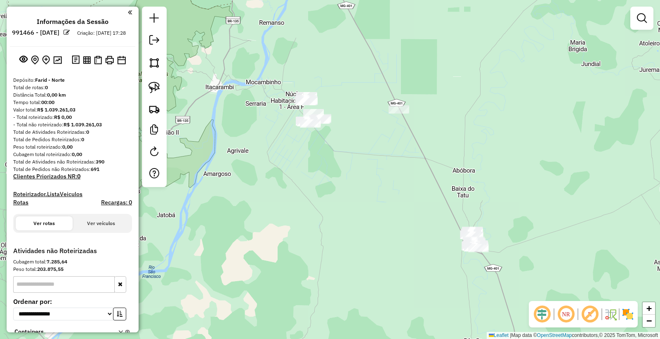
click at [368, 166] on div "Janela de atendimento Grade de atendimento Capacidade Transportadoras Veículos …" at bounding box center [330, 169] width 660 height 339
click at [158, 86] on img at bounding box center [155, 88] width 12 height 12
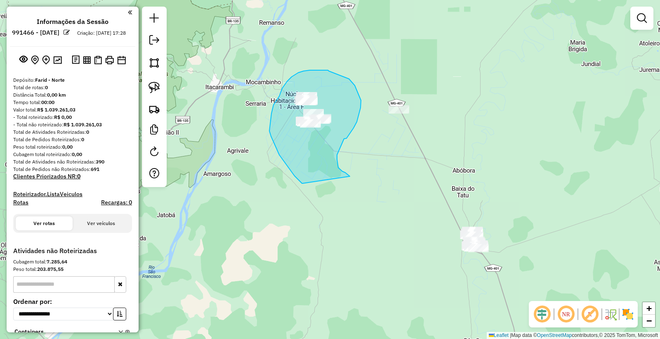
drag, startPoint x: 349, startPoint y: 175, endPoint x: 303, endPoint y: 183, distance: 46.5
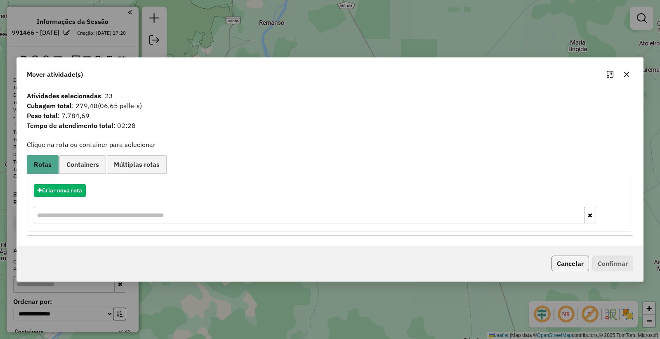
click at [570, 263] on button "Cancelar" at bounding box center [571, 263] width 38 height 16
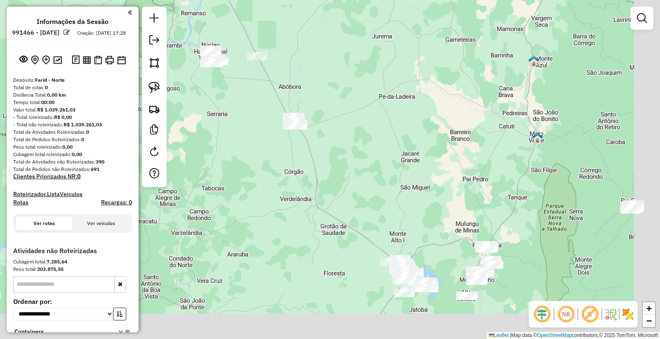
drag, startPoint x: 469, startPoint y: 194, endPoint x: 254, endPoint y: 40, distance: 265.0
click at [257, 40] on div "Janela de atendimento Grade de atendimento Capacidade Transportadoras Veículos …" at bounding box center [330, 169] width 660 height 339
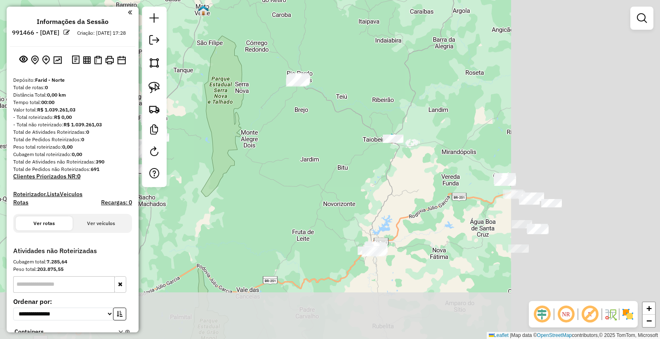
drag, startPoint x: 454, startPoint y: 269, endPoint x: 202, endPoint y: 220, distance: 256.4
click at [201, 226] on div "Janela de atendimento Grade de atendimento Capacidade Transportadoras Veículos …" at bounding box center [330, 169] width 660 height 339
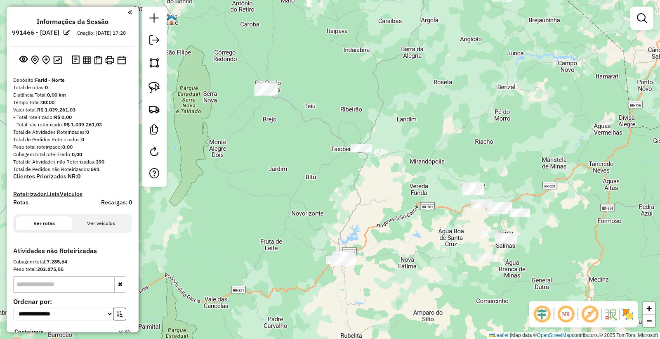
click at [268, 157] on div "Janela de atendimento Grade de atendimento Capacidade Transportadoras Veículos …" at bounding box center [330, 169] width 660 height 339
click at [153, 87] on img at bounding box center [155, 88] width 12 height 12
drag, startPoint x: 278, startPoint y: 118, endPoint x: 249, endPoint y: 135, distance: 33.5
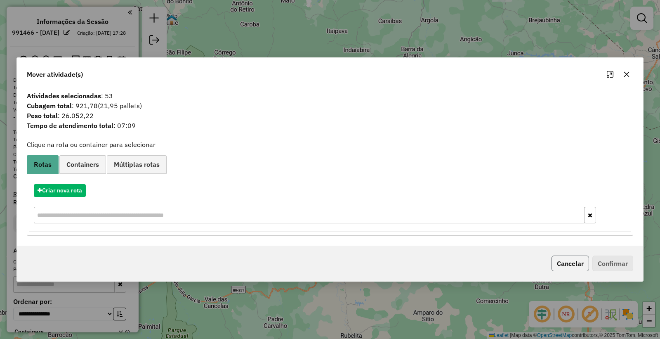
click at [569, 264] on button "Cancelar" at bounding box center [571, 263] width 38 height 16
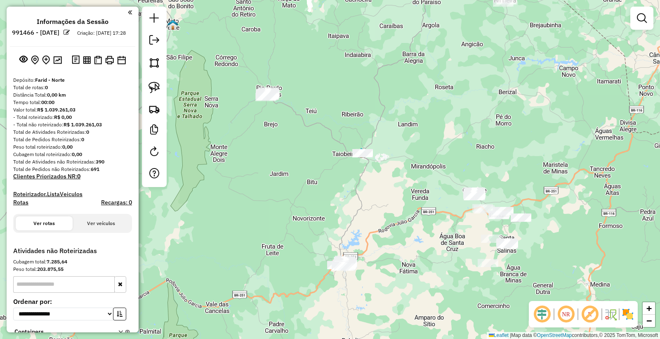
drag, startPoint x: 331, startPoint y: 171, endPoint x: 315, endPoint y: 151, distance: 25.3
click at [339, 188] on div "Janela de atendimento Grade de atendimento Capacidade Transportadoras Veículos …" at bounding box center [330, 169] width 660 height 339
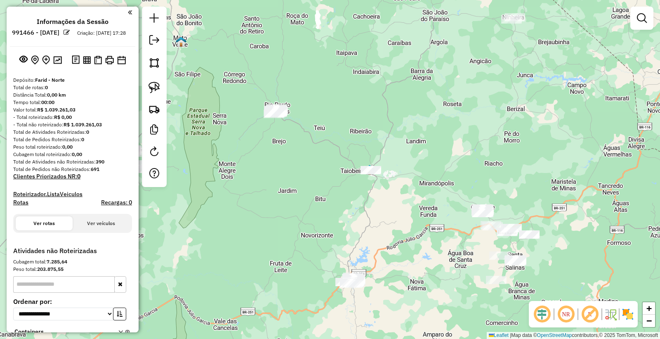
drag, startPoint x: 160, startPoint y: 84, endPoint x: 221, endPoint y: 95, distance: 62.1
click at [159, 84] on img at bounding box center [155, 88] width 12 height 12
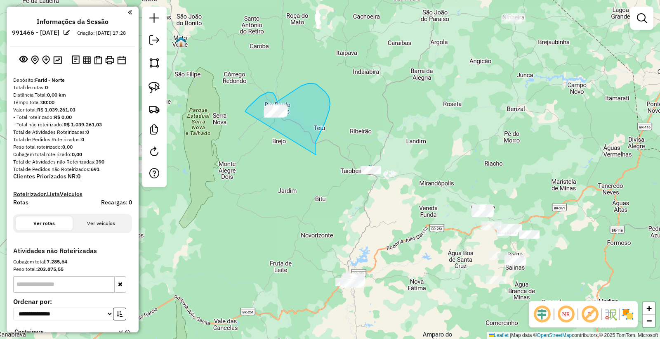
drag, startPoint x: 330, startPoint y: 104, endPoint x: 261, endPoint y: 155, distance: 85.8
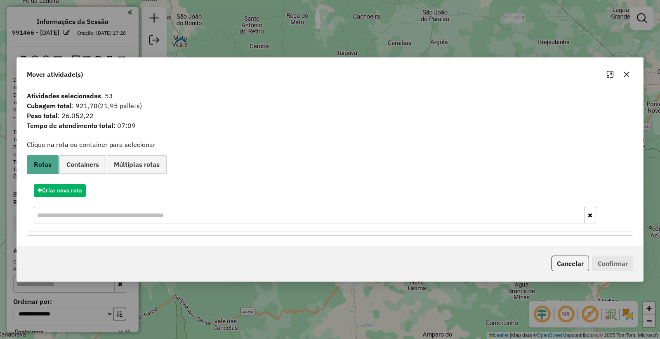
click at [569, 262] on button "Cancelar" at bounding box center [571, 263] width 38 height 16
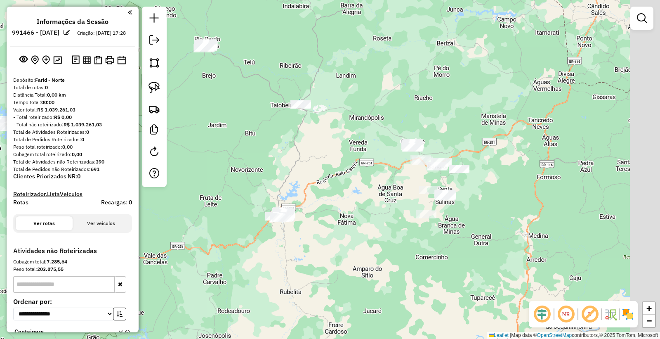
drag, startPoint x: 462, startPoint y: 229, endPoint x: 379, endPoint y: 156, distance: 110.8
click at [391, 162] on div "Janela de atendimento Grade de atendimento Capacidade Transportadoras Veículos …" at bounding box center [330, 169] width 660 height 339
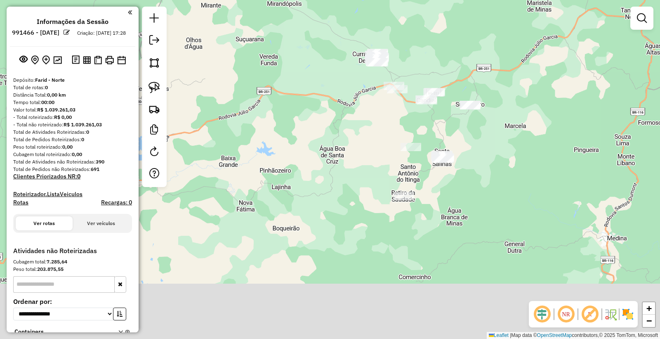
drag, startPoint x: 398, startPoint y: 224, endPoint x: 360, endPoint y: 145, distance: 87.3
click at [372, 150] on div "Janela de atendimento Grade de atendimento Capacidade Transportadoras Veículos …" at bounding box center [330, 169] width 660 height 339
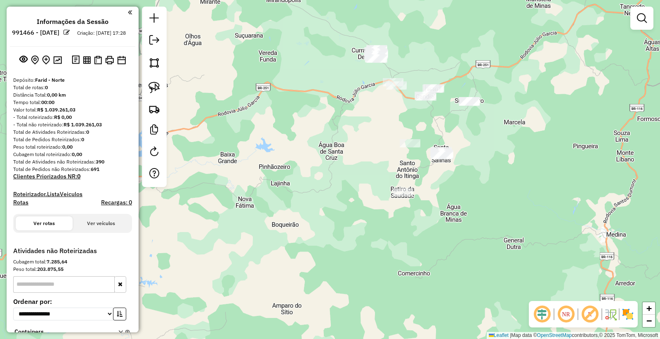
click at [309, 124] on div "Janela de atendimento Grade de atendimento Capacidade Transportadoras Veículos …" at bounding box center [330, 169] width 660 height 339
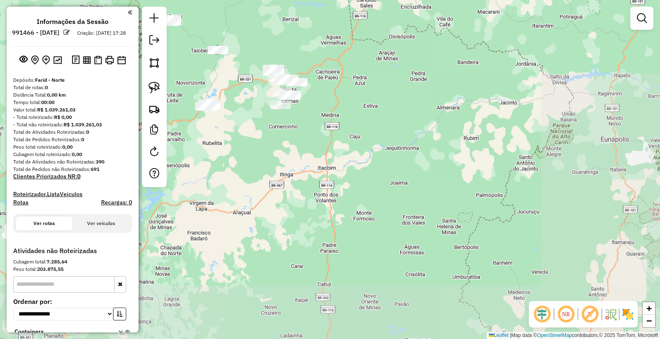
drag, startPoint x: 254, startPoint y: 139, endPoint x: 361, endPoint y: 179, distance: 114.4
click at [362, 183] on div "Janela de atendimento Grade de atendimento Capacidade Transportadoras Veículos …" at bounding box center [330, 169] width 660 height 339
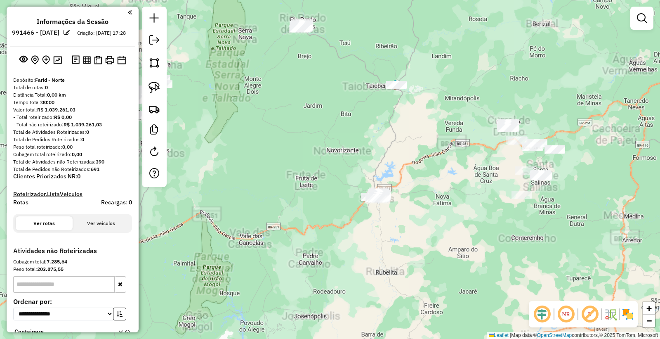
drag, startPoint x: 329, startPoint y: 117, endPoint x: 334, endPoint y: 127, distance: 11.6
click at [334, 127] on div "Janela de atendimento Grade de atendimento Capacidade Transportadoras Veículos …" at bounding box center [330, 169] width 660 height 339
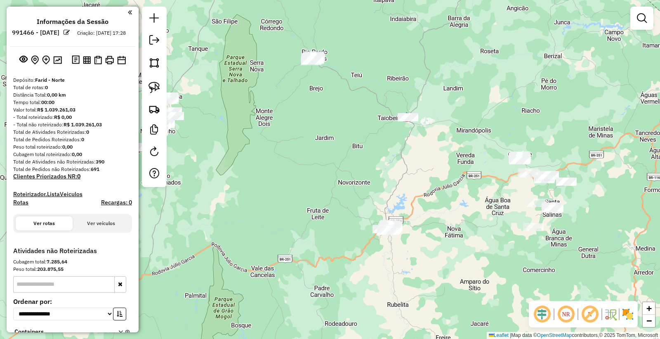
drag, startPoint x: 352, startPoint y: 125, endPoint x: 342, endPoint y: 122, distance: 10.4
click at [353, 133] on div "Janela de atendimento Grade de atendimento Capacidade Transportadoras Veículos …" at bounding box center [330, 169] width 660 height 339
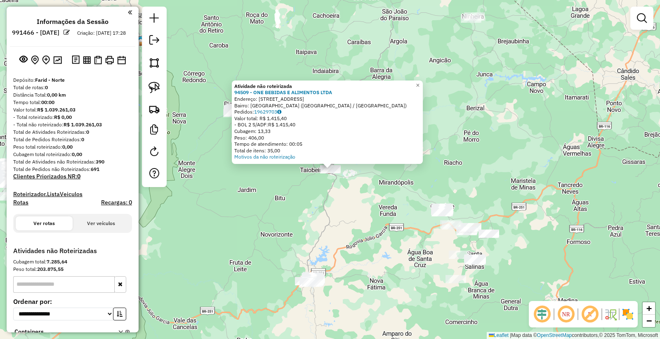
drag, startPoint x: 287, startPoint y: 234, endPoint x: 195, endPoint y: 149, distance: 125.8
click at [278, 225] on div "Atividade não roteirizada 94509 - ONE BEBIDAS E ALIMENTOS LTDA Endereço: Rua Ca…" at bounding box center [330, 169] width 660 height 339
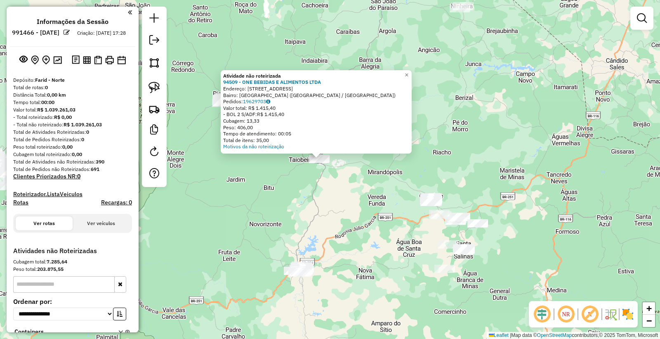
click at [212, 170] on div "Atividade não roteirizada 94509 - ONE BEBIDAS E ALIMENTOS LTDA Endereço: Rua Ca…" at bounding box center [330, 169] width 660 height 339
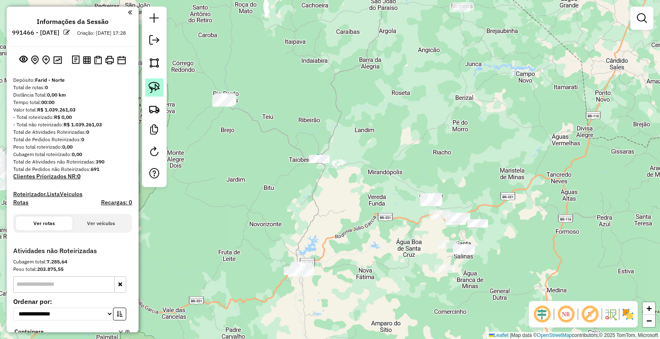
click at [157, 85] on img at bounding box center [155, 88] width 12 height 12
drag, startPoint x: 244, startPoint y: 72, endPoint x: 276, endPoint y: 106, distance: 46.4
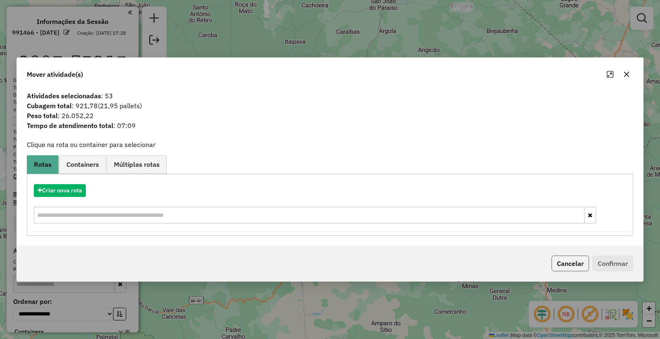
click at [567, 257] on button "Cancelar" at bounding box center [571, 263] width 38 height 16
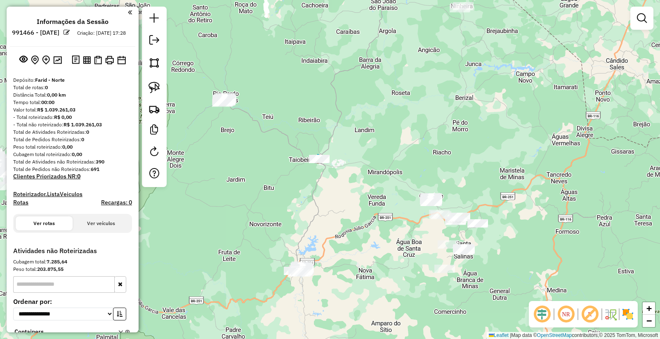
click at [253, 142] on div "Janela de atendimento Grade de atendimento Capacidade Transportadoras Veículos …" at bounding box center [330, 169] width 660 height 339
drag, startPoint x: 158, startPoint y: 90, endPoint x: 234, endPoint y: 80, distance: 77.0
click at [159, 91] on img at bounding box center [155, 88] width 12 height 12
drag, startPoint x: 224, startPoint y: 73, endPoint x: 238, endPoint y: 52, distance: 24.4
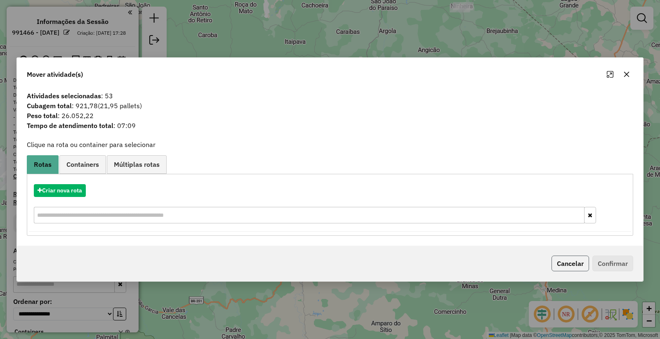
click at [559, 271] on button "Cancelar" at bounding box center [571, 263] width 38 height 16
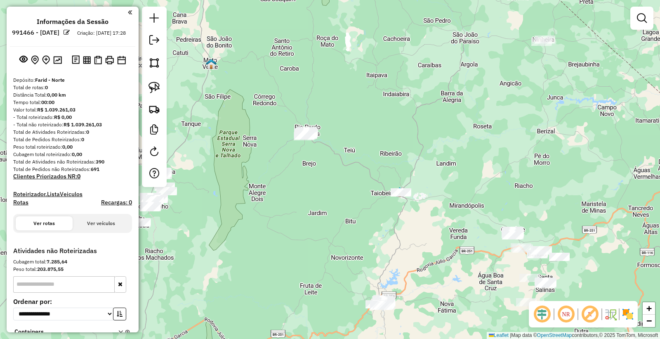
drag, startPoint x: 366, startPoint y: 248, endPoint x: 454, endPoint y: 285, distance: 94.9
click at [454, 285] on div "Janela de atendimento Grade de atendimento Capacidade Transportadoras Veículos …" at bounding box center [330, 169] width 660 height 339
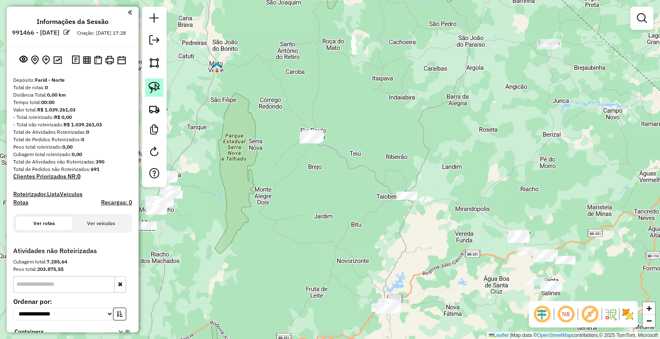
click at [161, 91] on link at bounding box center [154, 87] width 18 height 18
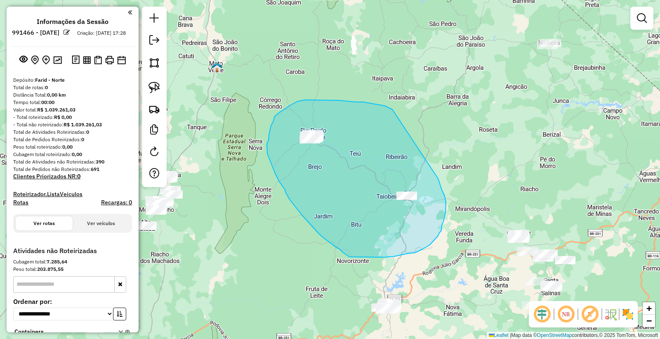
drag, startPoint x: 356, startPoint y: 102, endPoint x: 432, endPoint y: 166, distance: 99.3
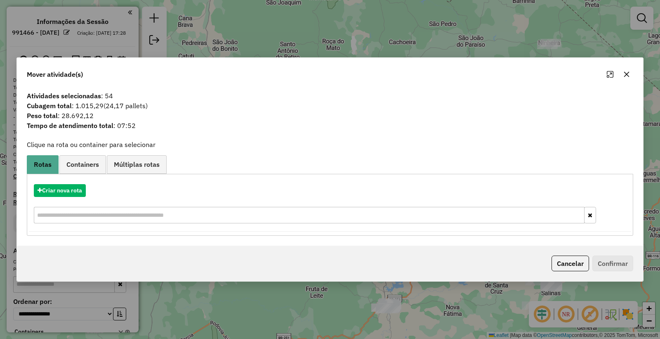
drag, startPoint x: 562, startPoint y: 261, endPoint x: 281, endPoint y: 196, distance: 288.8
click at [553, 262] on button "Cancelar" at bounding box center [571, 263] width 38 height 16
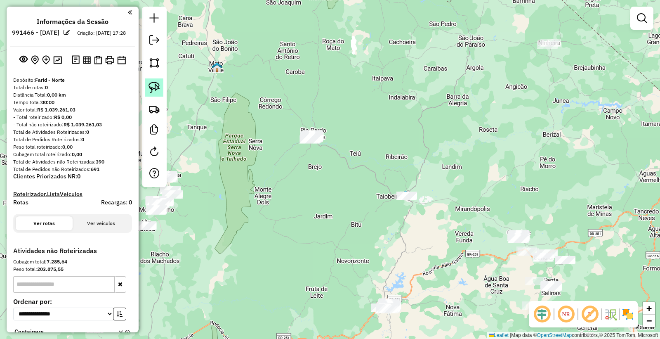
click at [149, 85] on img at bounding box center [155, 88] width 12 height 12
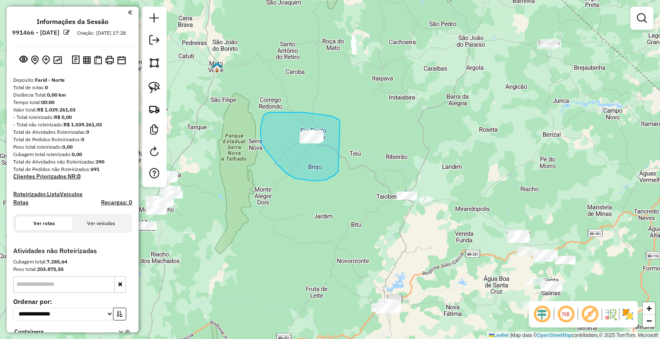
drag, startPoint x: 340, startPoint y: 121, endPoint x: 338, endPoint y: 171, distance: 50.0
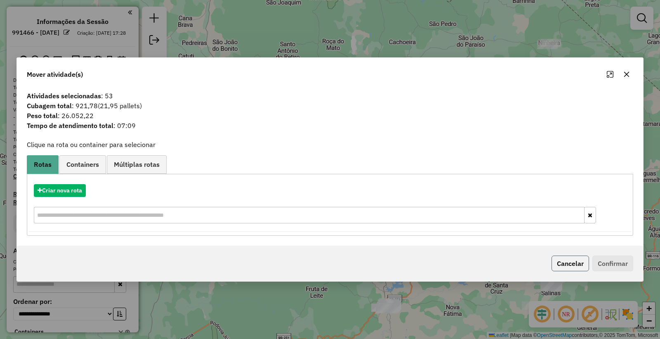
click at [572, 256] on button "Cancelar" at bounding box center [571, 263] width 38 height 16
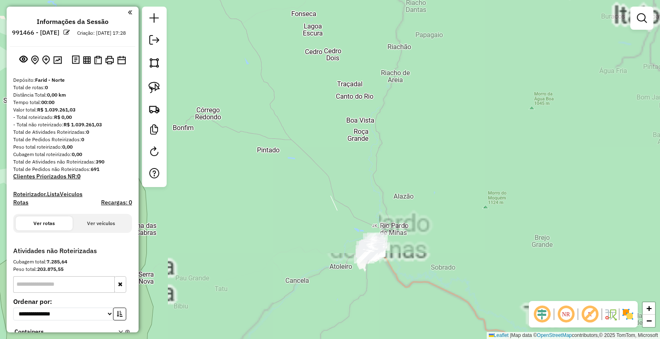
drag, startPoint x: 413, startPoint y: 250, endPoint x: 398, endPoint y: 215, distance: 38.3
click at [401, 216] on div "Janela de atendimento Grade de atendimento Capacidade Transportadoras Veículos …" at bounding box center [330, 169] width 660 height 339
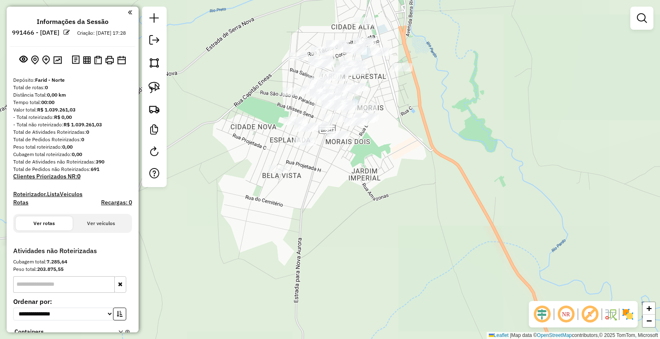
drag, startPoint x: 351, startPoint y: 171, endPoint x: 357, endPoint y: 234, distance: 63.8
click at [357, 234] on div "Janela de atendimento Grade de atendimento Capacidade Transportadoras Veículos …" at bounding box center [330, 169] width 660 height 339
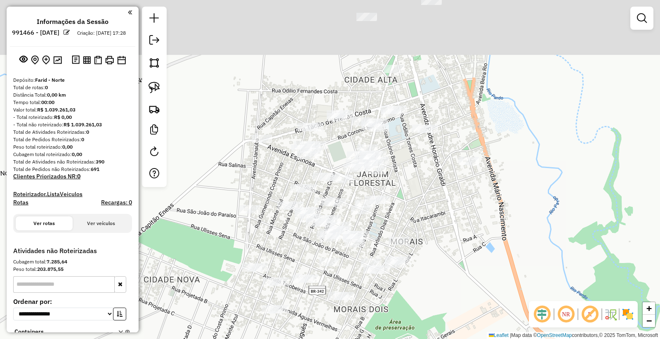
drag, startPoint x: 399, startPoint y: 158, endPoint x: 401, endPoint y: 220, distance: 62.3
click at [401, 220] on div "Janela de atendimento Grade de atendimento Capacidade Transportadoras Veículos …" at bounding box center [330, 169] width 660 height 339
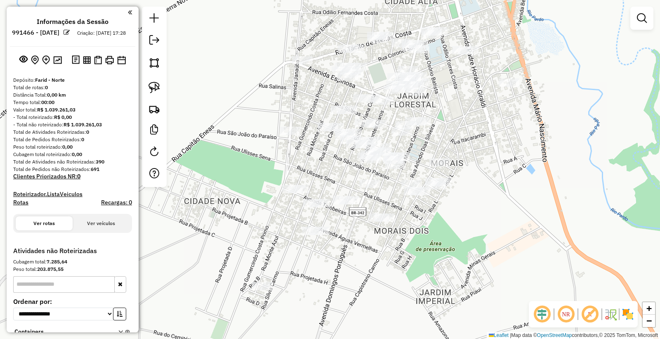
drag, startPoint x: 401, startPoint y: 220, endPoint x: 441, endPoint y: 91, distance: 134.6
click at [441, 91] on div "Janela de atendimento Grade de atendimento Capacidade Transportadoras Veículos …" at bounding box center [330, 169] width 660 height 339
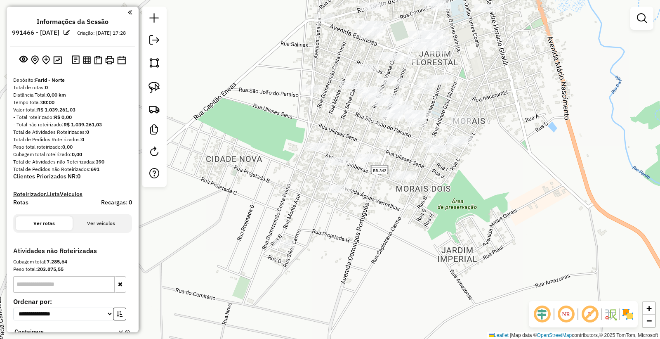
drag, startPoint x: 437, startPoint y: 242, endPoint x: 439, endPoint y: 236, distance: 5.5
click at [439, 236] on div "Janela de atendimento Grade de atendimento Capacidade Transportadoras Veículos …" at bounding box center [330, 169] width 660 height 339
drag, startPoint x: 151, startPoint y: 89, endPoint x: 336, endPoint y: 38, distance: 191.3
click at [151, 89] on img at bounding box center [155, 88] width 12 height 12
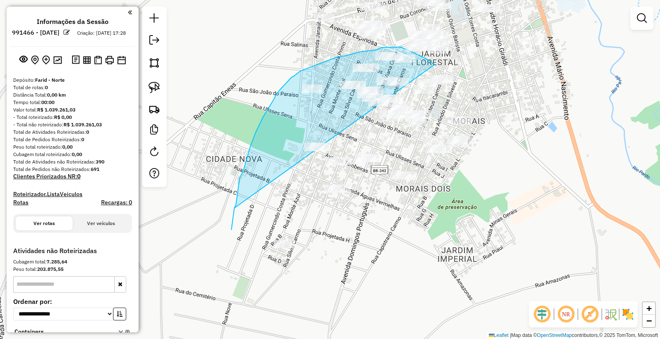
drag, startPoint x: 233, startPoint y: 221, endPoint x: 245, endPoint y: 276, distance: 57.1
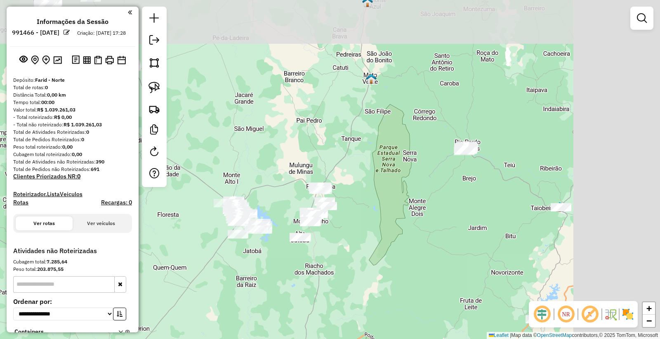
drag, startPoint x: 534, startPoint y: 152, endPoint x: 481, endPoint y: 196, distance: 68.5
click at [416, 215] on div "Janela de atendimento Grade de atendimento Capacidade Transportadoras Veículos …" at bounding box center [330, 169] width 660 height 339
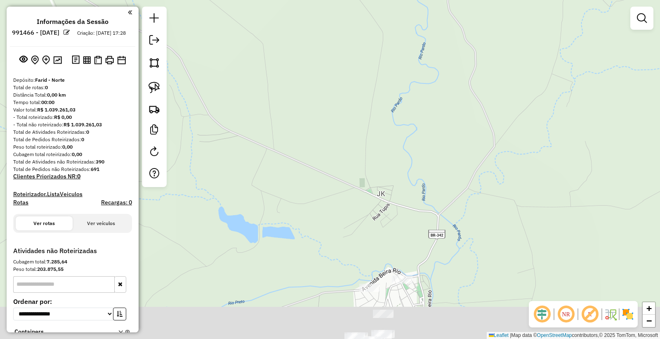
drag, startPoint x: 446, startPoint y: 194, endPoint x: 391, endPoint y: 52, distance: 152.3
click at [392, 52] on div "Janela de atendimento Grade de atendimento Capacidade Transportadoras Veículos …" at bounding box center [330, 169] width 660 height 339
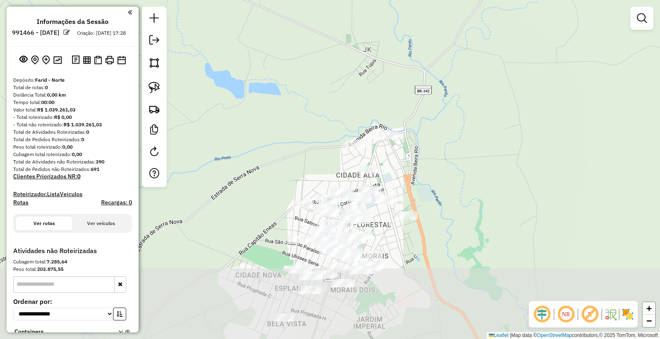
drag, startPoint x: 456, startPoint y: 258, endPoint x: 470, endPoint y: 90, distance: 168.6
click at [470, 91] on div "Janela de atendimento Grade de atendimento Capacidade Transportadoras Veículos …" at bounding box center [330, 169] width 660 height 339
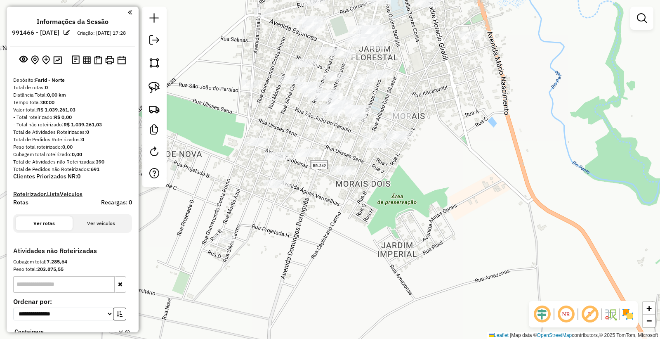
drag, startPoint x: 410, startPoint y: 228, endPoint x: 485, endPoint y: 174, distance: 92.4
click at [485, 174] on div "Janela de atendimento Grade de atendimento Capacidade Transportadoras Veículos …" at bounding box center [330, 169] width 660 height 339
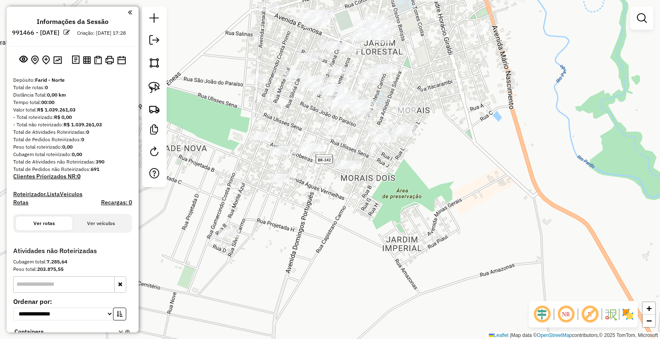
click at [324, 232] on div "Janela de atendimento Grade de atendimento Capacidade Transportadoras Veículos …" at bounding box center [330, 169] width 660 height 339
click at [155, 87] on img at bounding box center [155, 88] width 12 height 12
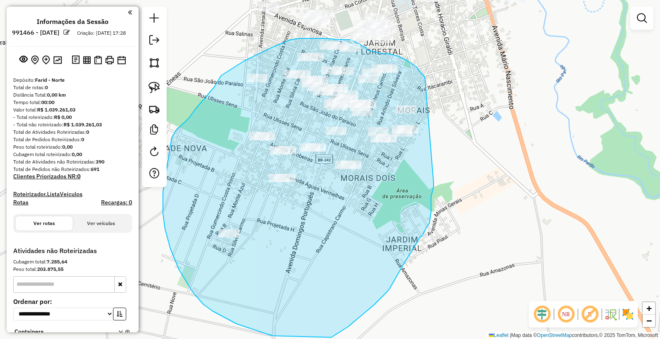
drag, startPoint x: 417, startPoint y: 67, endPoint x: 428, endPoint y: 180, distance: 114.0
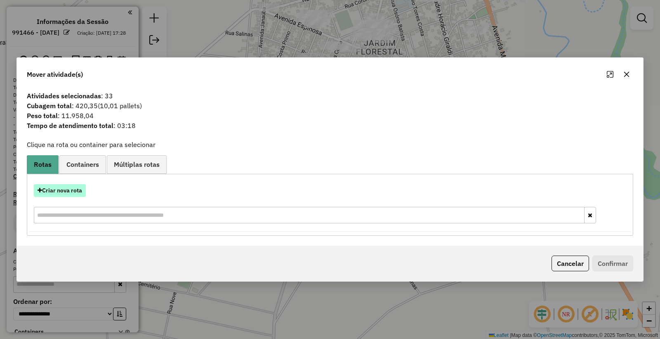
click at [49, 191] on button "Criar nova rota" at bounding box center [60, 190] width 52 height 13
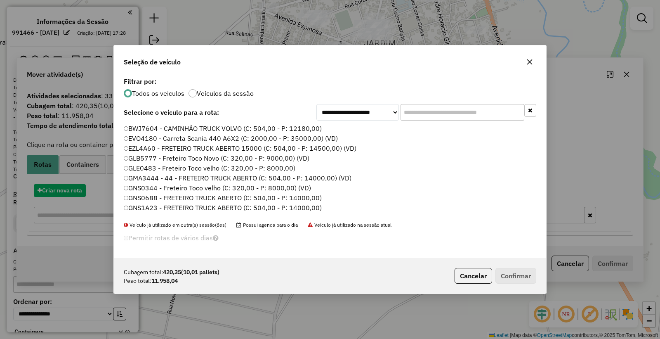
scroll to position [5, 2]
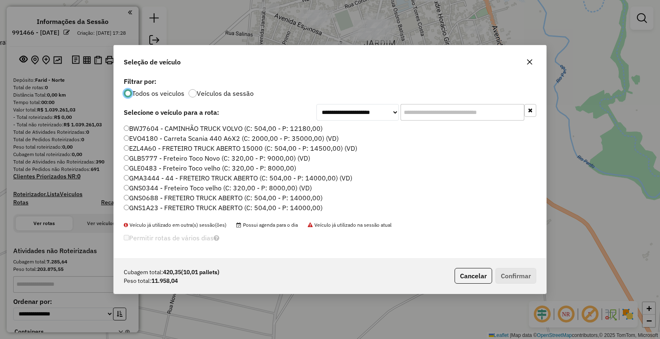
click at [464, 114] on input "text" at bounding box center [463, 112] width 124 height 17
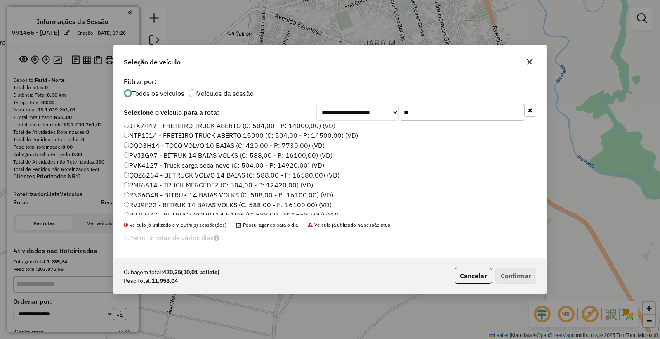
scroll to position [97, 0]
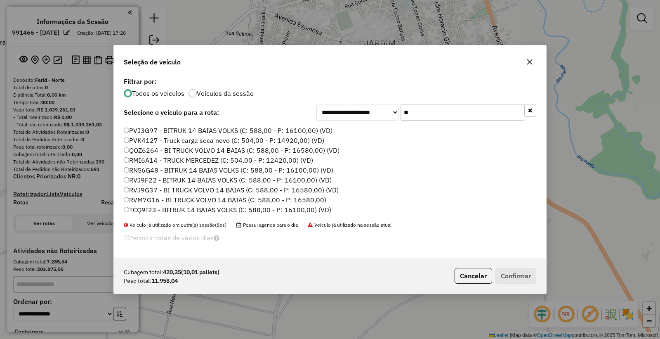
type input "**"
click at [141, 159] on label "RMI6A14 - TRUCK MERCEDEZ (C: 504,00 - P: 12420,00) (VD)" at bounding box center [218, 160] width 189 height 10
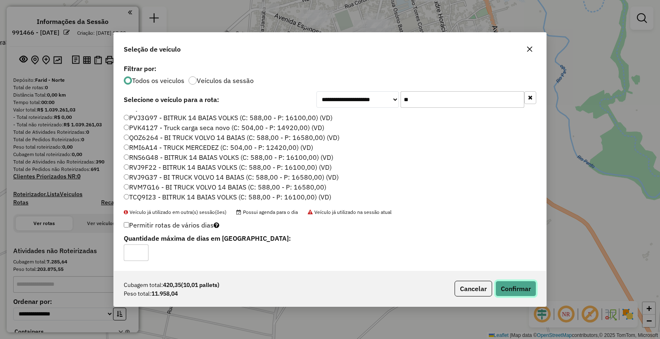
click at [518, 286] on button "Confirmar" at bounding box center [516, 289] width 41 height 16
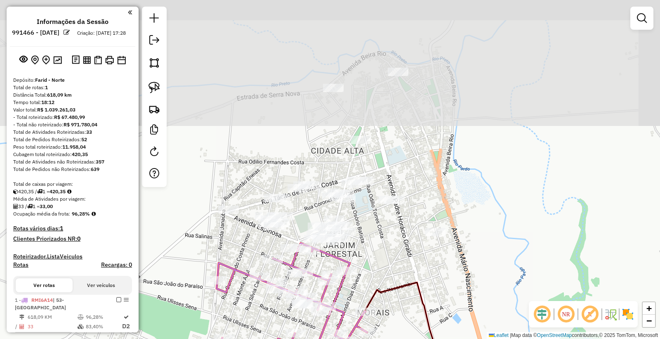
drag, startPoint x: 438, startPoint y: 47, endPoint x: 397, endPoint y: 245, distance: 202.2
click at [397, 245] on div "Janela de atendimento Grade de atendimento Capacidade Transportadoras Veículos …" at bounding box center [330, 169] width 660 height 339
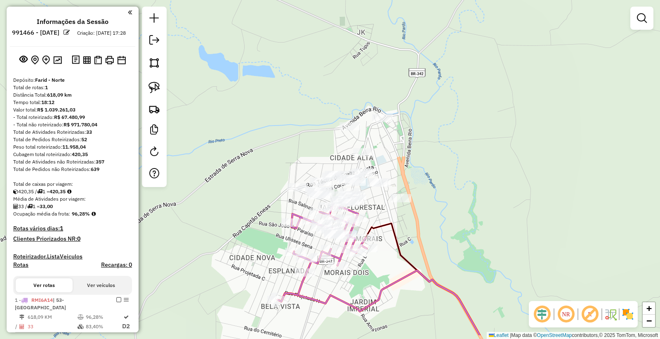
drag, startPoint x: 488, startPoint y: 219, endPoint x: 472, endPoint y: 182, distance: 39.9
click at [472, 182] on div "Janela de atendimento Grade de atendimento Capacidade Transportadoras Veículos …" at bounding box center [330, 169] width 660 height 339
click at [159, 64] on img at bounding box center [155, 63] width 12 height 12
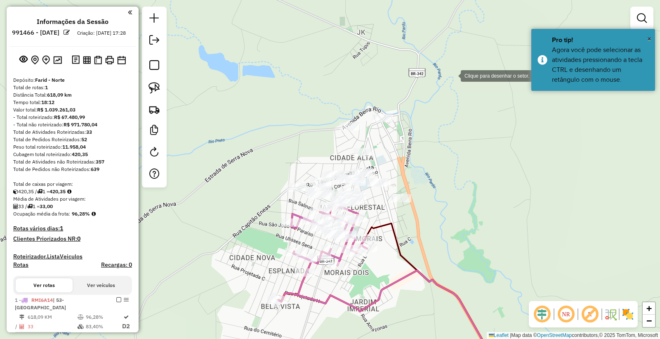
click at [453, 75] on div at bounding box center [452, 75] width 17 height 17
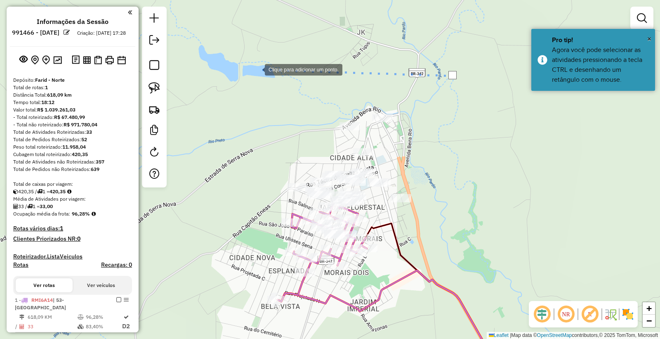
click at [257, 69] on div at bounding box center [256, 69] width 17 height 17
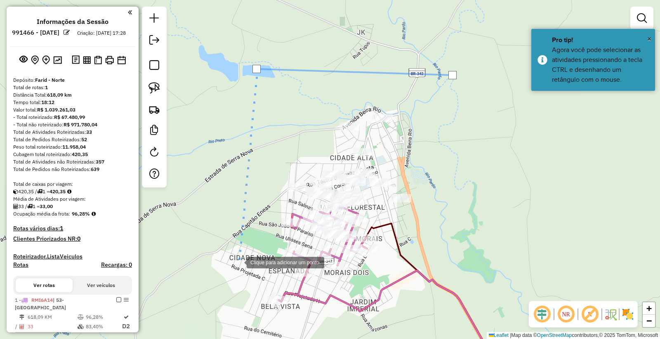
click at [238, 262] on div at bounding box center [238, 261] width 17 height 17
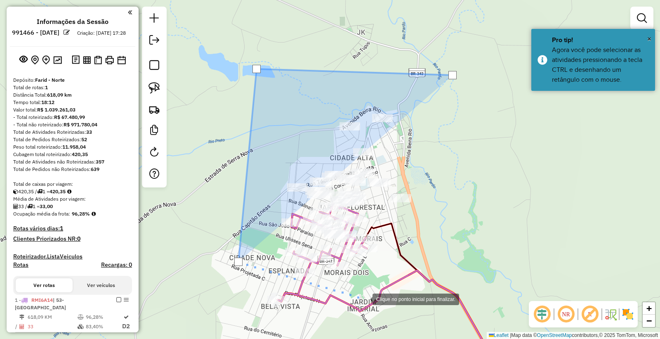
click at [364, 298] on div at bounding box center [364, 298] width 17 height 17
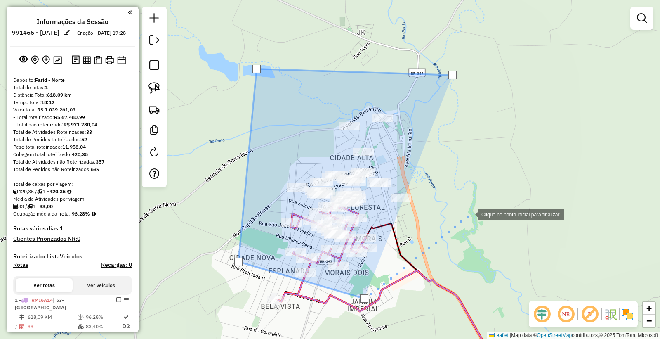
click at [470, 213] on div at bounding box center [469, 213] width 17 height 17
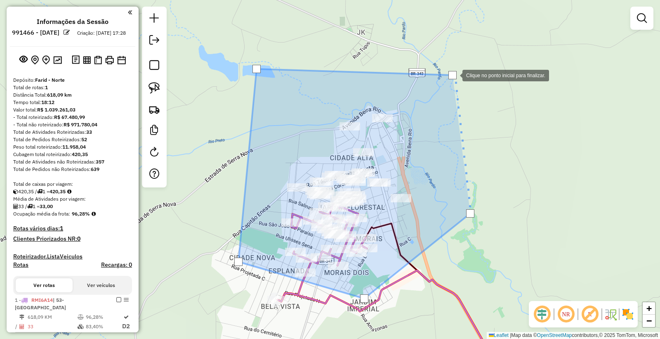
click at [454, 75] on div at bounding box center [453, 75] width 8 height 8
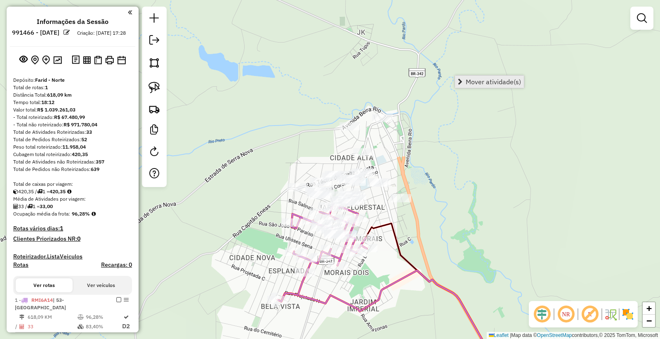
click at [464, 79] on link "Mover atividade(s)" at bounding box center [489, 82] width 69 height 12
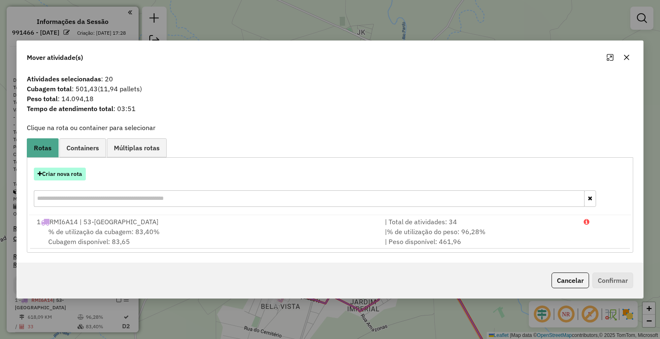
click at [69, 171] on button "Criar nova rota" at bounding box center [60, 174] width 52 height 13
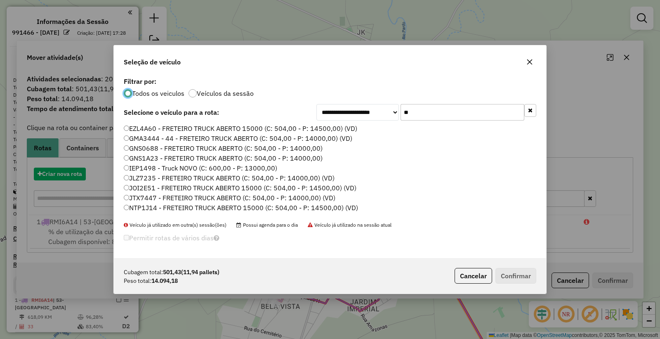
scroll to position [5, 2]
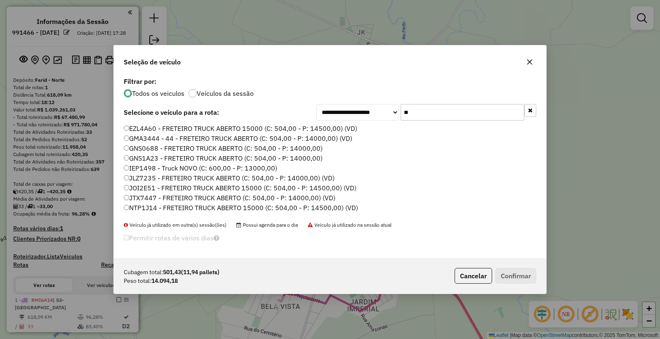
drag, startPoint x: 418, startPoint y: 113, endPoint x: 361, endPoint y: 120, distance: 57.0
click at [362, 120] on div "**********" at bounding box center [426, 112] width 220 height 17
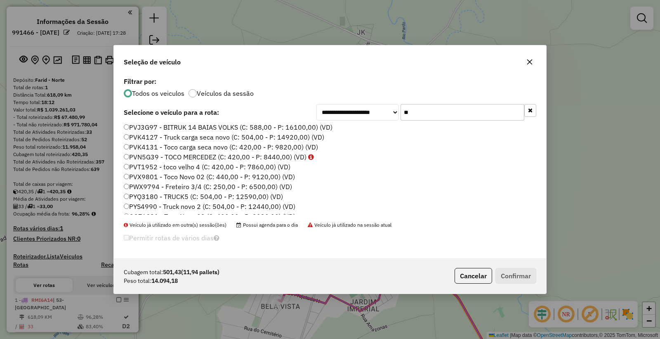
scroll to position [0, 0]
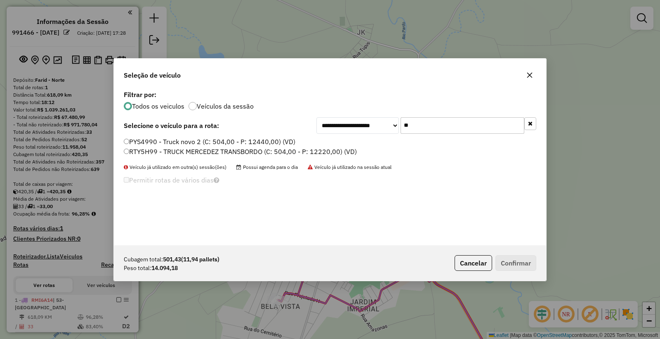
type input "**"
click at [157, 151] on label "RTY5H99 - TRUCK MERCEDEZ TRANSBORDO (C: 504,00 - P: 12220,00) (VD)" at bounding box center [240, 151] width 233 height 10
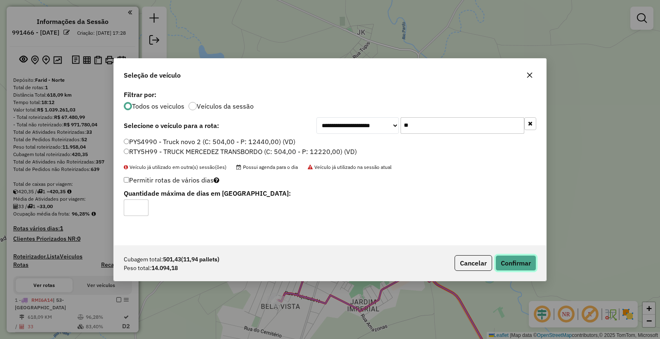
click at [534, 266] on button "Confirmar" at bounding box center [516, 263] width 41 height 16
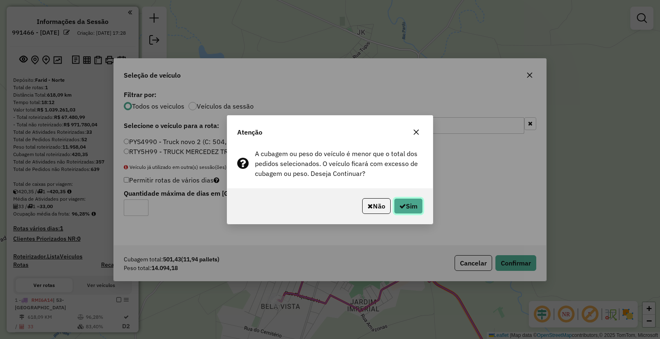
click at [394, 209] on button "Sim" at bounding box center [408, 206] width 29 height 16
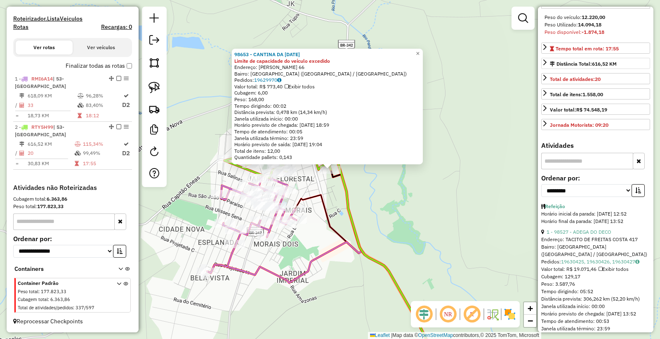
scroll to position [229, 0]
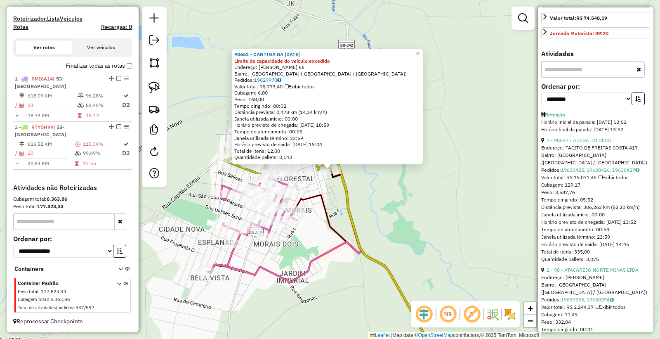
click at [586, 111] on div "**********" at bounding box center [595, 97] width 109 height 28
click at [585, 105] on select "**********" at bounding box center [586, 98] width 91 height 13
select select "*********"
click at [541, 105] on select "**********" at bounding box center [586, 98] width 91 height 13
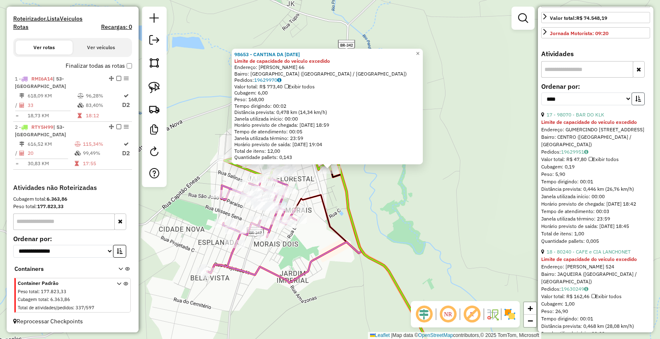
click at [637, 102] on icon "button" at bounding box center [638, 99] width 6 height 6
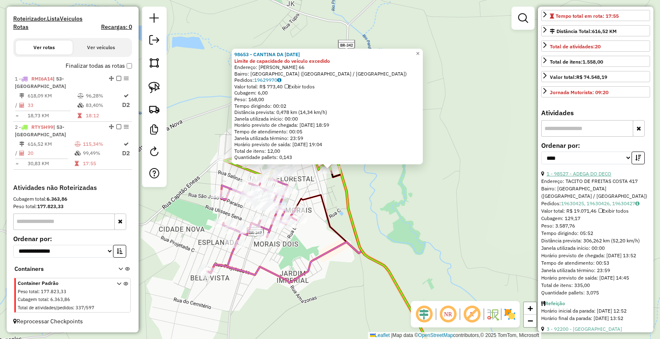
scroll to position [92, 0]
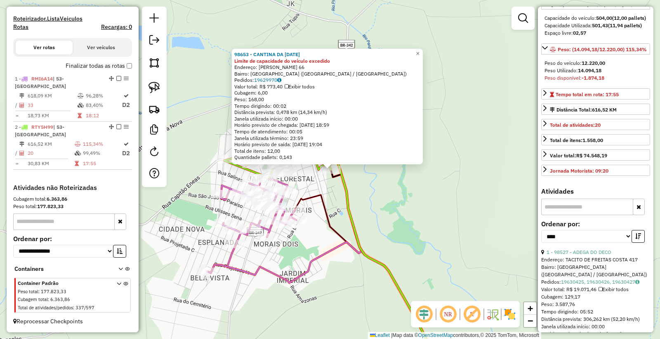
click at [371, 187] on div "98653 - CANTINA DA LUCIA Limite de capacidade do veículo excedido Endereço: HER…" at bounding box center [330, 169] width 660 height 339
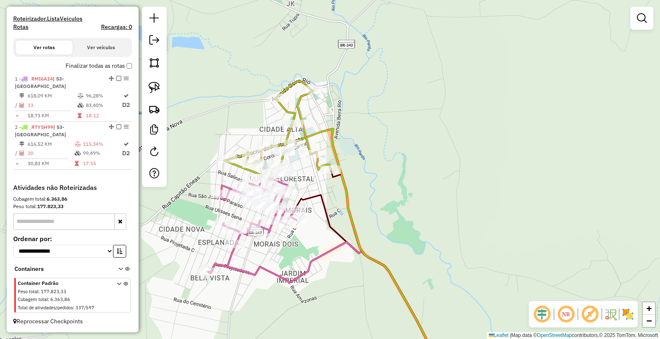
click at [326, 174] on div at bounding box center [330, 169] width 21 height 8
select select "*********"
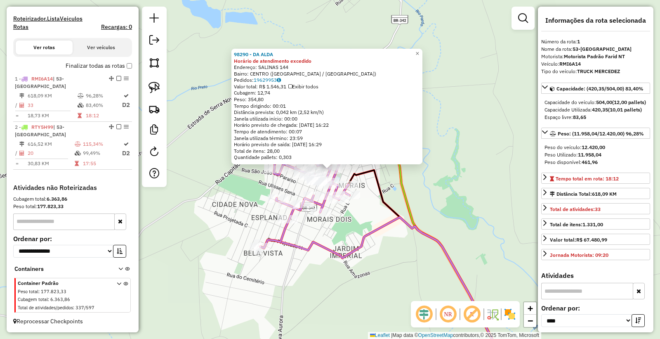
click at [374, 291] on div "98290 - DA ALDA Horário de atendimento excedido Endereço: SALINAS 144 Bairro: C…" at bounding box center [330, 169] width 660 height 339
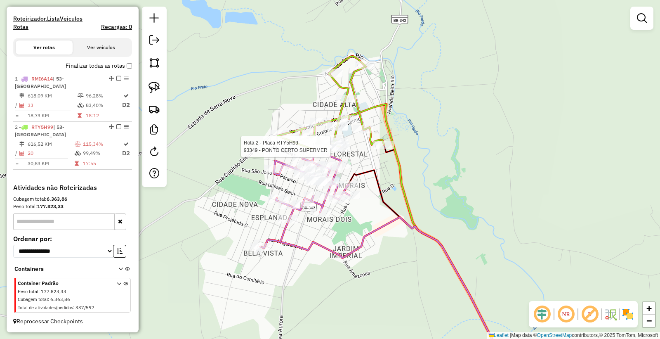
select select "*********"
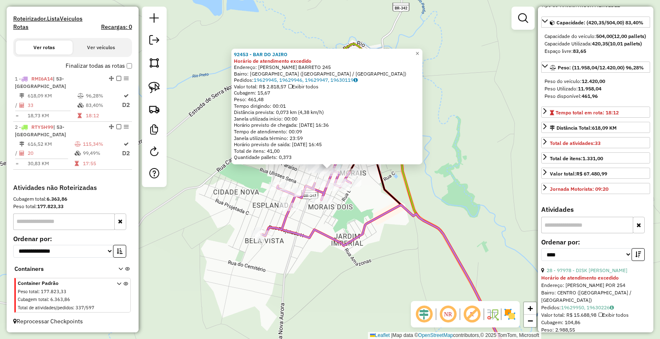
scroll to position [0, 0]
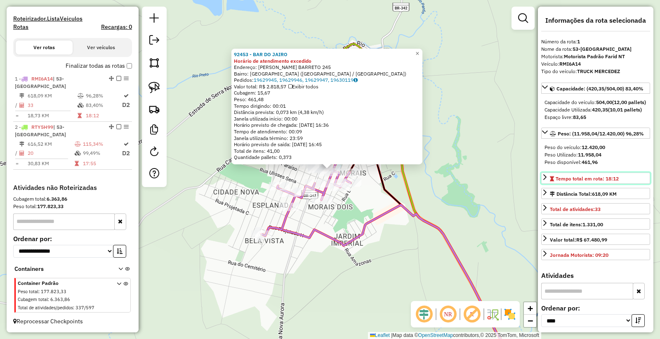
click at [581, 182] on span "Tempo total em rota: 18:12" at bounding box center [587, 178] width 63 height 6
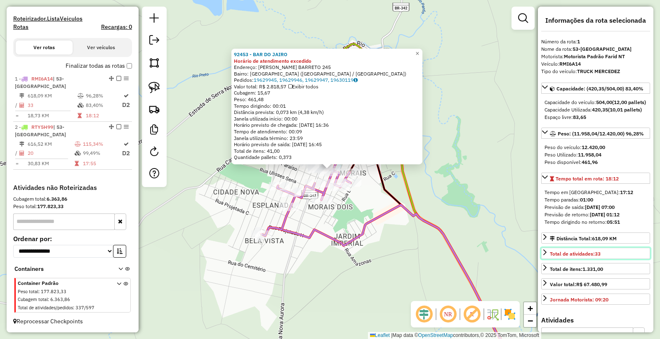
click at [583, 257] on span "Total de atividades: 33" at bounding box center [575, 253] width 51 height 6
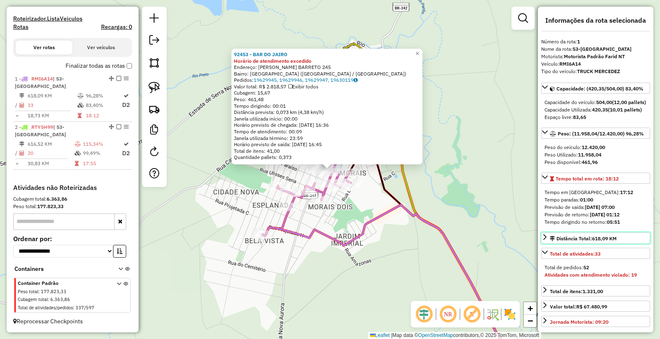
click at [579, 242] on div "Distância Total: 618,09 KM" at bounding box center [583, 238] width 67 height 7
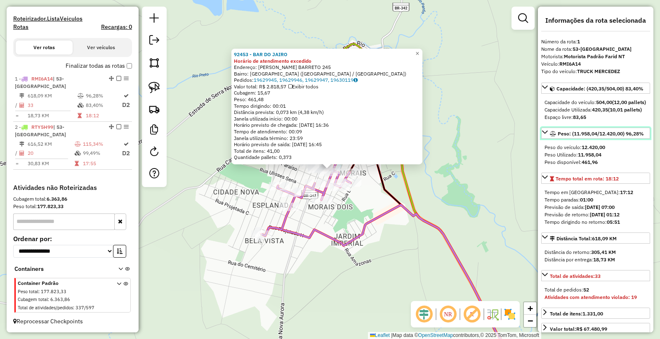
click at [569, 137] on span "Peso: (11.958,04/12.420,00) 96,28%" at bounding box center [601, 133] width 86 height 6
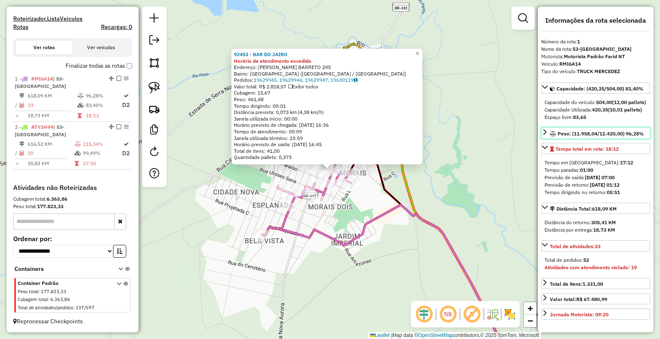
click at [572, 137] on div "Peso: (11.958,04/12.420,00) 96,28%" at bounding box center [597, 133] width 94 height 7
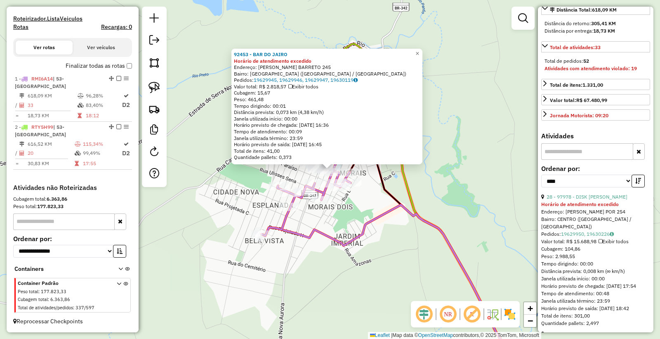
scroll to position [229, 0]
click at [575, 104] on div "Valor total: R$ 67.480,99" at bounding box center [578, 99] width 57 height 7
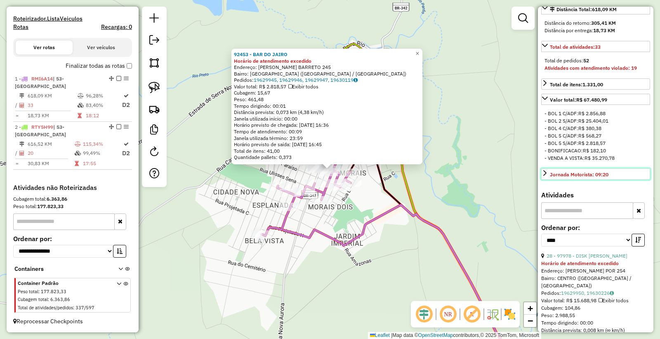
click at [583, 178] on div "Jornada Motorista: 09:20" at bounding box center [579, 174] width 59 height 7
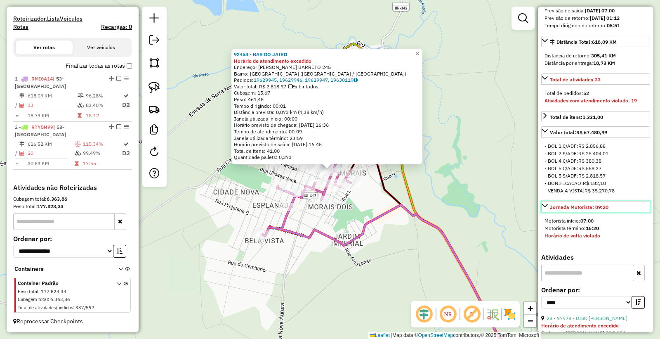
scroll to position [137, 0]
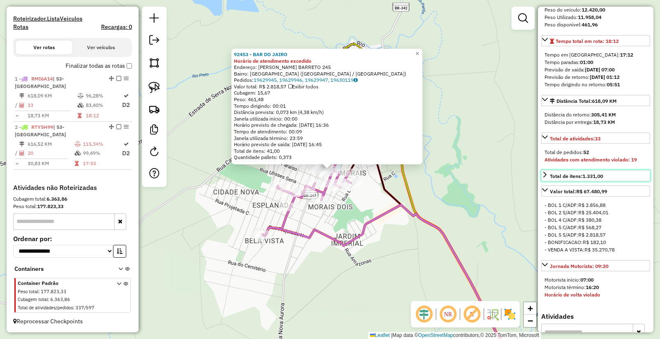
click at [578, 180] on div "Total de itens: 1.331,00" at bounding box center [576, 175] width 53 height 7
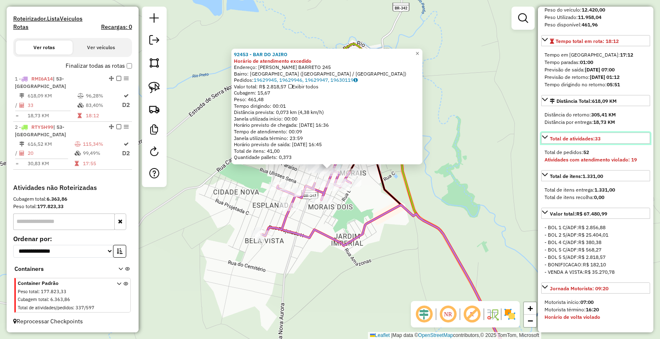
click at [571, 144] on link "Total de atividades: 33" at bounding box center [595, 137] width 109 height 11
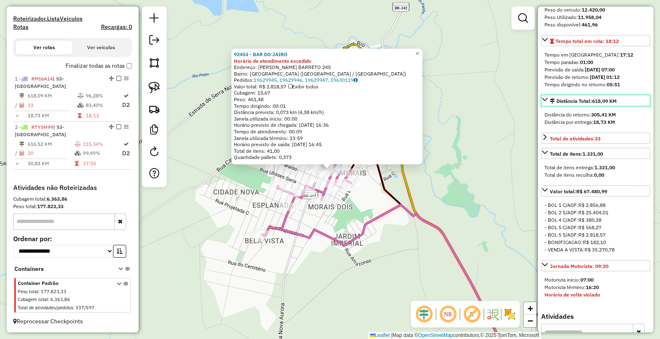
click at [569, 106] on link "Distância Total: 618,09 KM" at bounding box center [595, 100] width 109 height 11
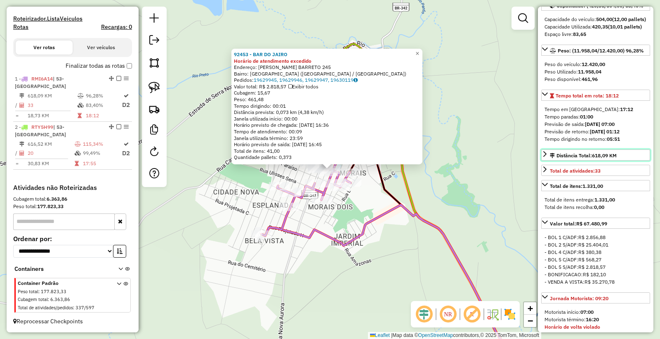
scroll to position [0, 0]
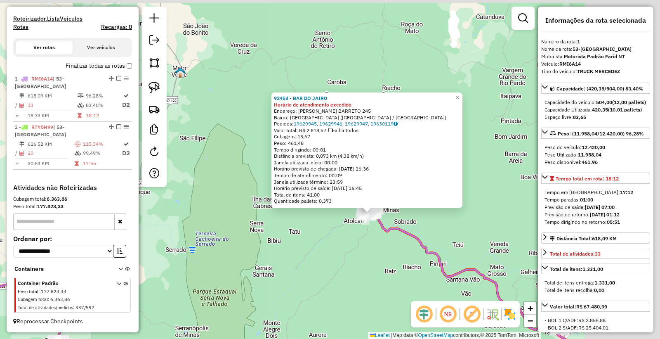
drag, startPoint x: 469, startPoint y: 252, endPoint x: 368, endPoint y: 264, distance: 101.4
click at [368, 264] on div "92453 - BAR DO JAIRO Horário de atendimento excedido Endereço: ALBERTO D. M. BA…" at bounding box center [330, 169] width 660 height 339
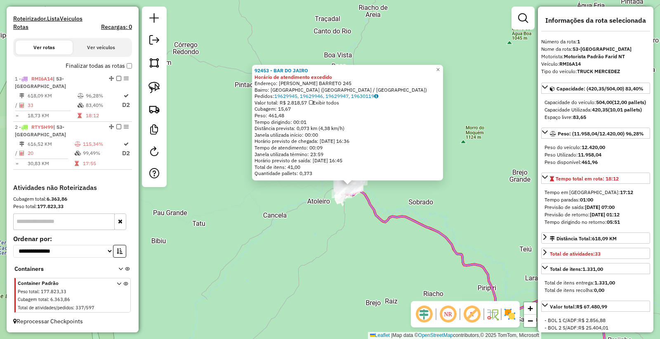
click at [406, 218] on icon at bounding box center [488, 281] width 293 height 182
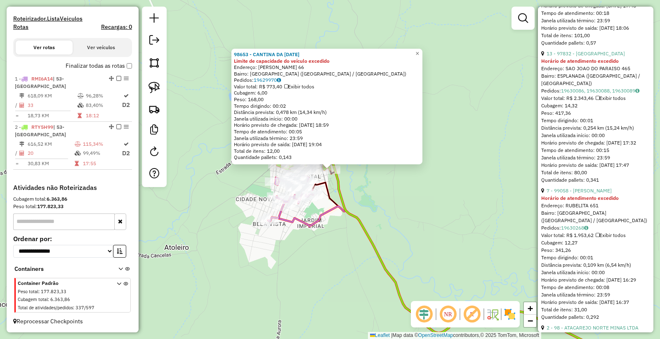
scroll to position [1421, 0]
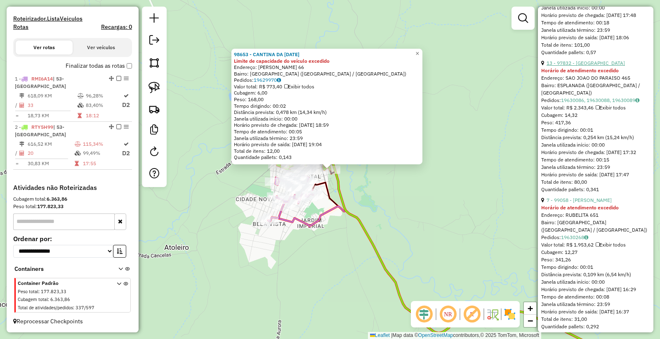
click at [582, 66] on link "13 - 97832 - SUP NORTE MINAS" at bounding box center [586, 63] width 78 height 6
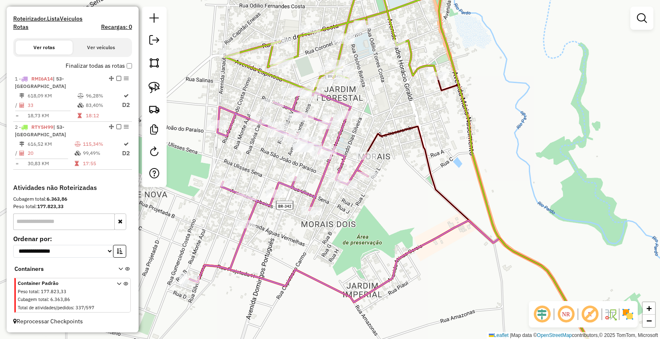
click at [256, 80] on div "Janela de atendimento Grade de atendimento Capacidade Transportadoras Veículos …" at bounding box center [330, 169] width 660 height 339
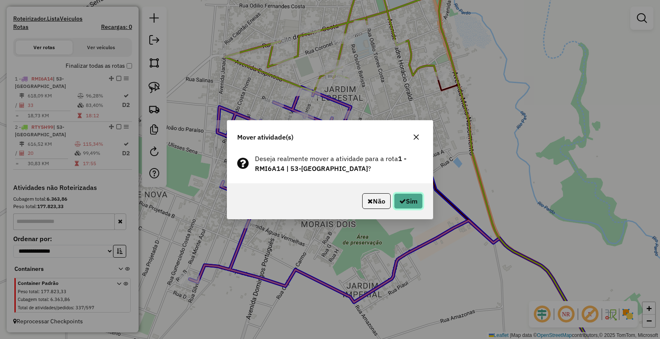
click at [416, 203] on button "Sim" at bounding box center [408, 201] width 29 height 16
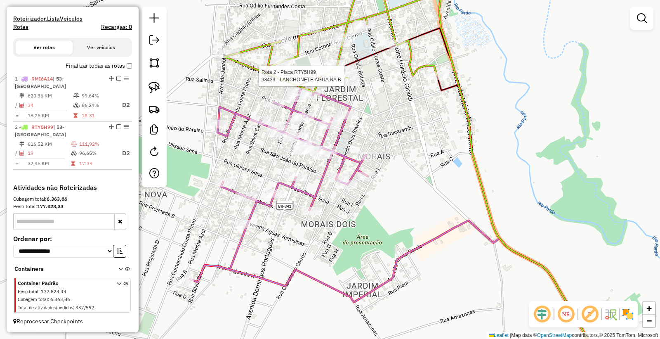
select select "*********"
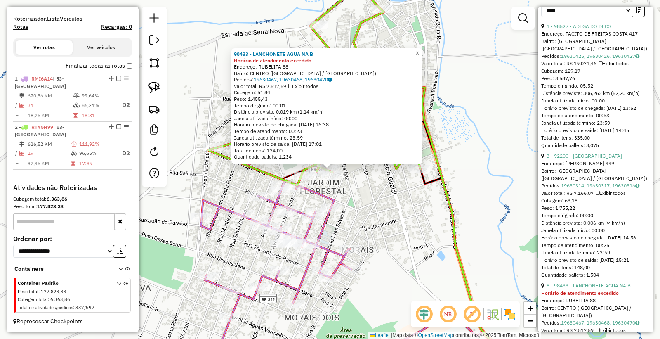
scroll to position [596, 0]
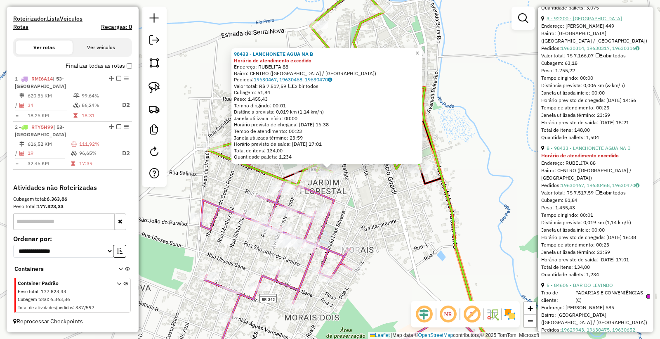
click at [578, 21] on link "3 - 92200 - ADEGA AVENIDA" at bounding box center [585, 18] width 76 height 6
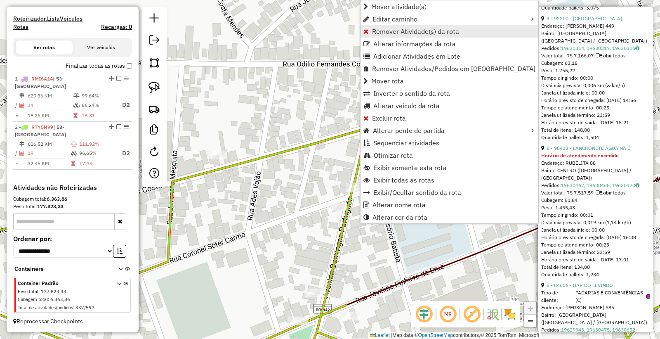
click at [414, 33] on span "Remover Atividade(s) da rota" at bounding box center [415, 31] width 87 height 7
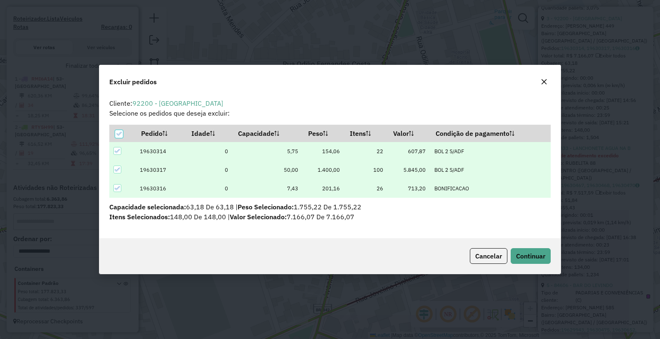
scroll to position [0, 0]
click at [534, 252] on span "Continuar" at bounding box center [530, 256] width 29 height 8
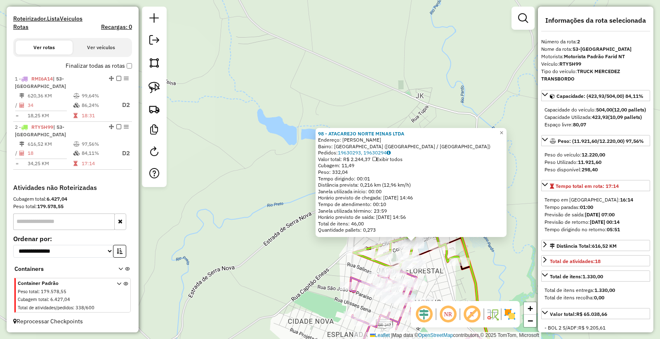
click at [366, 290] on div "Rota 1 - Placa RMI6A14 97883 - BRUNO PINHEIRO LEaO Rota 1 - Placa RMI6A14 92738…" at bounding box center [330, 169] width 660 height 339
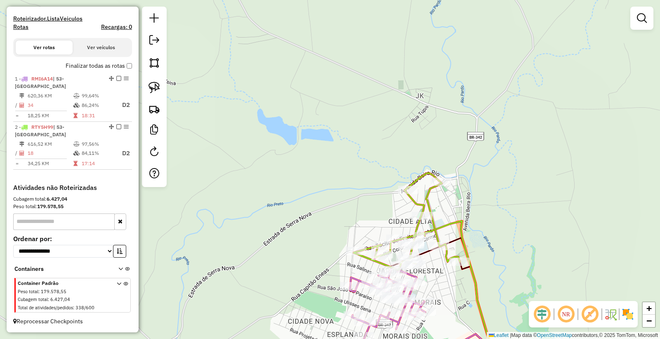
click at [366, 290] on div "Janela de atendimento Grade de atendimento Capacidade Transportadoras Veículos …" at bounding box center [330, 169] width 660 height 339
select select "*********"
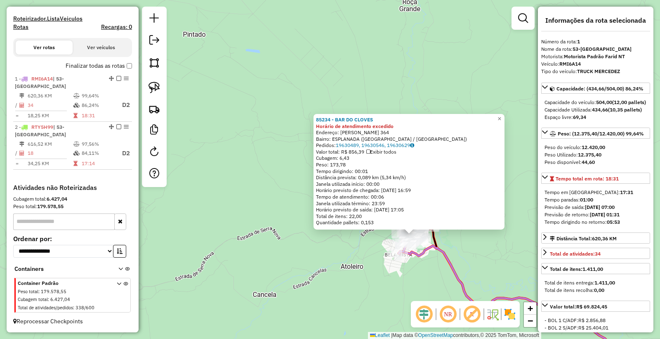
click at [355, 292] on div "85234 - BAR DO CLOVES Horário de atendimento excedido Endereço: ALBERTO DEOBATO…" at bounding box center [330, 169] width 660 height 339
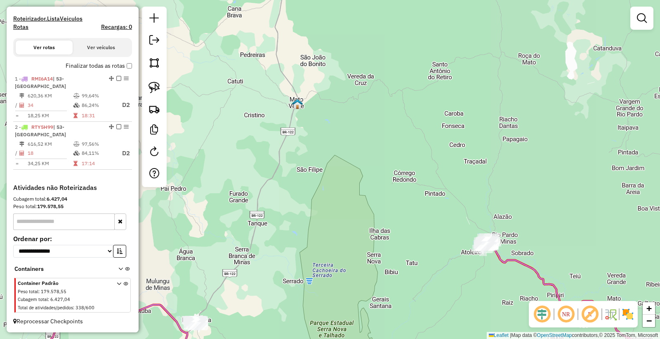
drag, startPoint x: 568, startPoint y: 255, endPoint x: 433, endPoint y: 155, distance: 167.3
click at [446, 158] on div "Janela de atendimento Grade de atendimento Capacidade Transportadoras Veículos …" at bounding box center [330, 169] width 660 height 339
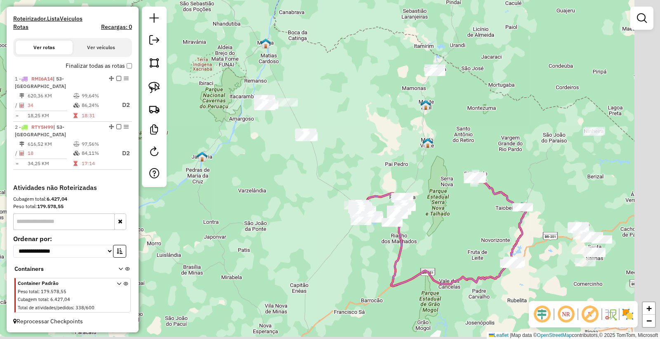
drag, startPoint x: 562, startPoint y: 170, endPoint x: 478, endPoint y: 126, distance: 95.2
click at [494, 130] on div "Janela de atendimento Grade de atendimento Capacidade Transportadoras Veículos …" at bounding box center [330, 169] width 660 height 339
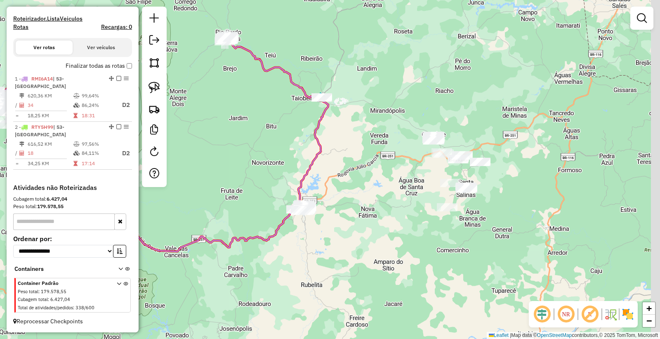
drag, startPoint x: 595, startPoint y: 188, endPoint x: 508, endPoint y: 101, distance: 122.8
click at [516, 104] on div "Janela de atendimento Grade de atendimento Capacidade Transportadoras Veículos …" at bounding box center [330, 169] width 660 height 339
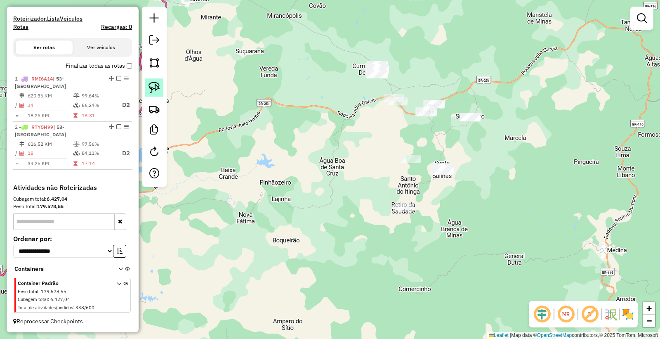
click at [156, 89] on img at bounding box center [155, 88] width 12 height 12
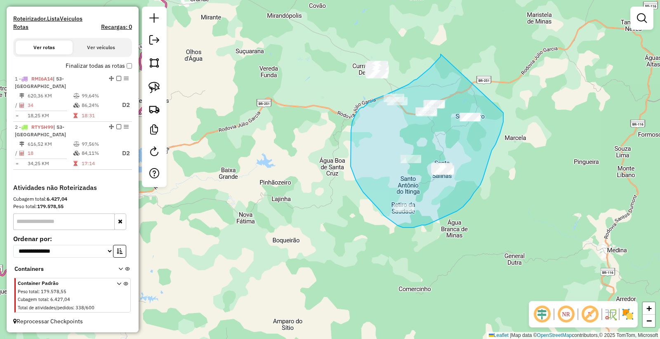
drag, startPoint x: 437, startPoint y: 61, endPoint x: 496, endPoint y: 97, distance: 69.6
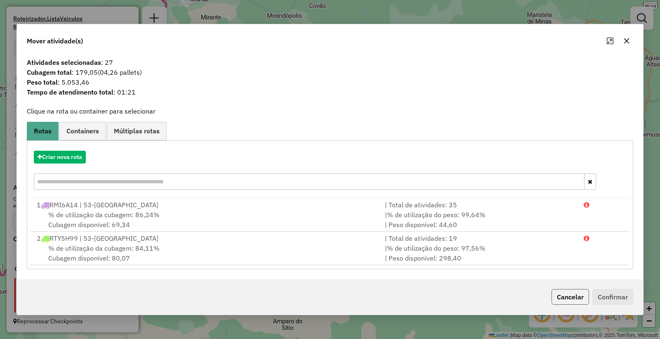
click at [576, 292] on button "Cancelar" at bounding box center [571, 297] width 38 height 16
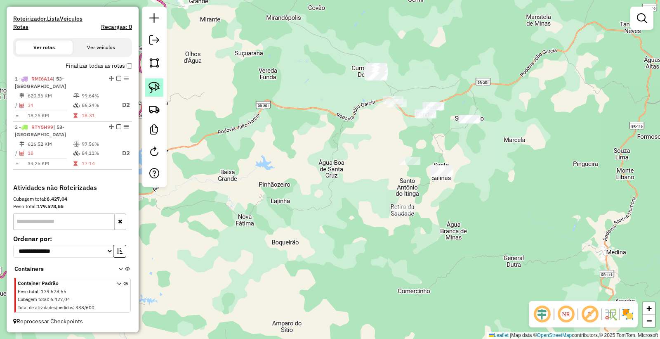
click at [158, 87] on img at bounding box center [155, 88] width 12 height 12
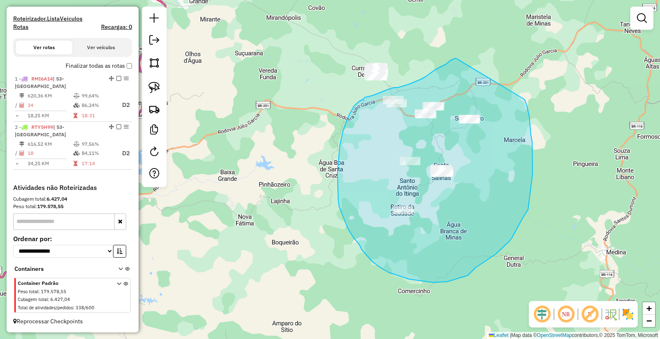
drag, startPoint x: 456, startPoint y: 58, endPoint x: 515, endPoint y: 86, distance: 64.8
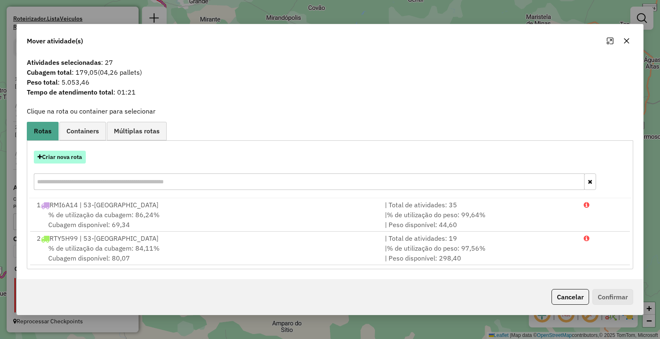
click at [65, 160] on button "Criar nova rota" at bounding box center [60, 157] width 52 height 13
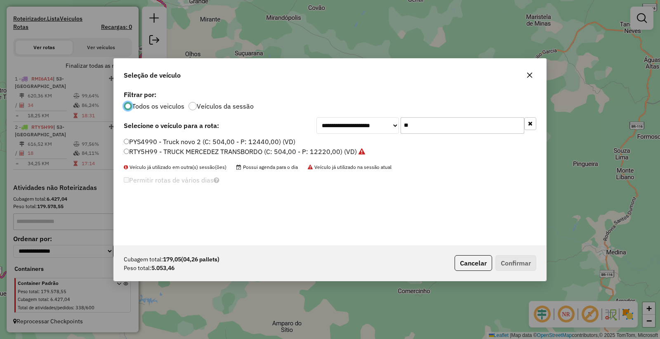
scroll to position [5, 2]
drag, startPoint x: 319, startPoint y: 126, endPoint x: 253, endPoint y: 130, distance: 65.3
click at [257, 130] on div "**********" at bounding box center [330, 125] width 413 height 17
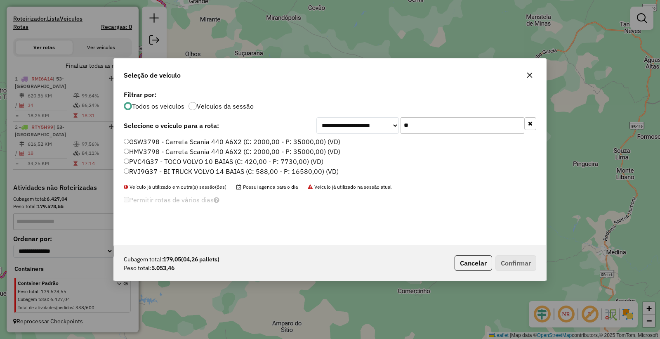
type input "*"
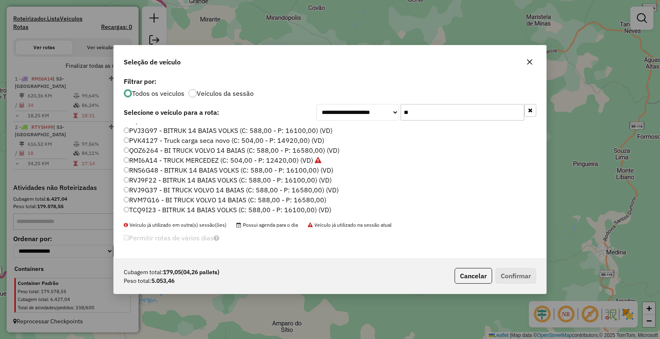
scroll to position [0, 0]
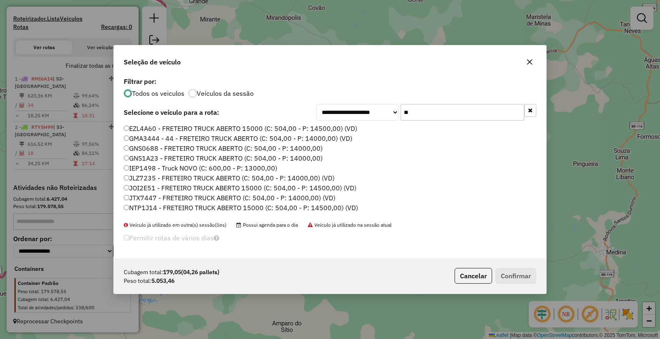
type input "*"
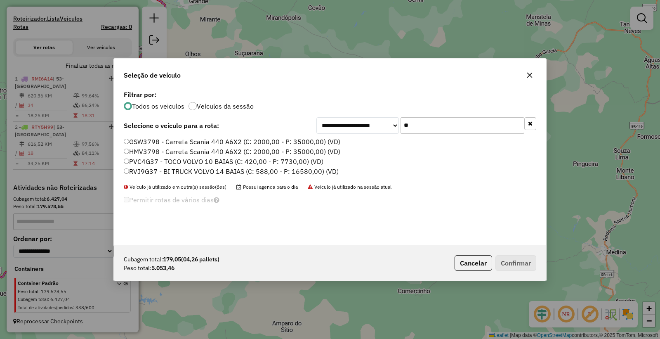
type input "*"
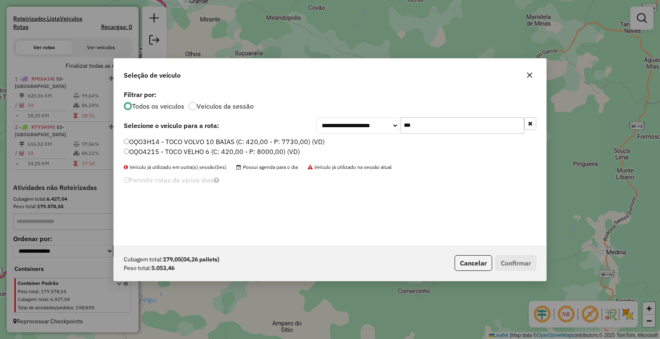
type input "***"
click at [146, 143] on label "OQO3H14 - TOCO VOLVO 10 BAIAS (C: 420,00 - P: 7730,00) (VD)" at bounding box center [224, 142] width 201 height 10
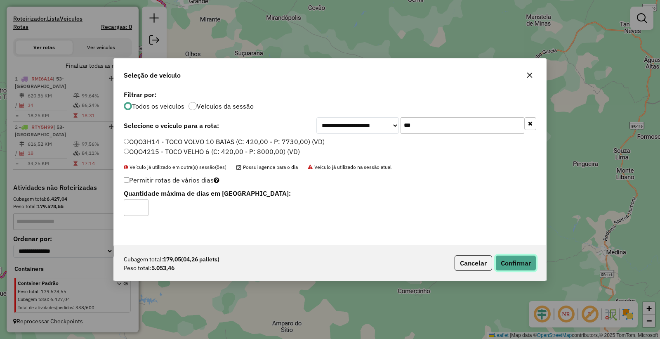
click at [517, 262] on button "Confirmar" at bounding box center [516, 263] width 41 height 16
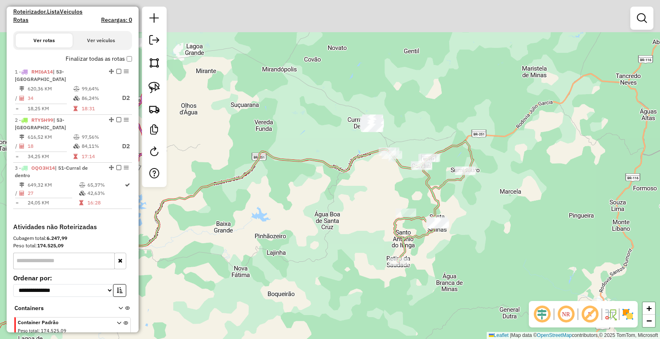
drag, startPoint x: 347, startPoint y: 166, endPoint x: 334, endPoint y: 170, distance: 13.3
click at [342, 179] on div "Janela de atendimento Grade de atendimento Capacidade Transportadoras Veículos …" at bounding box center [330, 169] width 660 height 339
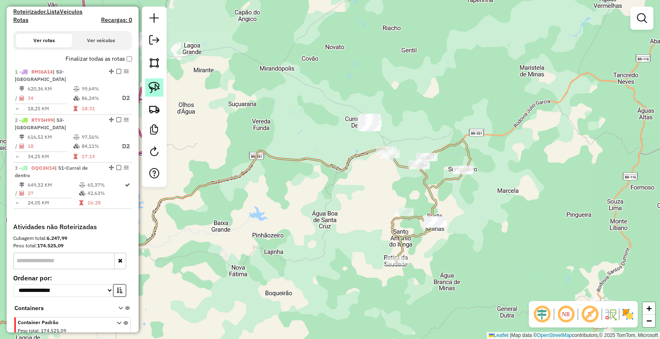
click at [156, 90] on img at bounding box center [155, 88] width 12 height 12
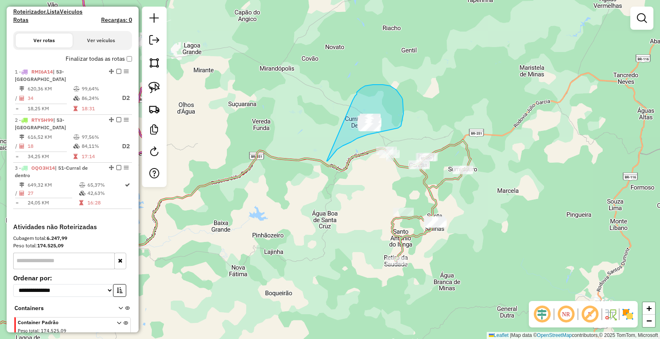
drag, startPoint x: 328, startPoint y: 160, endPoint x: 352, endPoint y: 102, distance: 62.4
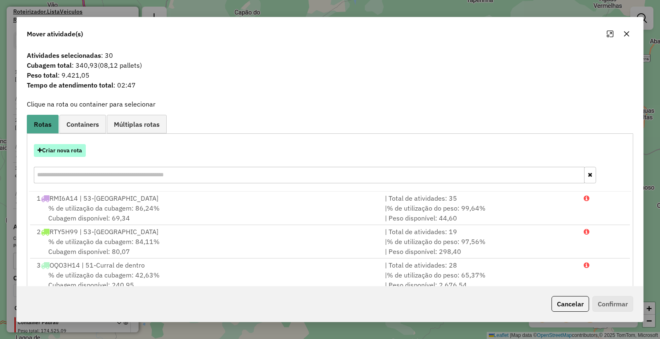
click at [71, 153] on button "Criar nova rota" at bounding box center [60, 150] width 52 height 13
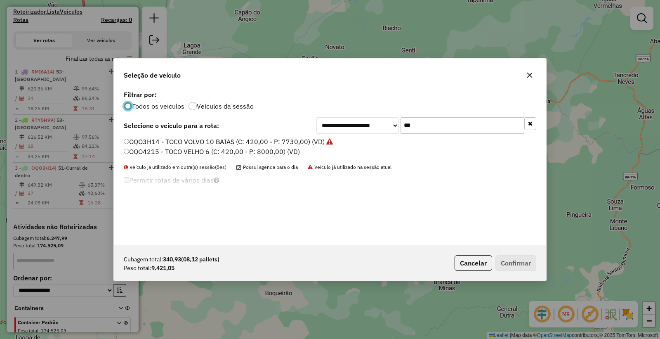
scroll to position [5, 2]
drag, startPoint x: 426, startPoint y: 124, endPoint x: 259, endPoint y: 129, distance: 166.8
click at [261, 131] on div "**********" at bounding box center [330, 125] width 413 height 17
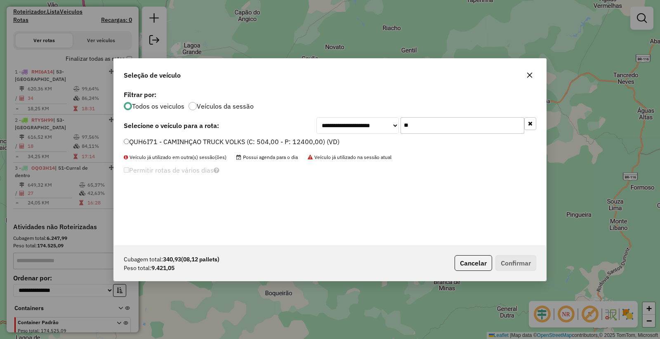
type input "**"
click at [194, 140] on label "QUH6I71 - CAMINHÇAO TRUCK VOLKS (C: 504,00 - P: 12400,00) (VD)" at bounding box center [232, 142] width 216 height 10
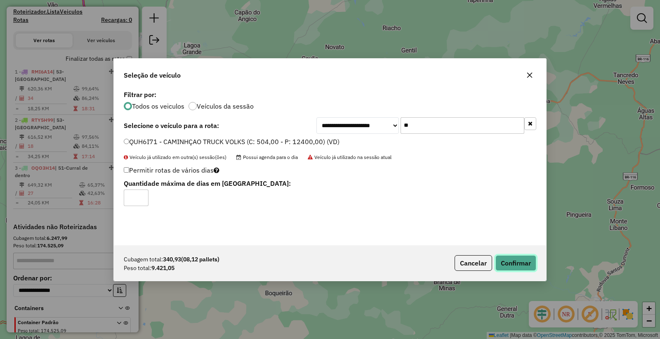
click at [520, 262] on button "Confirmar" at bounding box center [516, 263] width 41 height 16
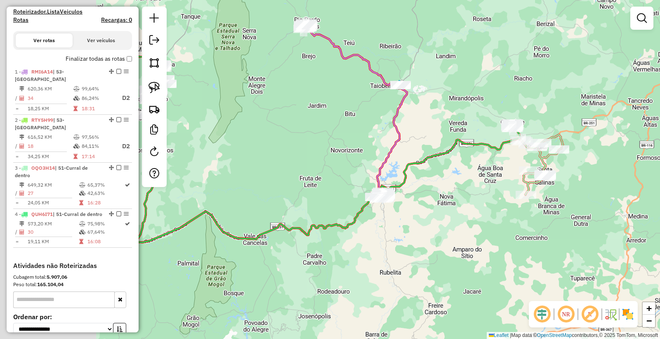
drag, startPoint x: 275, startPoint y: 240, endPoint x: 457, endPoint y: 191, distance: 188.4
click at [458, 191] on div "Janela de atendimento Grade de atendimento Capacidade Transportadoras Veículos …" at bounding box center [330, 169] width 660 height 339
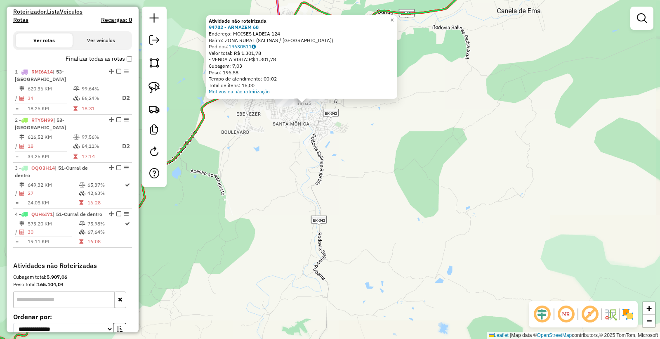
click at [341, 187] on div "Atividade não roteirizada 94782 - ARMAZEM 68 Endereço: MOISES LADEIA 124 Bairro…" at bounding box center [330, 169] width 660 height 339
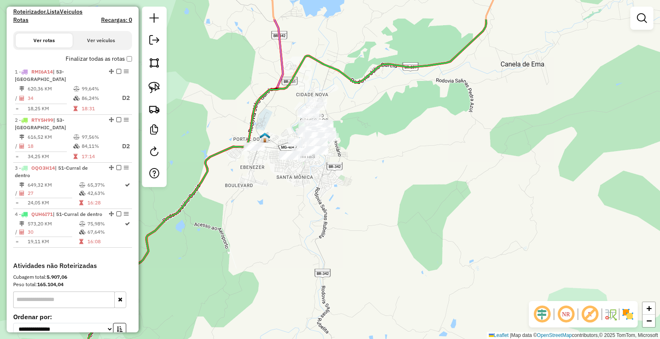
drag, startPoint x: 321, startPoint y: 196, endPoint x: 312, endPoint y: 203, distance: 11.2
click at [319, 211] on div "Janela de atendimento Grade de atendimento Capacidade Transportadoras Veículos …" at bounding box center [330, 169] width 660 height 339
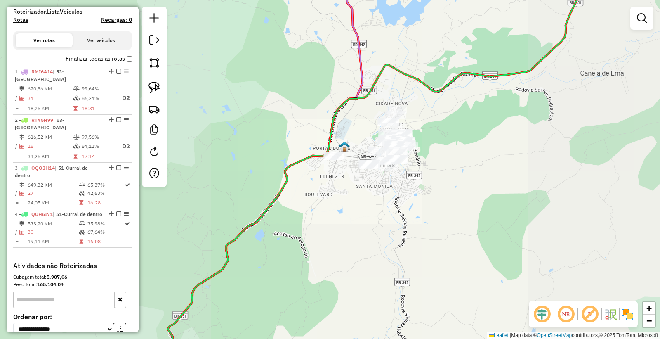
drag, startPoint x: 495, startPoint y: 199, endPoint x: 485, endPoint y: 205, distance: 12.0
click at [488, 207] on div "Janela de atendimento Grade de atendimento Capacidade Transportadoras Veículos …" at bounding box center [330, 169] width 660 height 339
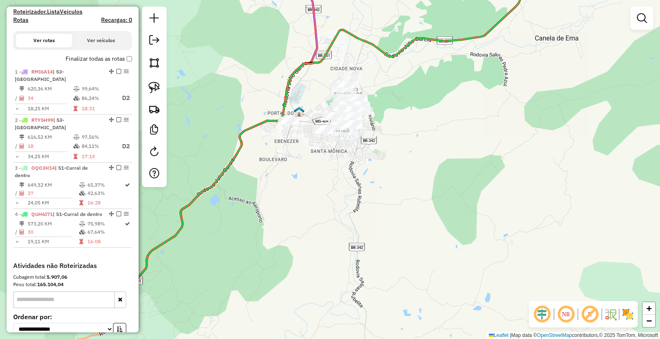
drag, startPoint x: 368, startPoint y: 221, endPoint x: 281, endPoint y: 201, distance: 88.8
click at [282, 201] on div "Janela de atendimento Grade de atendimento Capacidade Transportadoras Veículos …" at bounding box center [330, 169] width 660 height 339
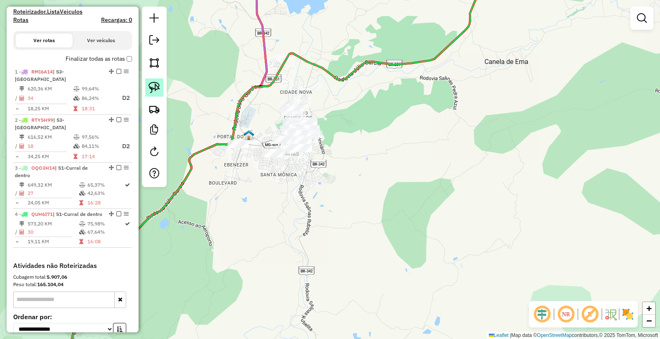
click at [146, 90] on link at bounding box center [154, 87] width 18 height 18
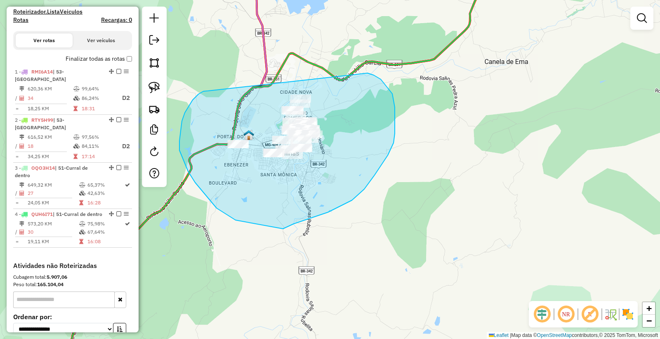
drag, startPoint x: 190, startPoint y: 104, endPoint x: 334, endPoint y: 70, distance: 148.0
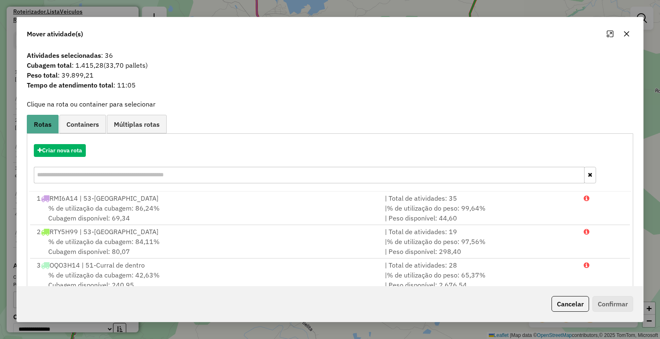
click at [569, 304] on button "Cancelar" at bounding box center [571, 304] width 38 height 16
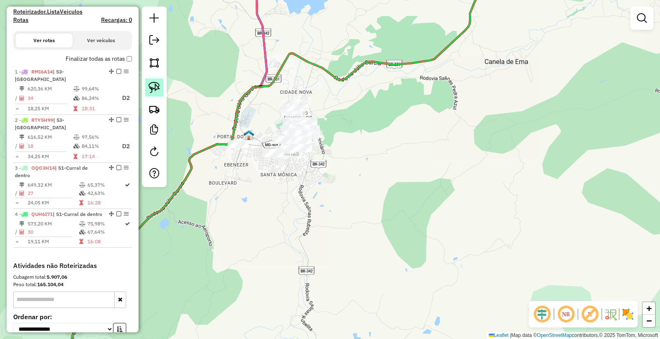
click at [158, 84] on img at bounding box center [155, 88] width 12 height 12
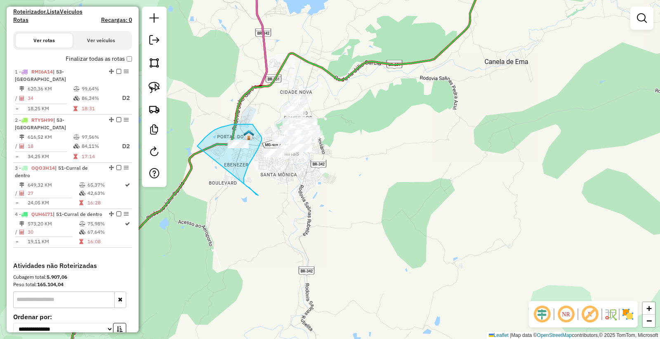
drag, startPoint x: 246, startPoint y: 185, endPoint x: 199, endPoint y: 160, distance: 53.2
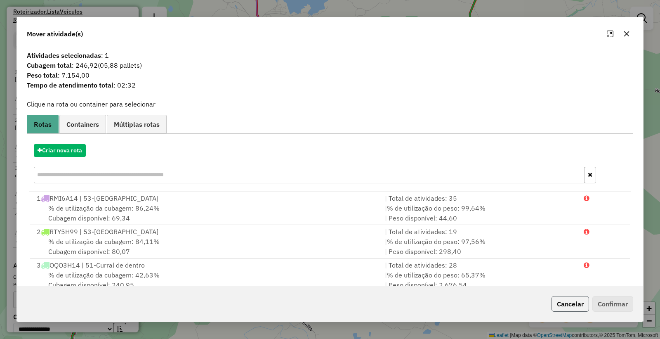
click at [570, 303] on button "Cancelar" at bounding box center [571, 304] width 38 height 16
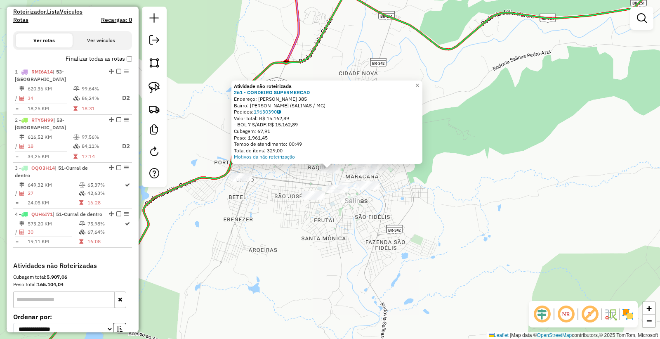
click at [319, 241] on div "Atividade não roteirizada 261 - CORDEIRO SUPERMERCAD Endereço: SEBASTIAO MOREIR…" at bounding box center [330, 169] width 660 height 339
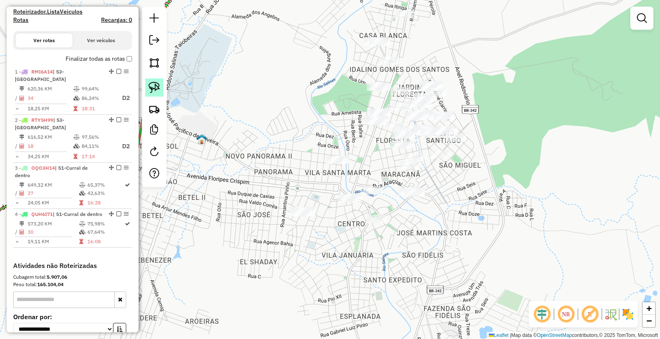
click at [149, 88] on img at bounding box center [155, 88] width 12 height 12
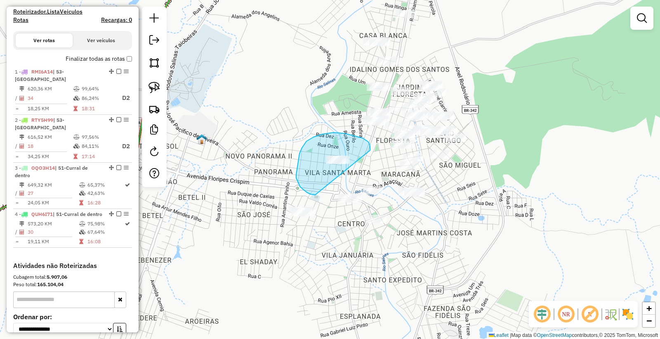
drag, startPoint x: 370, startPoint y: 144, endPoint x: 315, endPoint y: 195, distance: 74.2
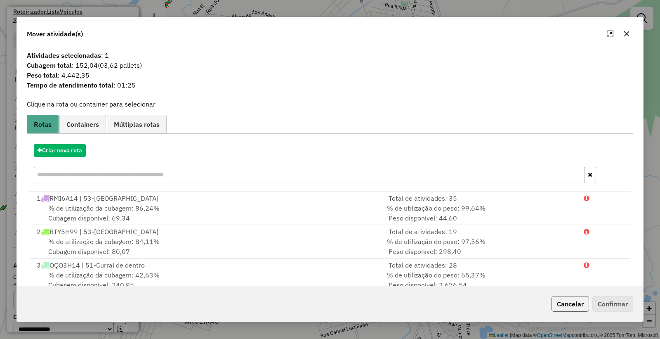
click at [569, 306] on button "Cancelar" at bounding box center [571, 304] width 38 height 16
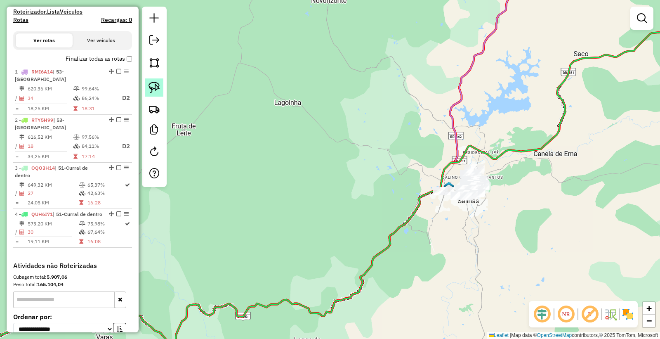
click at [147, 87] on link at bounding box center [154, 87] width 18 height 18
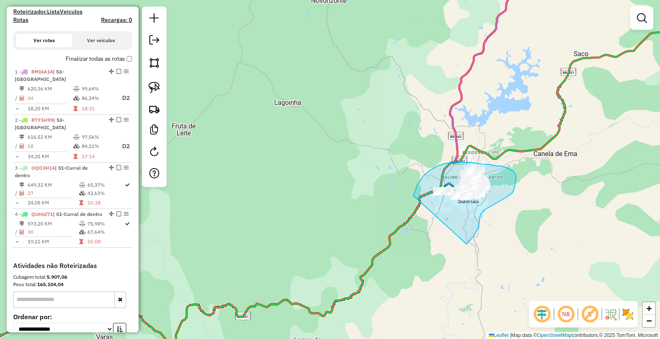
drag, startPoint x: 467, startPoint y: 244, endPoint x: 412, endPoint y: 215, distance: 61.8
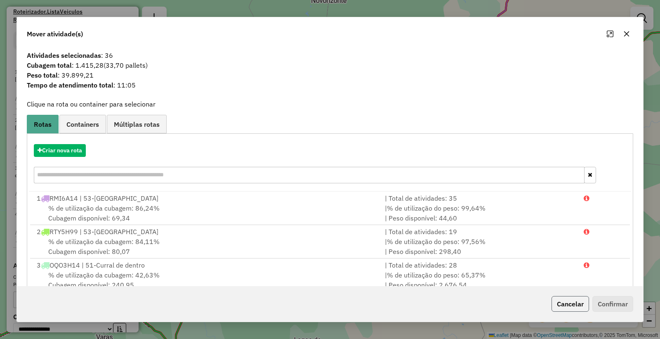
click at [564, 310] on button "Cancelar" at bounding box center [571, 304] width 38 height 16
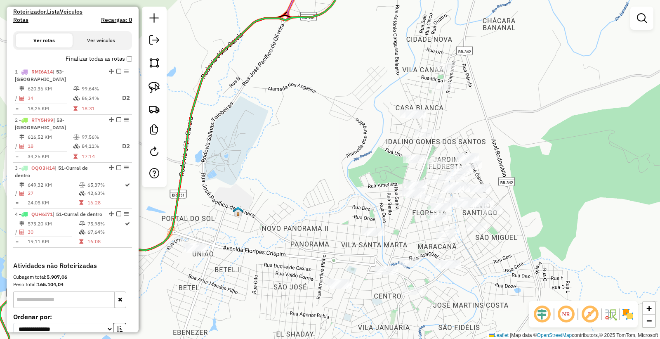
click at [519, 166] on div "Janela de atendimento Grade de atendimento Capacidade Transportadoras Veículos …" at bounding box center [330, 169] width 660 height 339
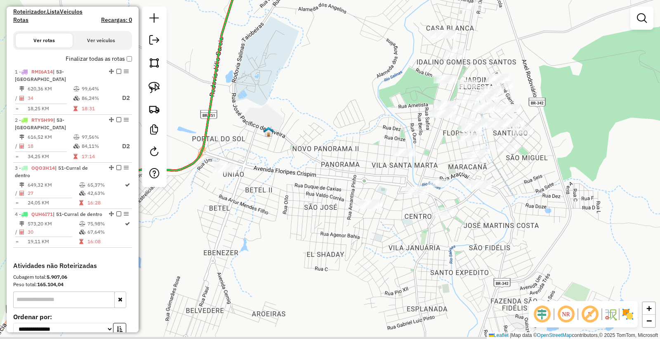
drag, startPoint x: 534, startPoint y: 255, endPoint x: 564, endPoint y: 174, distance: 86.6
click at [564, 174] on div "Janela de atendimento Grade de atendimento Capacidade Transportadoras Veículos …" at bounding box center [330, 169] width 660 height 339
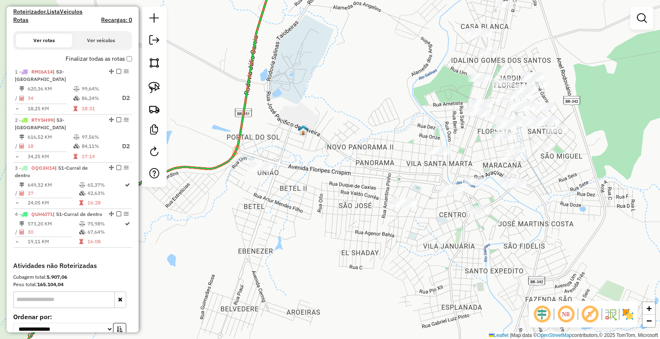
drag, startPoint x: 348, startPoint y: 235, endPoint x: 364, endPoint y: 240, distance: 17.1
click at [364, 240] on div "Janela de atendimento Grade de atendimento Capacidade Transportadoras Veículos …" at bounding box center [330, 169] width 660 height 339
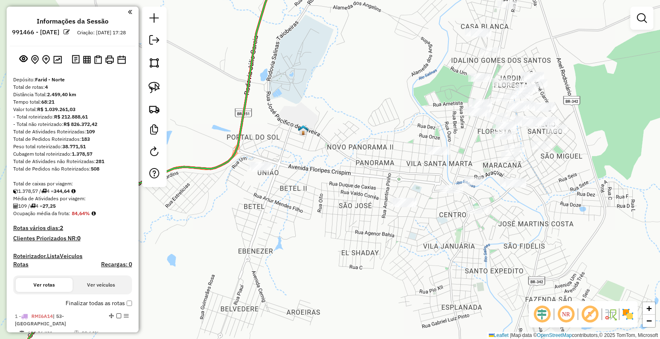
scroll to position [0, 0]
click at [55, 64] on img at bounding box center [57, 60] width 9 height 8
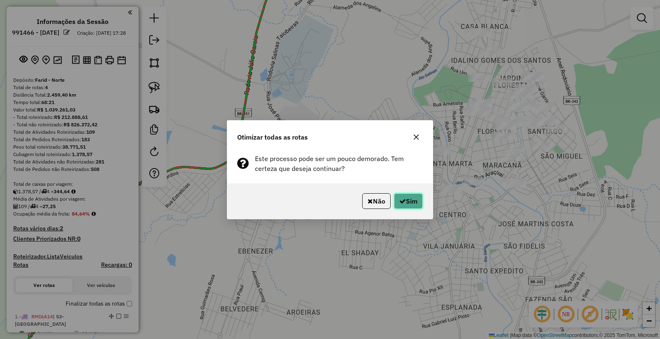
click at [421, 201] on button "Sim" at bounding box center [408, 201] width 29 height 16
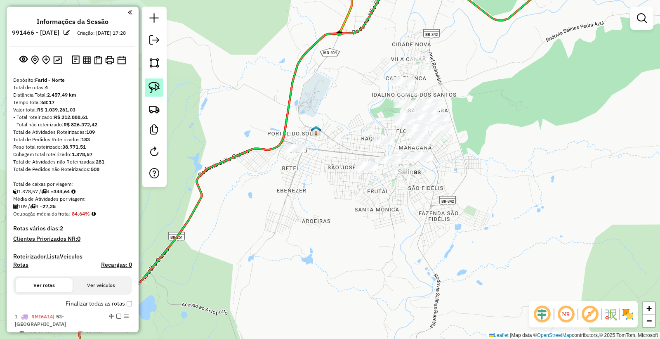
click at [153, 90] on img at bounding box center [155, 88] width 12 height 12
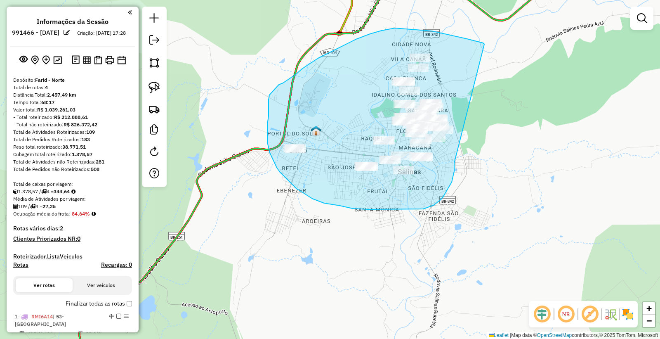
drag, startPoint x: 484, startPoint y: 44, endPoint x: 457, endPoint y: 144, distance: 103.2
click at [457, 144] on div "Janela de atendimento Grade de atendimento Capacidade Transportadoras Veículos …" at bounding box center [330, 169] width 660 height 339
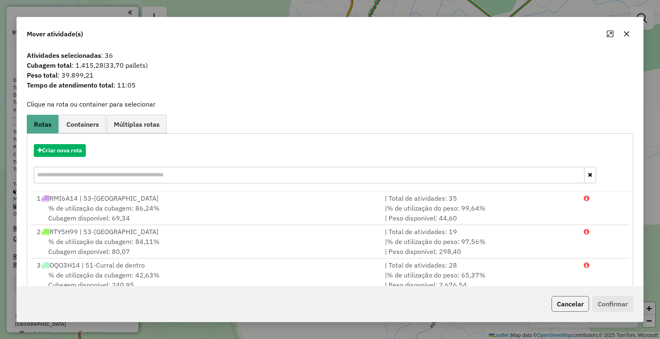
click at [560, 302] on button "Cancelar" at bounding box center [571, 304] width 38 height 16
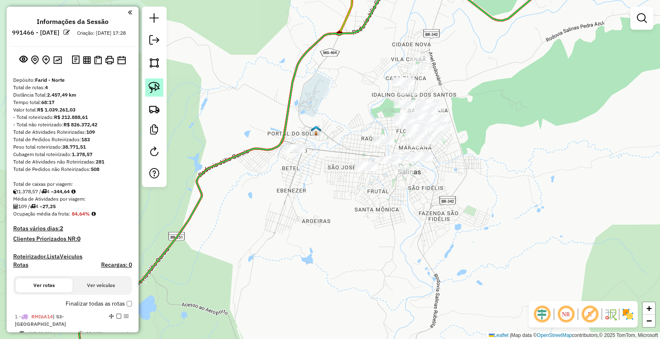
click at [158, 87] on img at bounding box center [155, 88] width 12 height 12
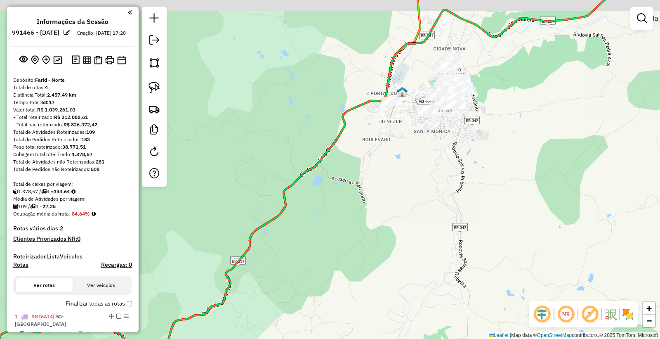
drag, startPoint x: 513, startPoint y: 104, endPoint x: 427, endPoint y: 153, distance: 98.3
click at [456, 153] on div "Janela de atendimento Grade de atendimento Capacidade Transportadoras Veículos …" at bounding box center [330, 169] width 660 height 339
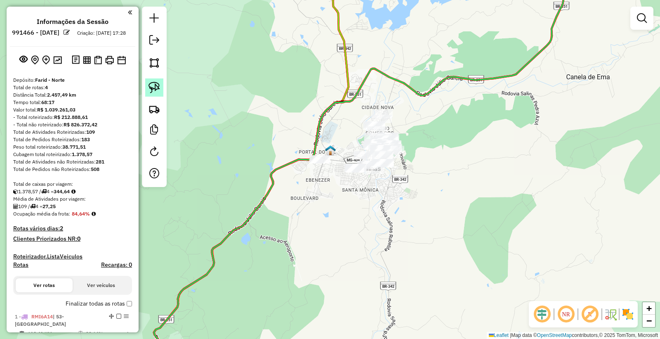
click at [157, 93] on img at bounding box center [155, 88] width 12 height 12
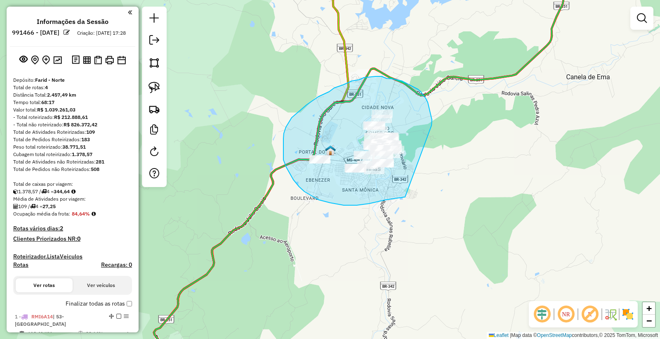
drag, startPoint x: 432, startPoint y: 123, endPoint x: 436, endPoint y: 183, distance: 60.8
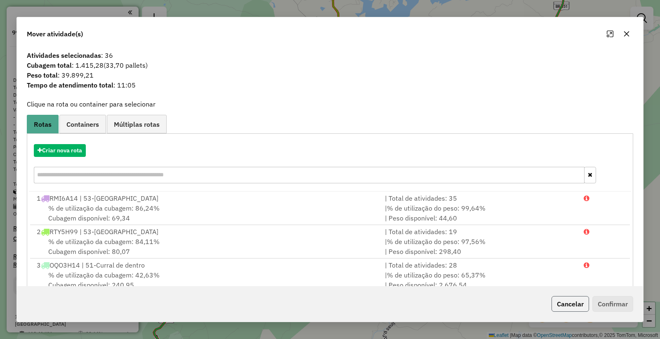
click at [555, 300] on button "Cancelar" at bounding box center [571, 304] width 38 height 16
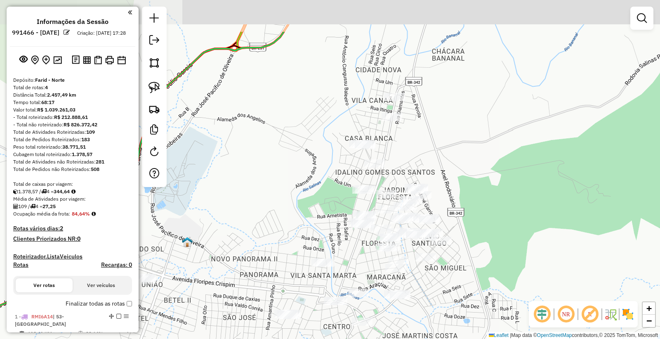
drag, startPoint x: 510, startPoint y: 129, endPoint x: 458, endPoint y: 197, distance: 86.2
click at [492, 196] on div "Janela de atendimento Grade de atendimento Capacidade Transportadoras Veículos …" at bounding box center [330, 169] width 660 height 339
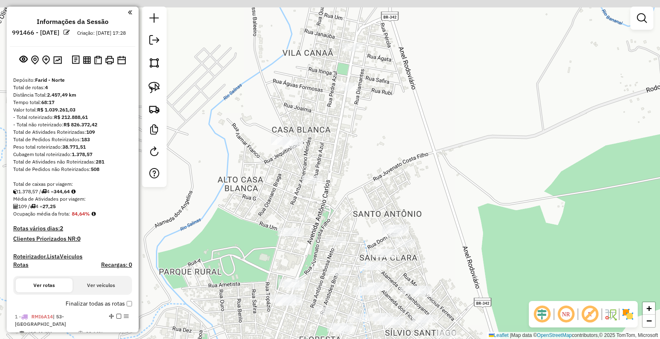
drag, startPoint x: 472, startPoint y: 198, endPoint x: 489, endPoint y: 236, distance: 41.6
click at [489, 236] on div "Janela de atendimento Grade de atendimento Capacidade Transportadoras Veículos …" at bounding box center [330, 169] width 660 height 339
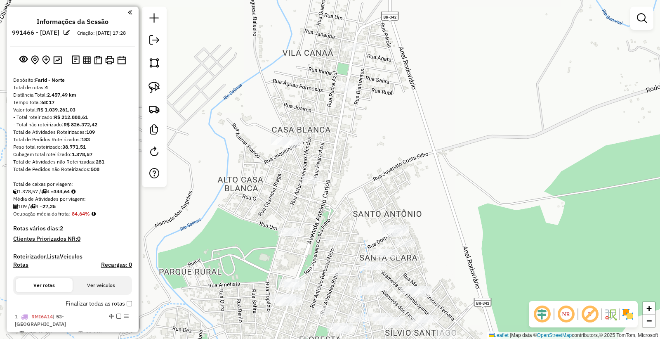
click at [482, 218] on div "Janela de atendimento Grade de atendimento Capacidade Transportadoras Veículos …" at bounding box center [330, 169] width 660 height 339
click at [159, 89] on img at bounding box center [155, 88] width 12 height 12
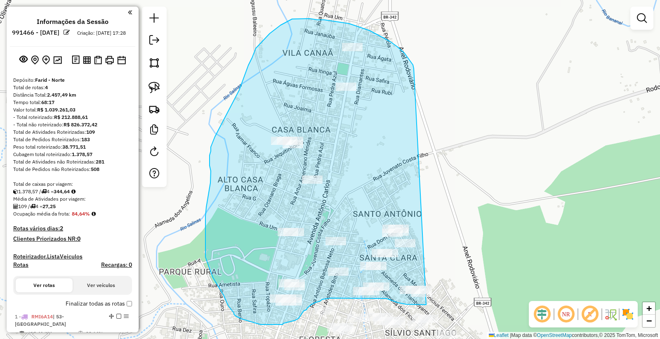
drag, startPoint x: 414, startPoint y: 67, endPoint x: 439, endPoint y: 251, distance: 185.4
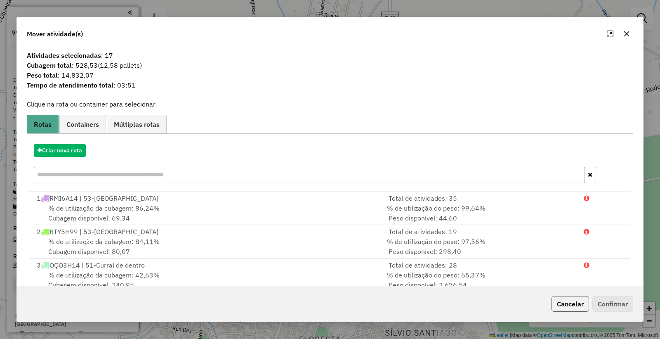
click at [574, 305] on button "Cancelar" at bounding box center [571, 304] width 38 height 16
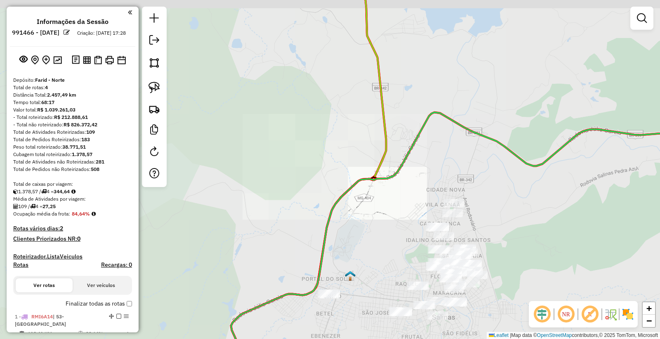
drag, startPoint x: 541, startPoint y: 253, endPoint x: 434, endPoint y: 135, distance: 159.2
click at [446, 144] on div "Janela de atendimento Grade de atendimento Capacidade Transportadoras Veículos …" at bounding box center [330, 169] width 660 height 339
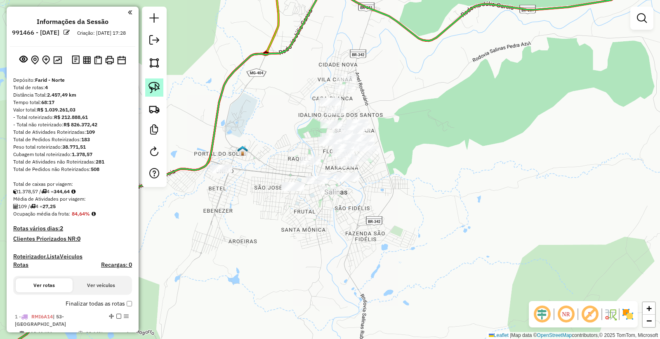
click at [159, 87] on img at bounding box center [155, 88] width 12 height 12
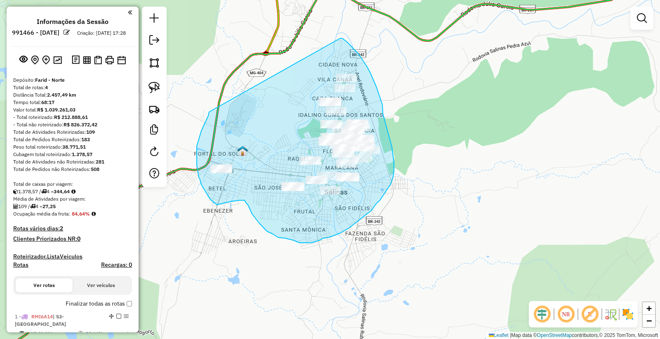
drag, startPoint x: 199, startPoint y: 138, endPoint x: 331, endPoint y: 43, distance: 162.6
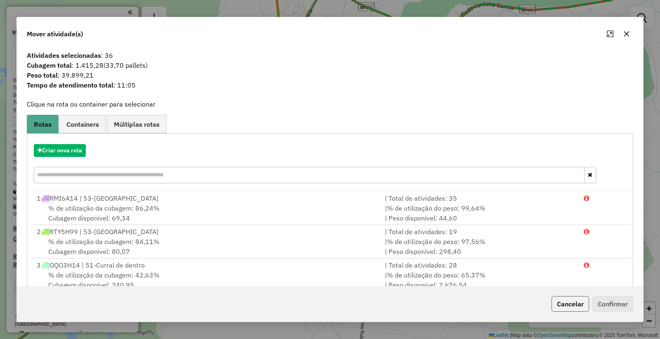
click at [572, 302] on button "Cancelar" at bounding box center [571, 304] width 38 height 16
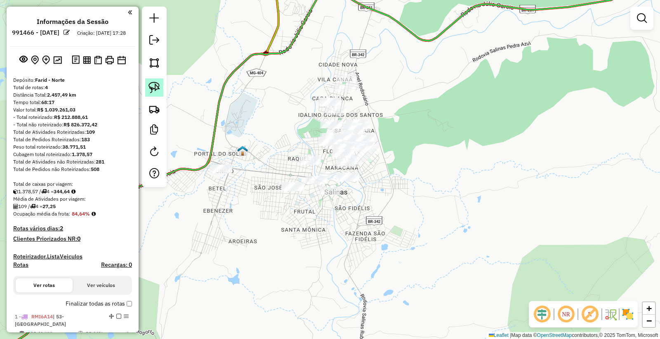
click at [157, 88] on img at bounding box center [155, 88] width 12 height 12
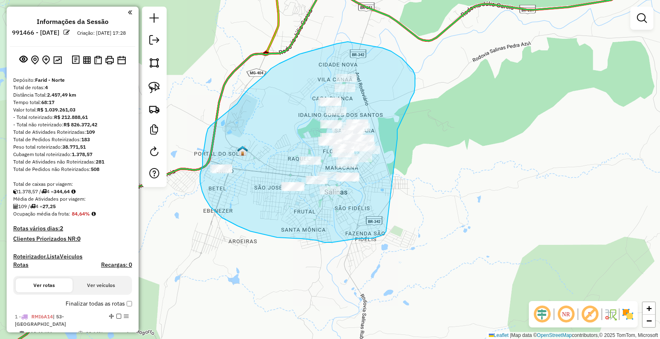
drag, startPoint x: 397, startPoint y: 137, endPoint x: 387, endPoint y: 230, distance: 93.8
click at [387, 230] on div "Janela de atendimento Grade de atendimento Capacidade Transportadoras Veículos …" at bounding box center [330, 169] width 660 height 339
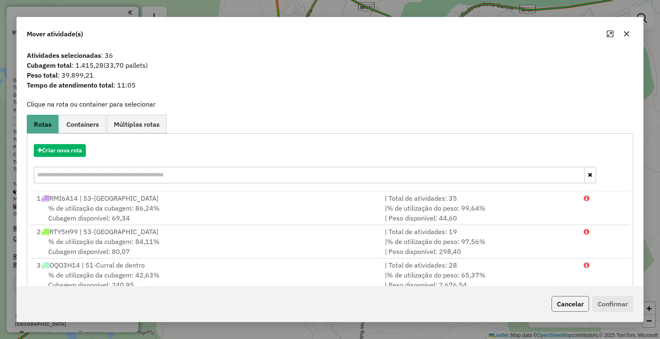
click at [574, 306] on button "Cancelar" at bounding box center [571, 304] width 38 height 16
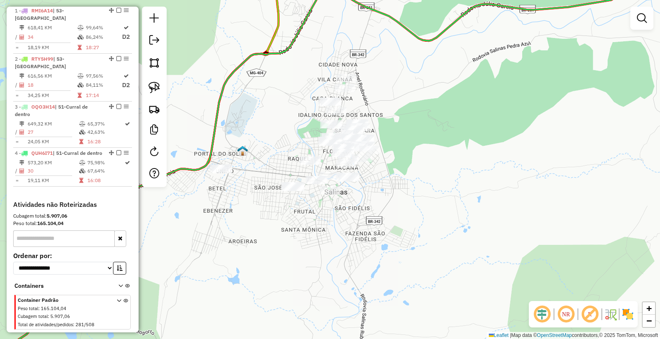
scroll to position [291, 0]
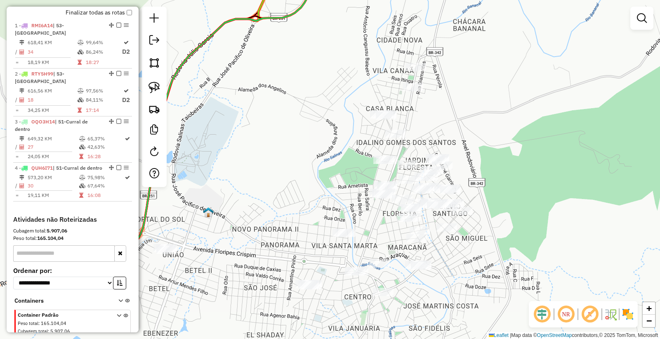
drag, startPoint x: 468, startPoint y: 172, endPoint x: 522, endPoint y: 240, distance: 86.9
click at [529, 241] on div "Janela de atendimento Grade de atendimento Capacidade Transportadoras Veículos …" at bounding box center [330, 169] width 660 height 339
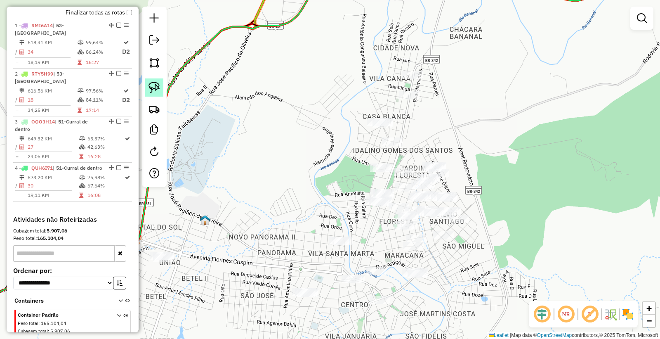
click at [156, 85] on img at bounding box center [155, 88] width 12 height 12
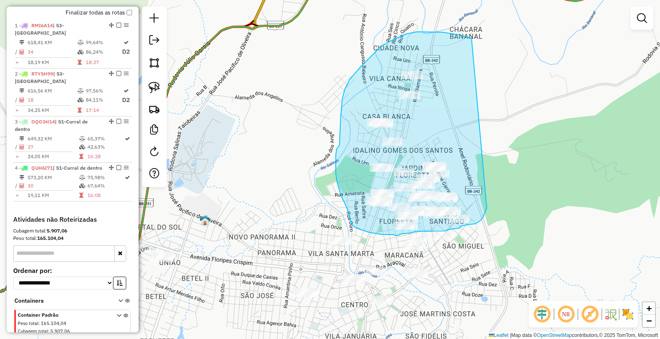
drag, startPoint x: 472, startPoint y: 38, endPoint x: 475, endPoint y: 166, distance: 128.0
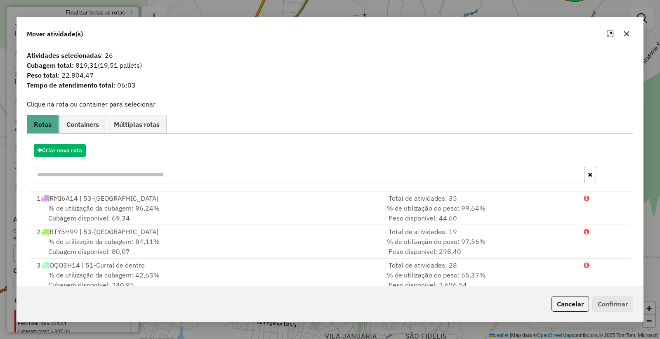
click at [560, 302] on button "Cancelar" at bounding box center [571, 304] width 38 height 16
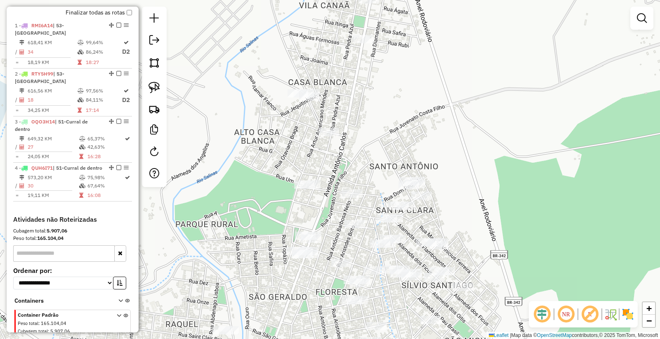
drag, startPoint x: 498, startPoint y: 208, endPoint x: 503, endPoint y: 249, distance: 40.7
click at [503, 249] on div "Janela de atendimento Grade de atendimento Capacidade Transportadoras Veículos …" at bounding box center [330, 169] width 660 height 339
click at [155, 92] on img at bounding box center [155, 88] width 12 height 12
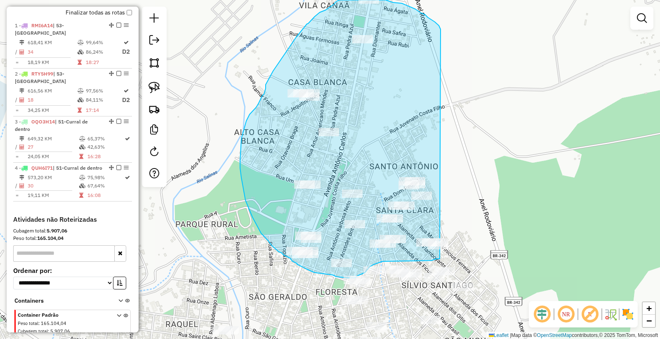
drag, startPoint x: 441, startPoint y: 30, endPoint x: 458, endPoint y: 238, distance: 208.3
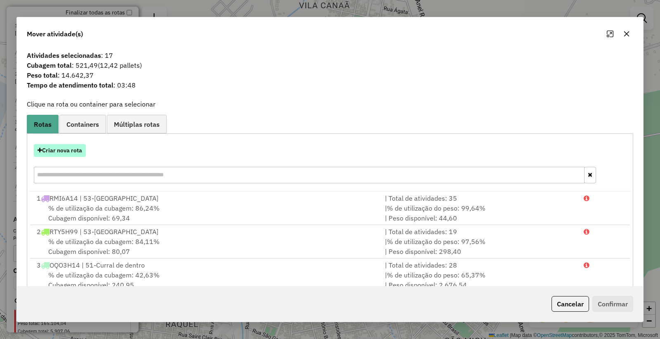
click at [65, 147] on button "Criar nova rota" at bounding box center [60, 150] width 52 height 13
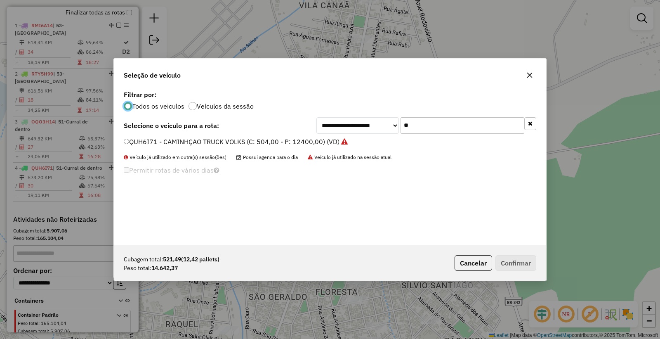
scroll to position [5, 2]
drag, startPoint x: 248, startPoint y: 125, endPoint x: 232, endPoint y: 122, distance: 15.6
click at [241, 124] on div "**********" at bounding box center [330, 125] width 413 height 17
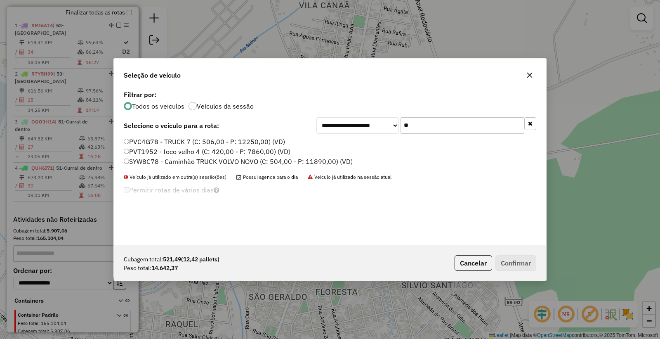
type input "**"
click at [156, 160] on label "SYW8C78 - Caminhão TRUCK VOLVO NOVO (C: 504,00 - P: 11890,00) (VD)" at bounding box center [238, 161] width 229 height 10
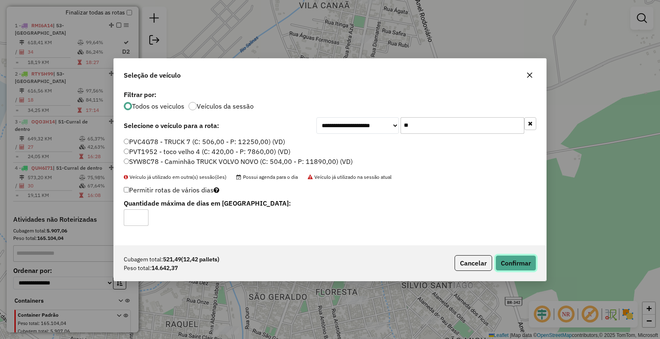
click at [506, 257] on button "Confirmar" at bounding box center [516, 263] width 41 height 16
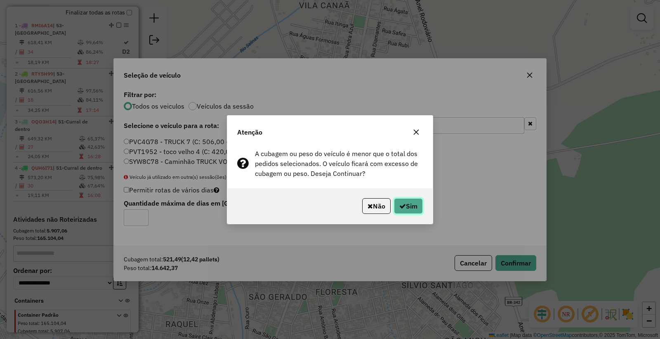
click at [406, 205] on button "Sim" at bounding box center [408, 206] width 29 height 16
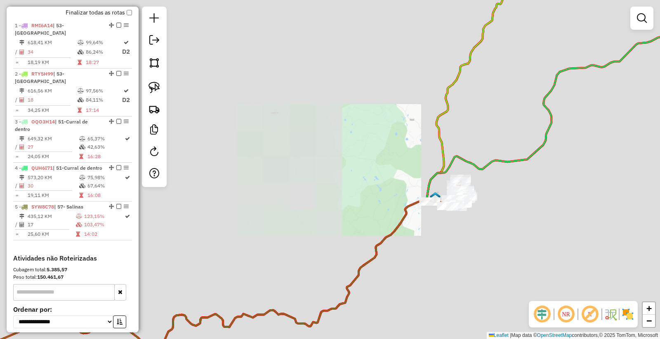
click at [497, 205] on div "Janela de atendimento Grade de atendimento Capacidade Transportadoras Veículos …" at bounding box center [330, 169] width 660 height 339
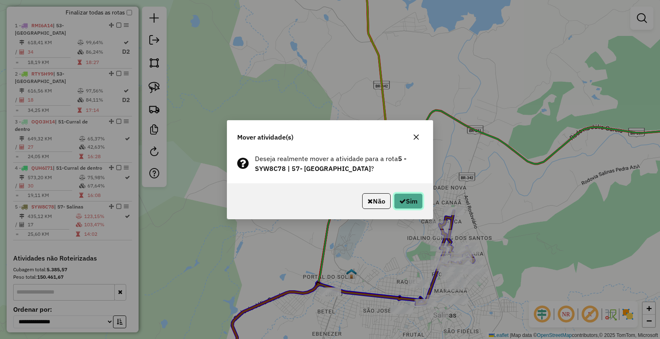
click at [406, 201] on button "Sim" at bounding box center [408, 201] width 29 height 16
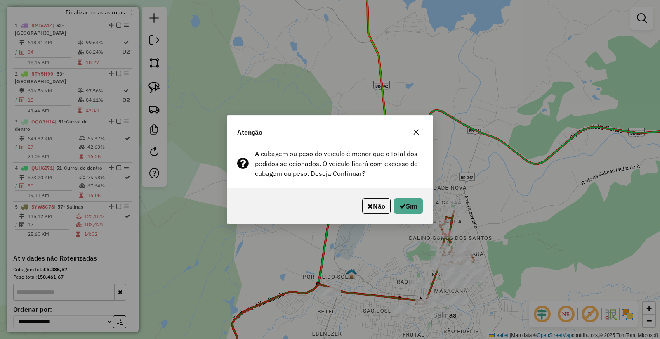
click at [411, 214] on div "Não Sim" at bounding box center [329, 205] width 205 height 35
click at [424, 209] on div "Não Sim" at bounding box center [329, 205] width 205 height 35
click at [407, 208] on button "Sim" at bounding box center [408, 206] width 29 height 16
